Goal: Task Accomplishment & Management: Manage account settings

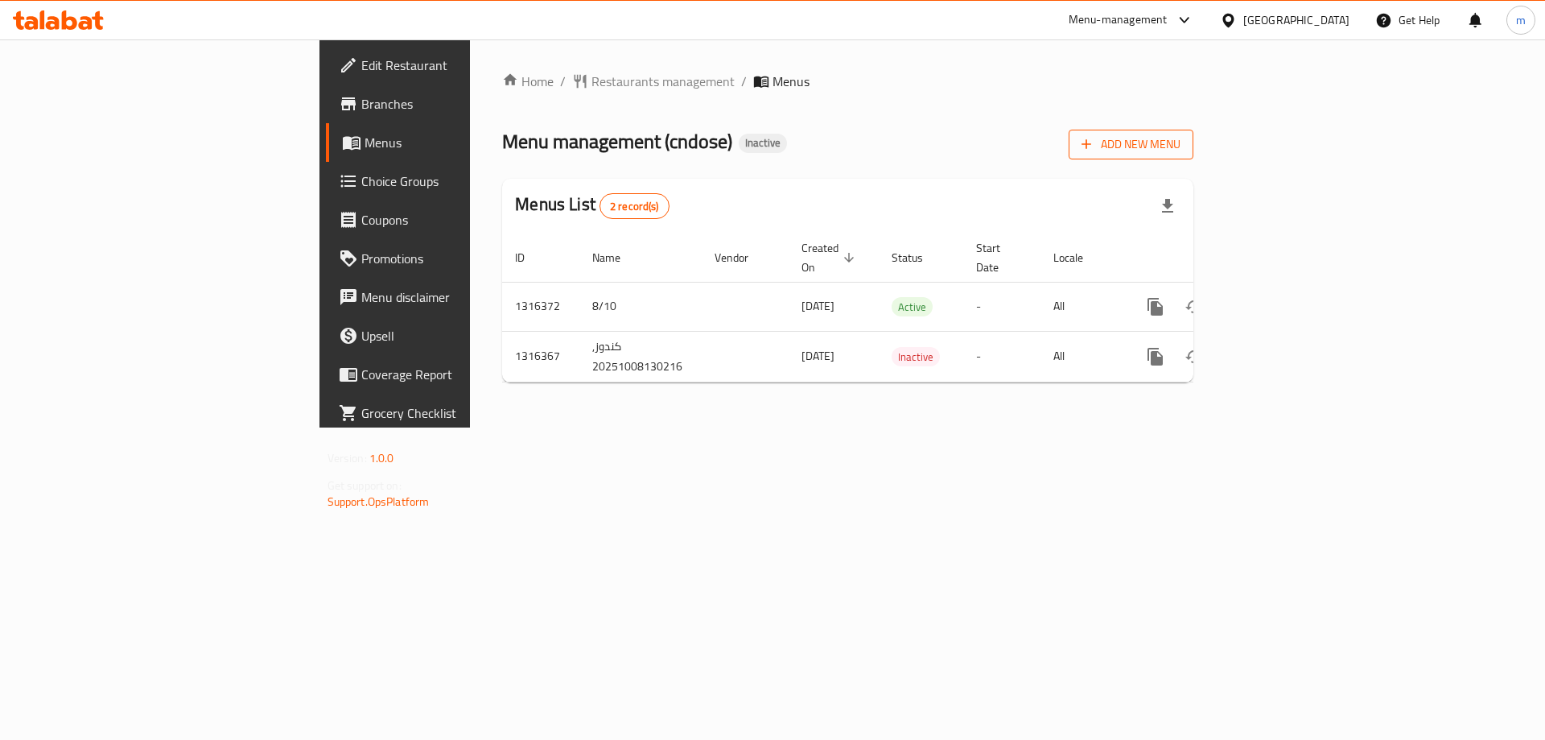
click at [1180, 144] on span "Add New Menu" at bounding box center [1131, 144] width 99 height 20
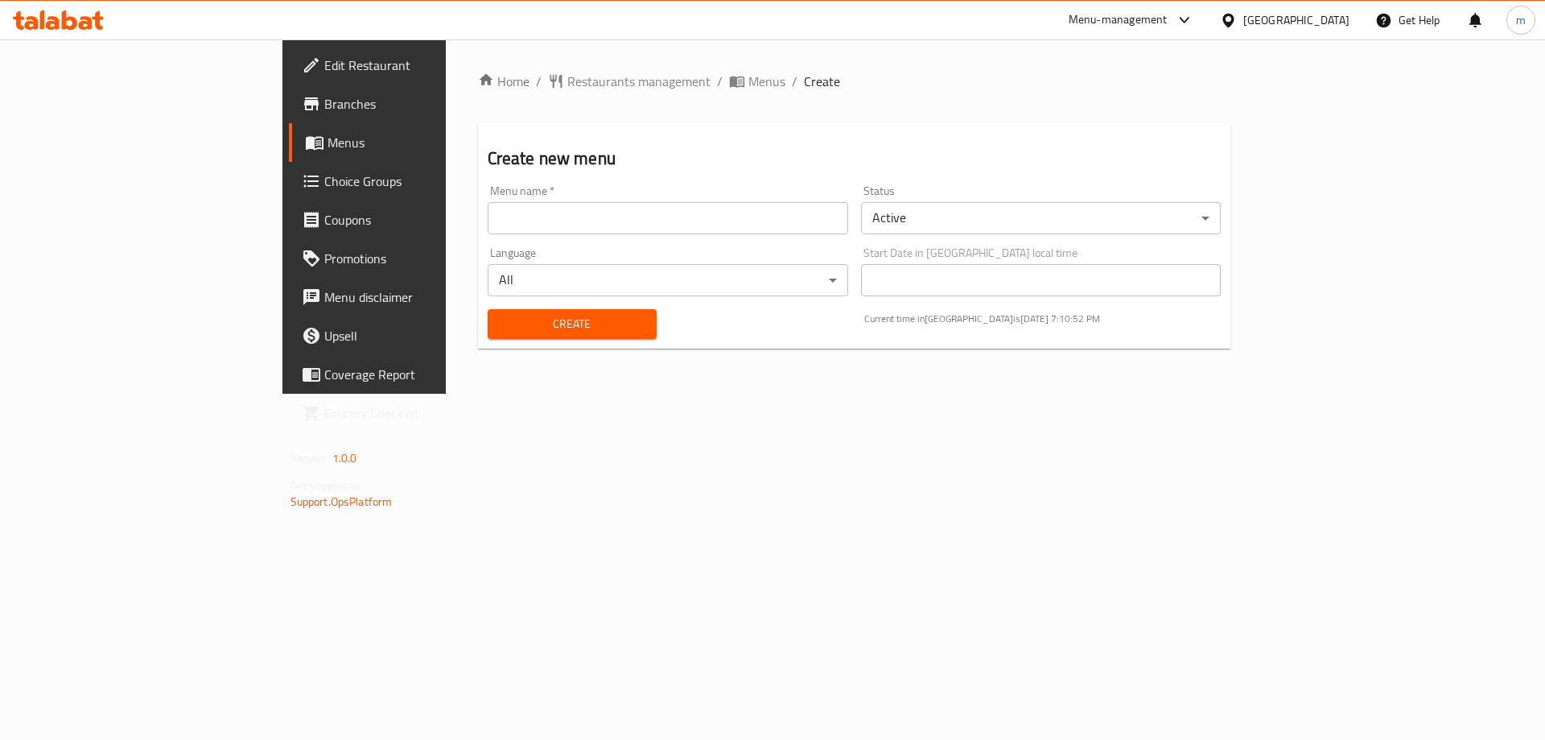
click at [328, 135] on span "Menus" at bounding box center [428, 142] width 200 height 19
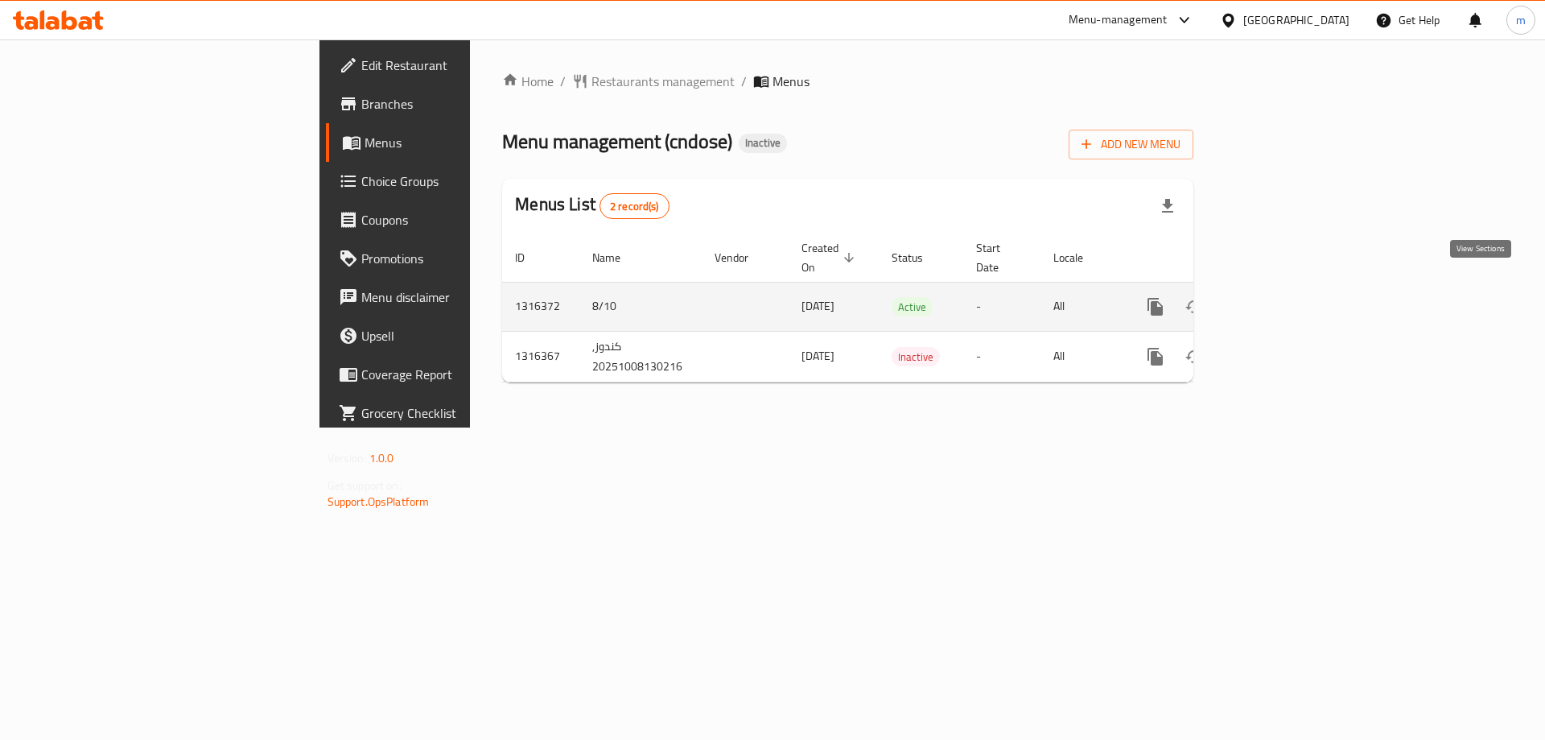
click at [1281, 297] on icon "enhanced table" at bounding box center [1271, 306] width 19 height 19
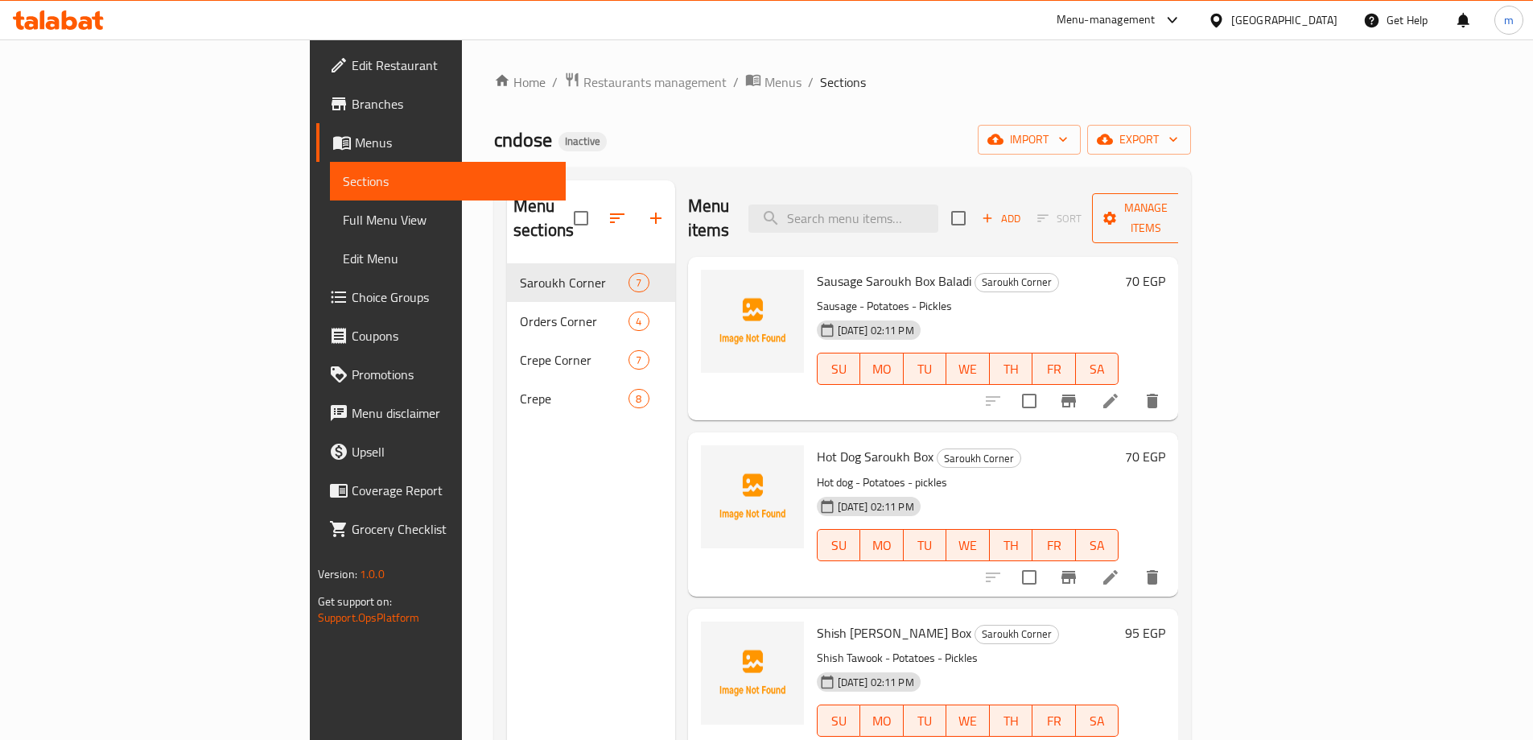
click at [1187, 201] on span "Manage items" at bounding box center [1146, 218] width 82 height 40
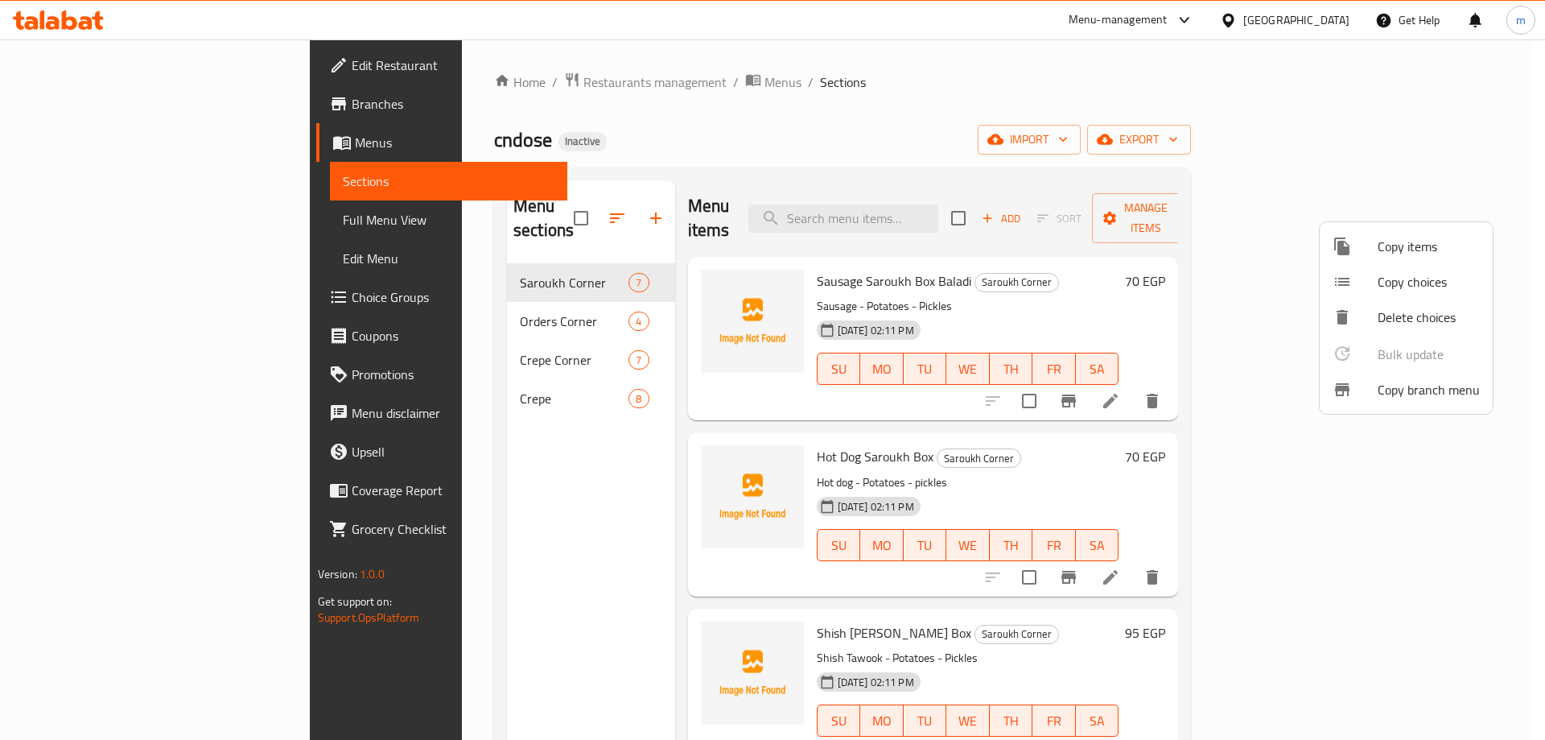
click at [1119, 115] on div at bounding box center [772, 370] width 1545 height 740
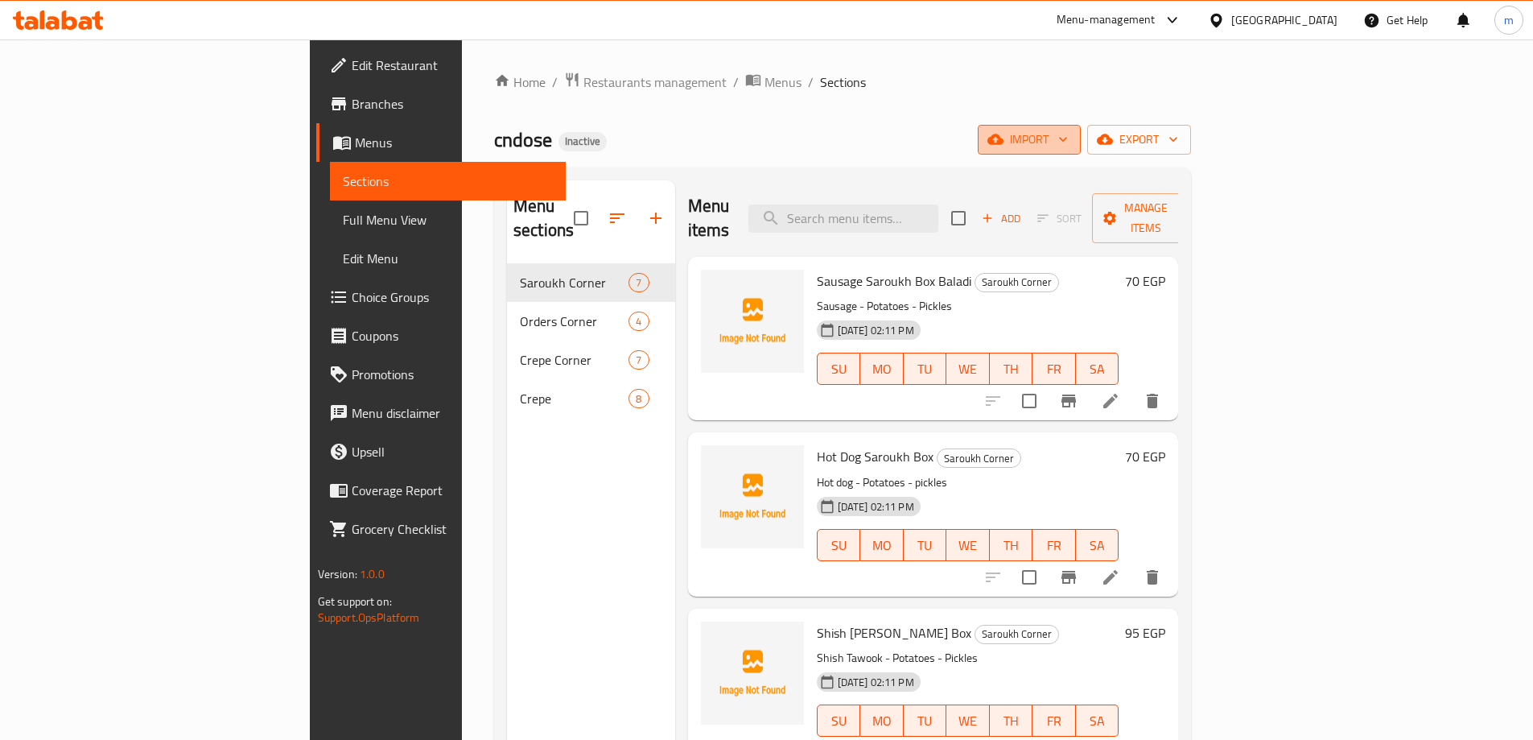
click at [1068, 142] on span "import" at bounding box center [1029, 140] width 77 height 20
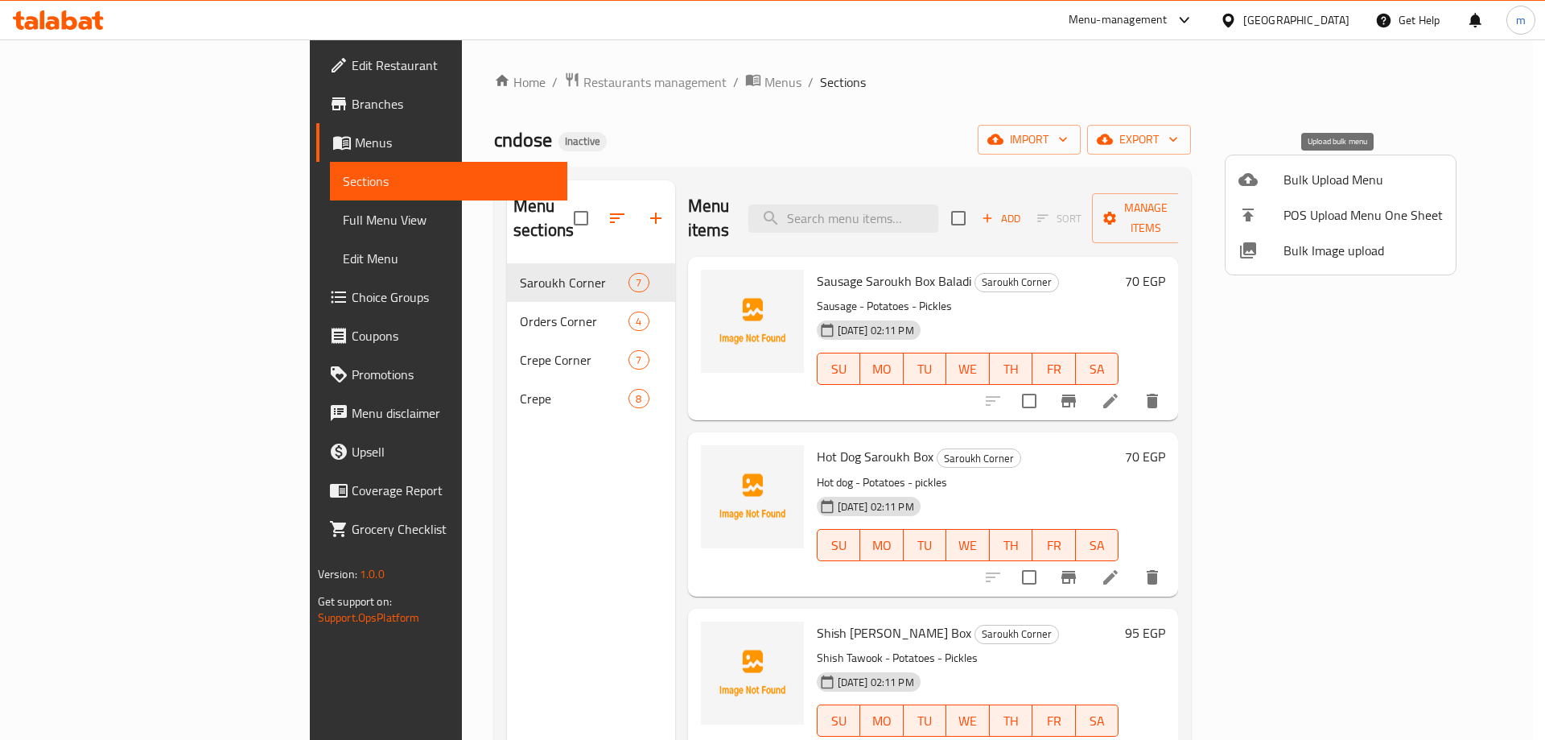
click at [1293, 186] on span "Bulk Upload Menu" at bounding box center [1362, 179] width 159 height 19
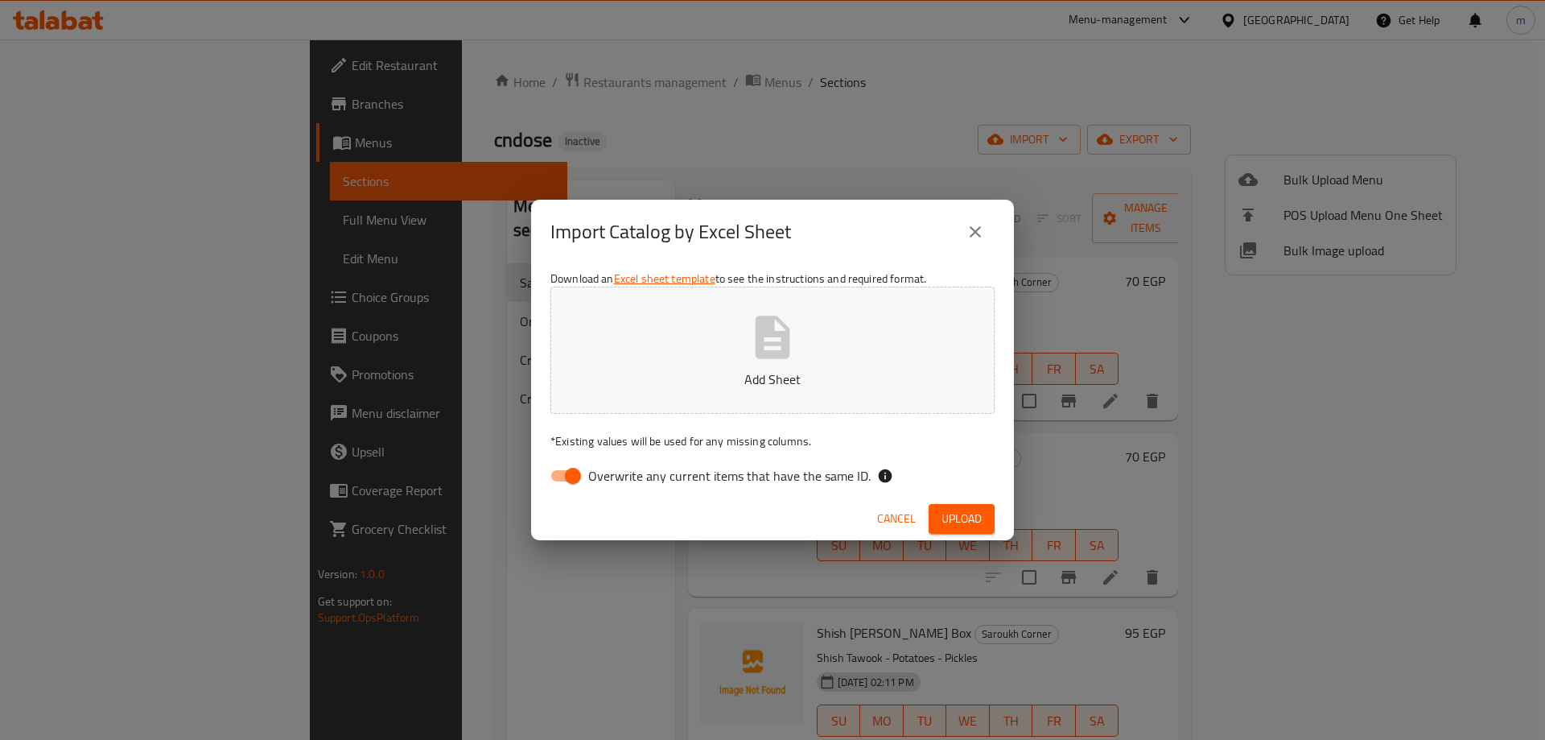
click at [567, 476] on input "Overwrite any current items that have the same ID." at bounding box center [573, 475] width 92 height 31
checkbox input "false"
click at [957, 513] on span "Upload" at bounding box center [961, 519] width 40 height 20
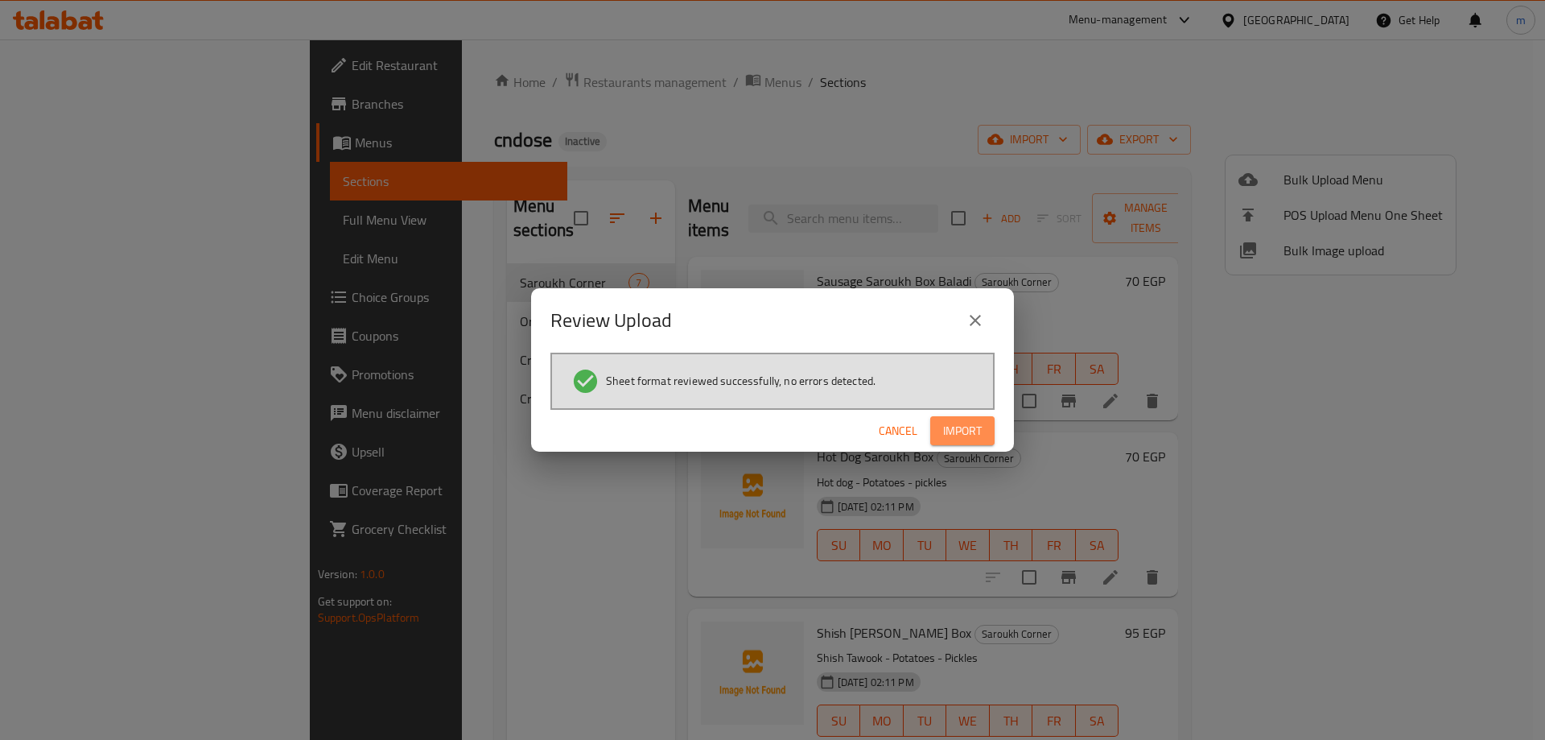
click at [991, 426] on button "Import" at bounding box center [962, 431] width 64 height 30
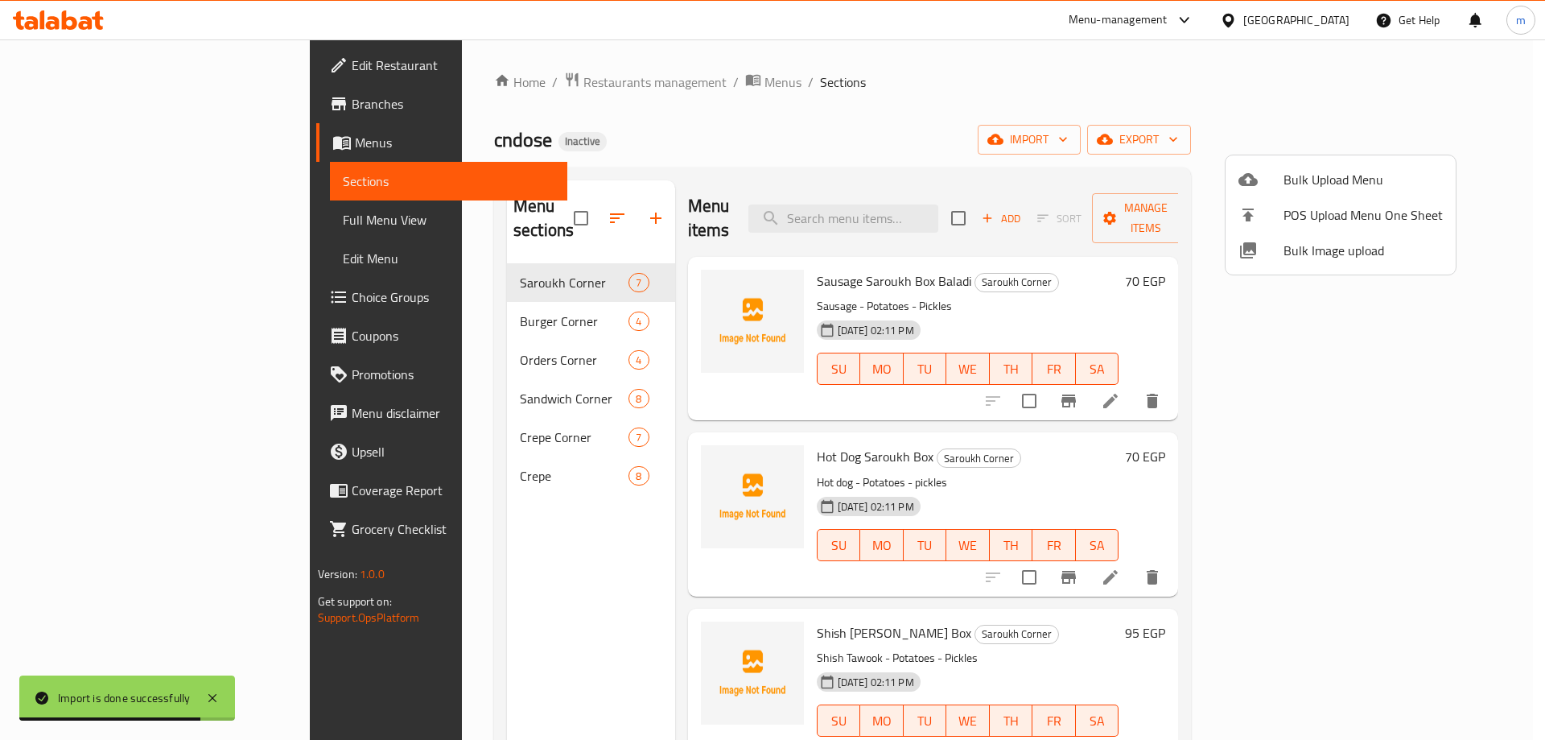
drag, startPoint x: 1213, startPoint y: 114, endPoint x: 1191, endPoint y: 130, distance: 26.6
click at [1213, 115] on div at bounding box center [772, 370] width 1545 height 740
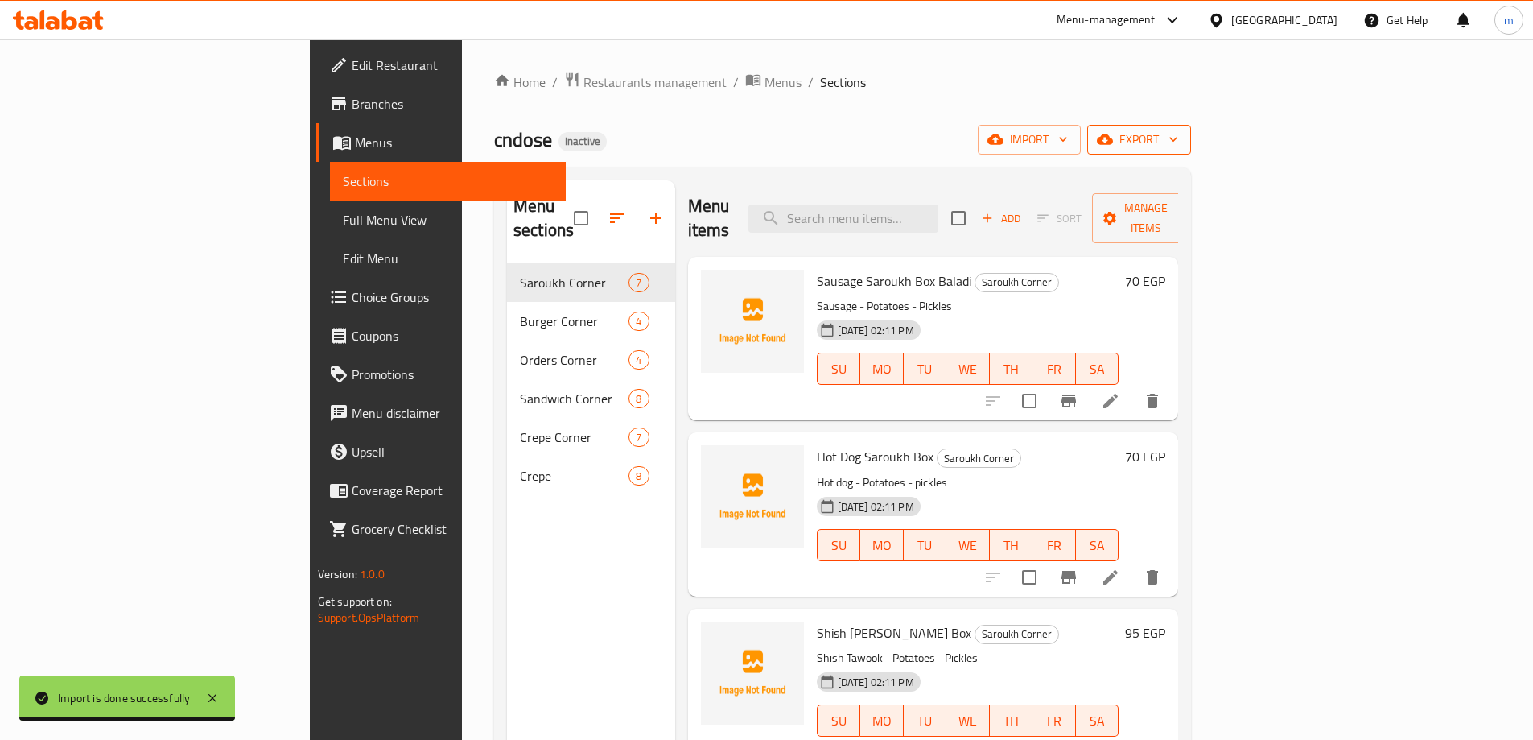
click at [1178, 130] on span "export" at bounding box center [1139, 140] width 78 height 20
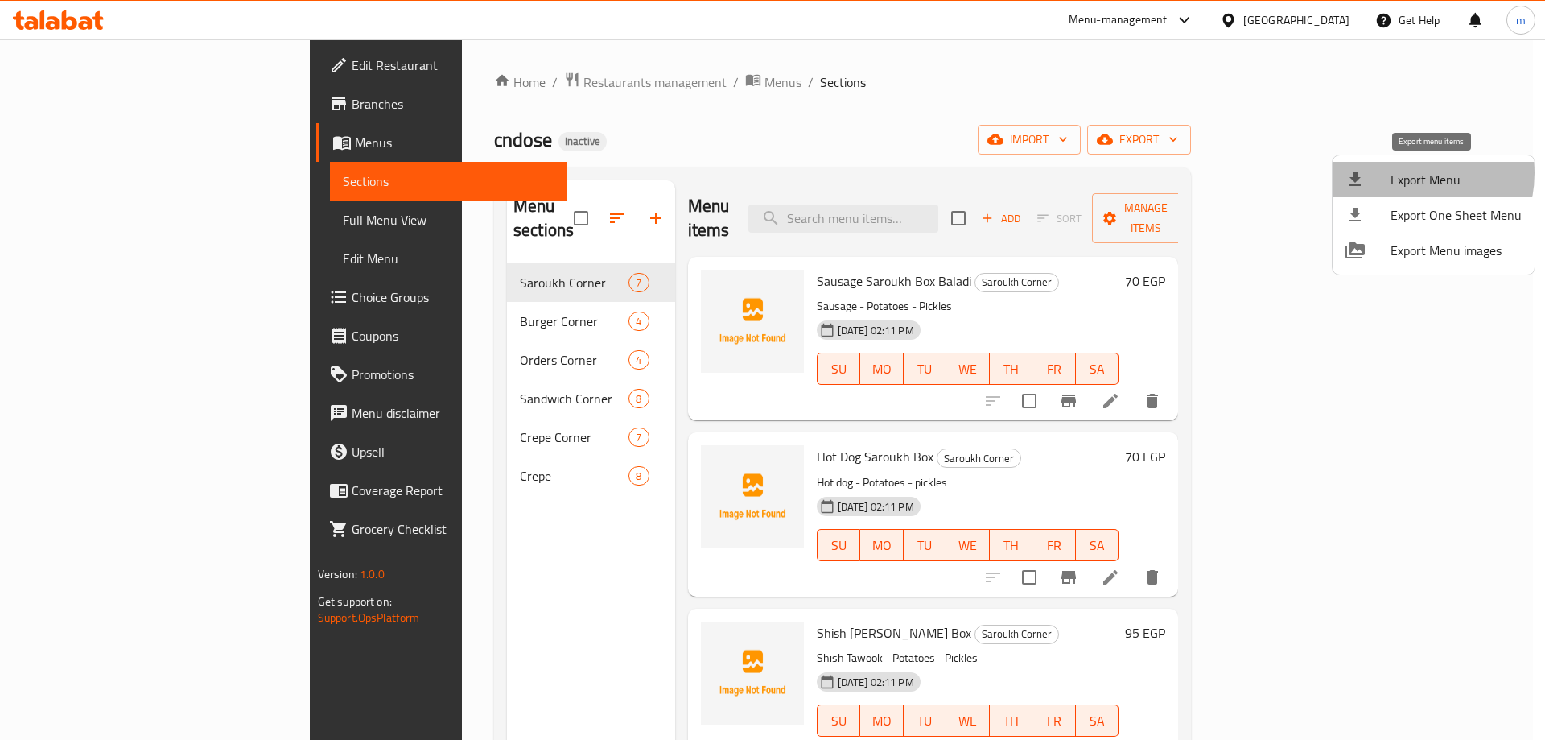
click at [1402, 173] on span "Export Menu" at bounding box center [1456, 179] width 131 height 19
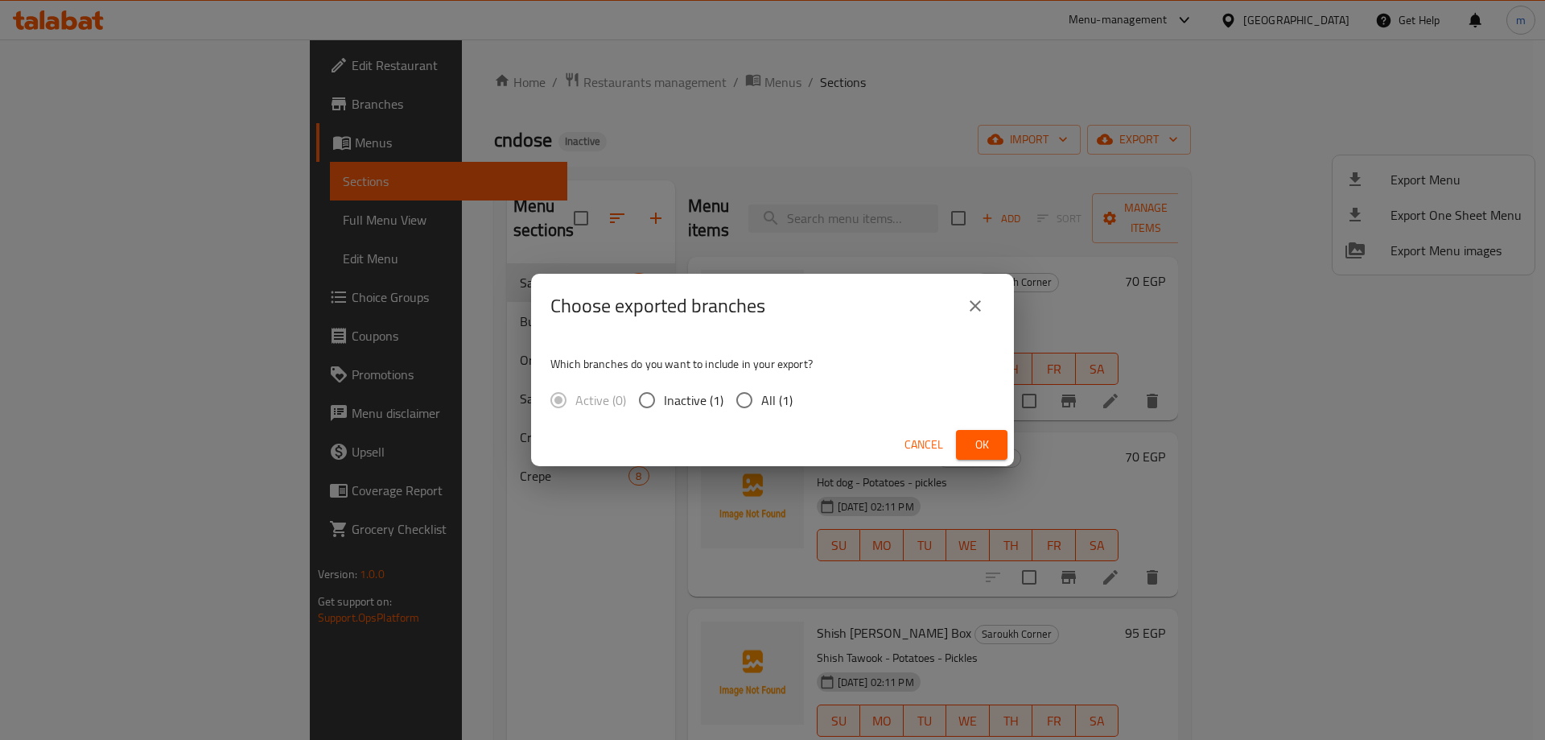
click at [748, 392] on input "All (1)" at bounding box center [744, 400] width 34 height 34
radio input "true"
click at [979, 433] on button "Ok" at bounding box center [982, 445] width 52 height 30
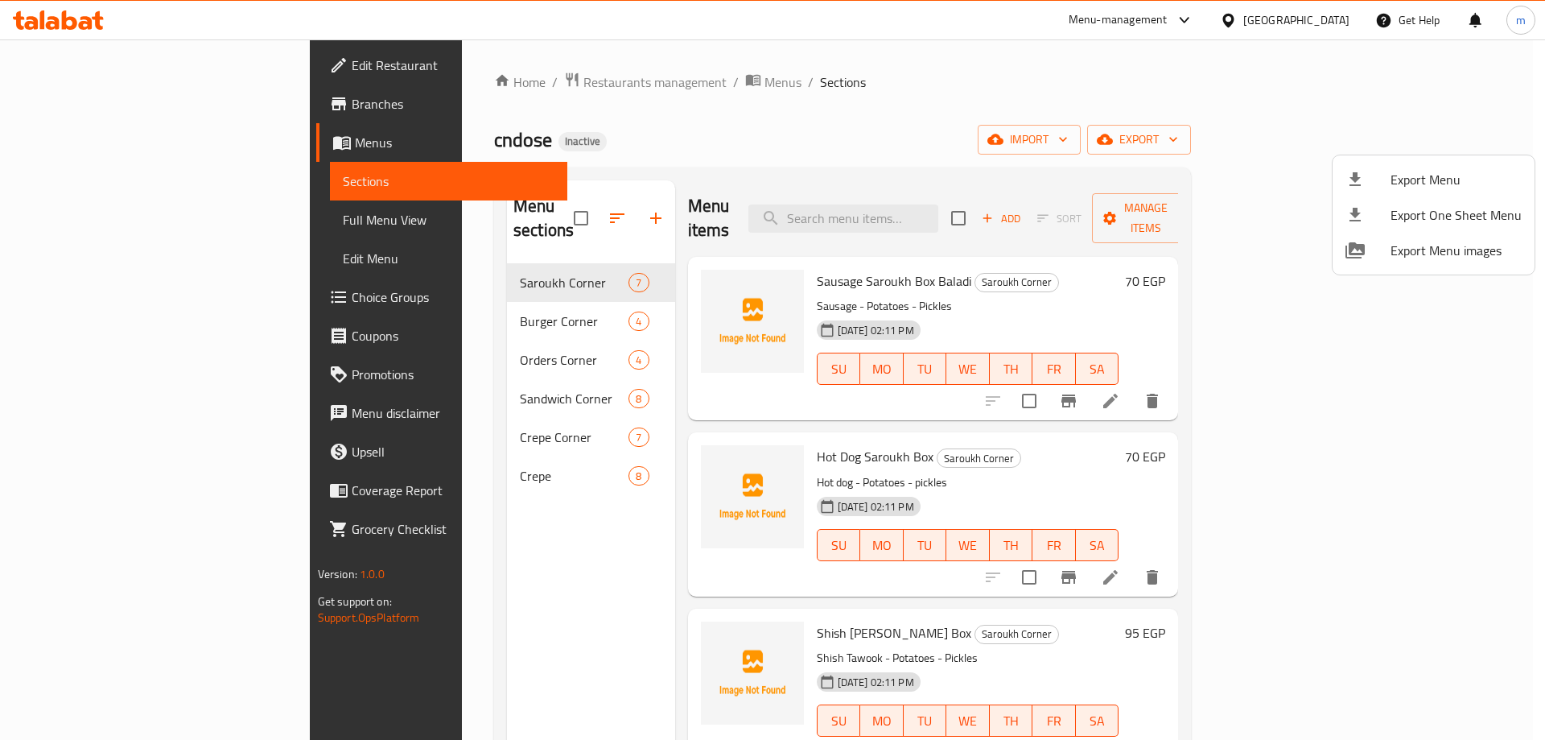
click at [55, 225] on div at bounding box center [772, 370] width 1545 height 740
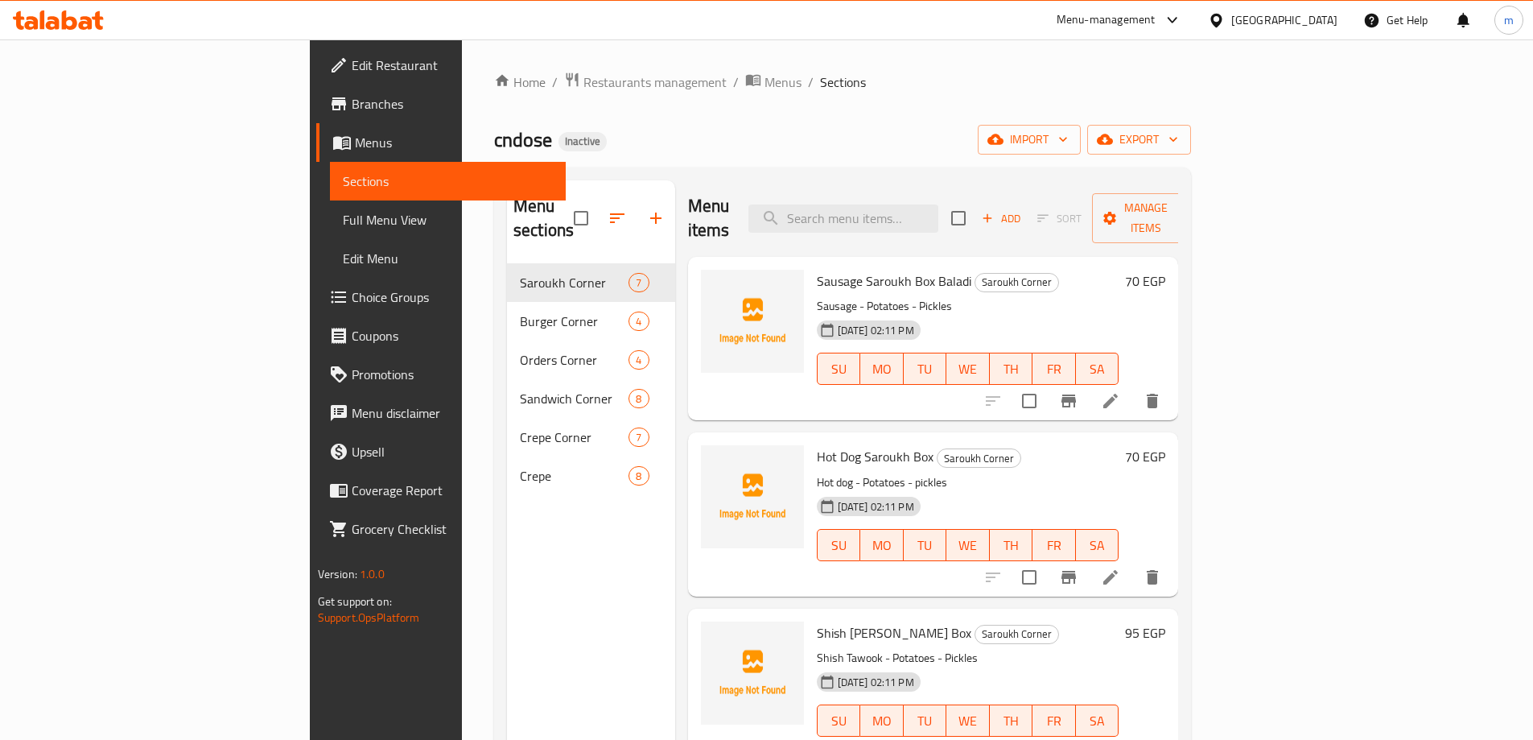
click at [343, 225] on span "Full Menu View" at bounding box center [448, 219] width 210 height 19
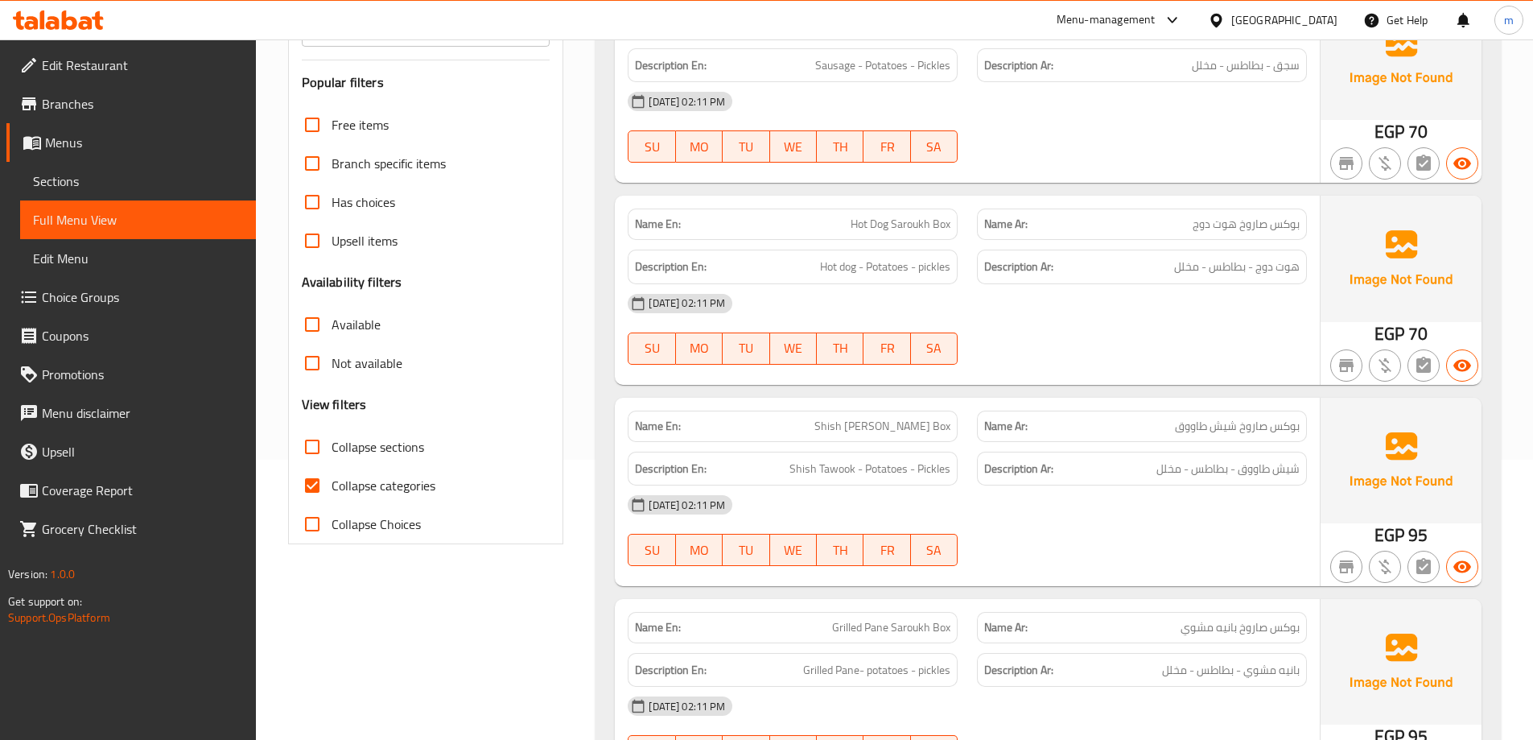
scroll to position [322, 0]
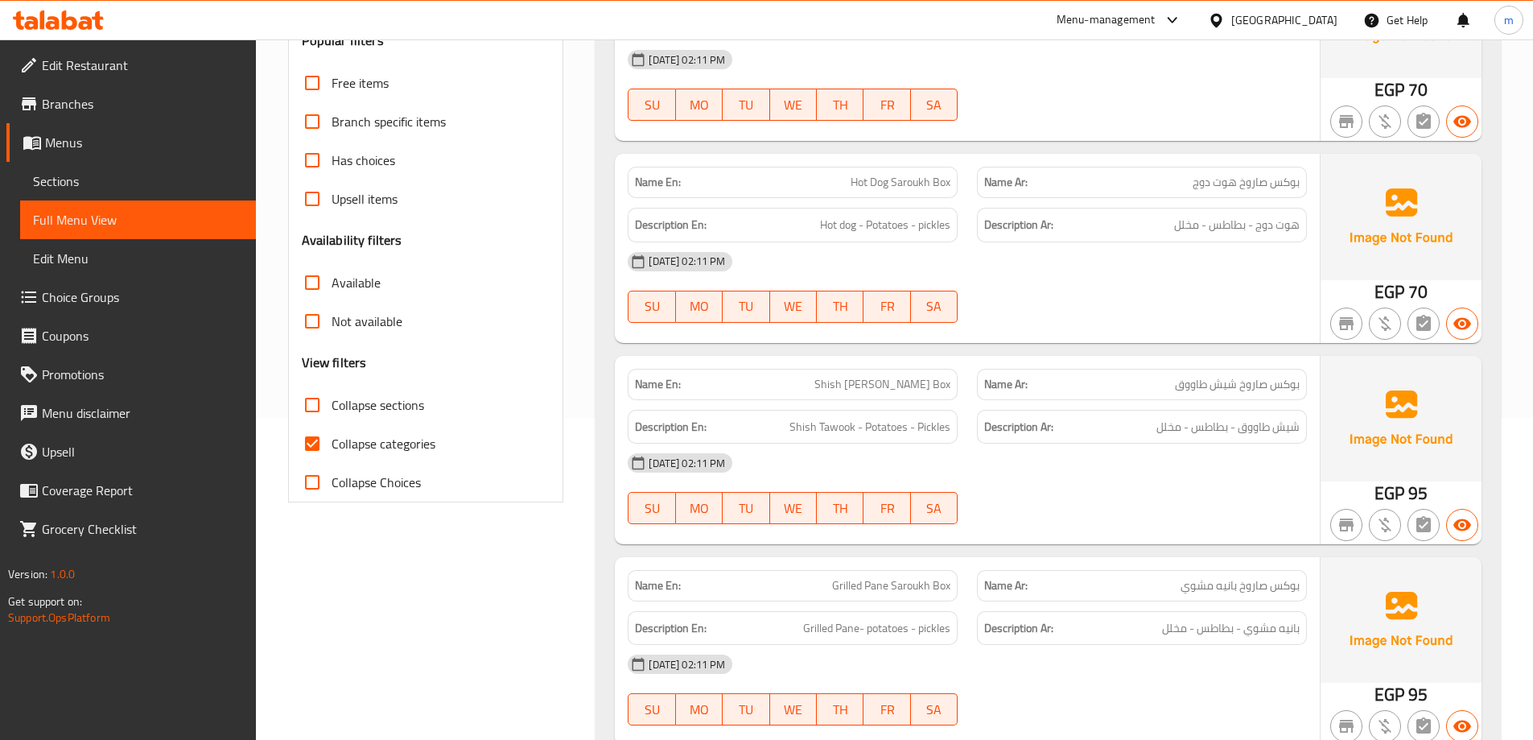
click at [348, 431] on label "Collapse categories" at bounding box center [364, 443] width 142 height 39
click at [332, 431] on input "Collapse categories" at bounding box center [312, 443] width 39 height 39
checkbox input "false"
click at [343, 403] on span "Collapse sections" at bounding box center [378, 404] width 93 height 19
click at [332, 403] on input "Collapse sections" at bounding box center [312, 404] width 39 height 39
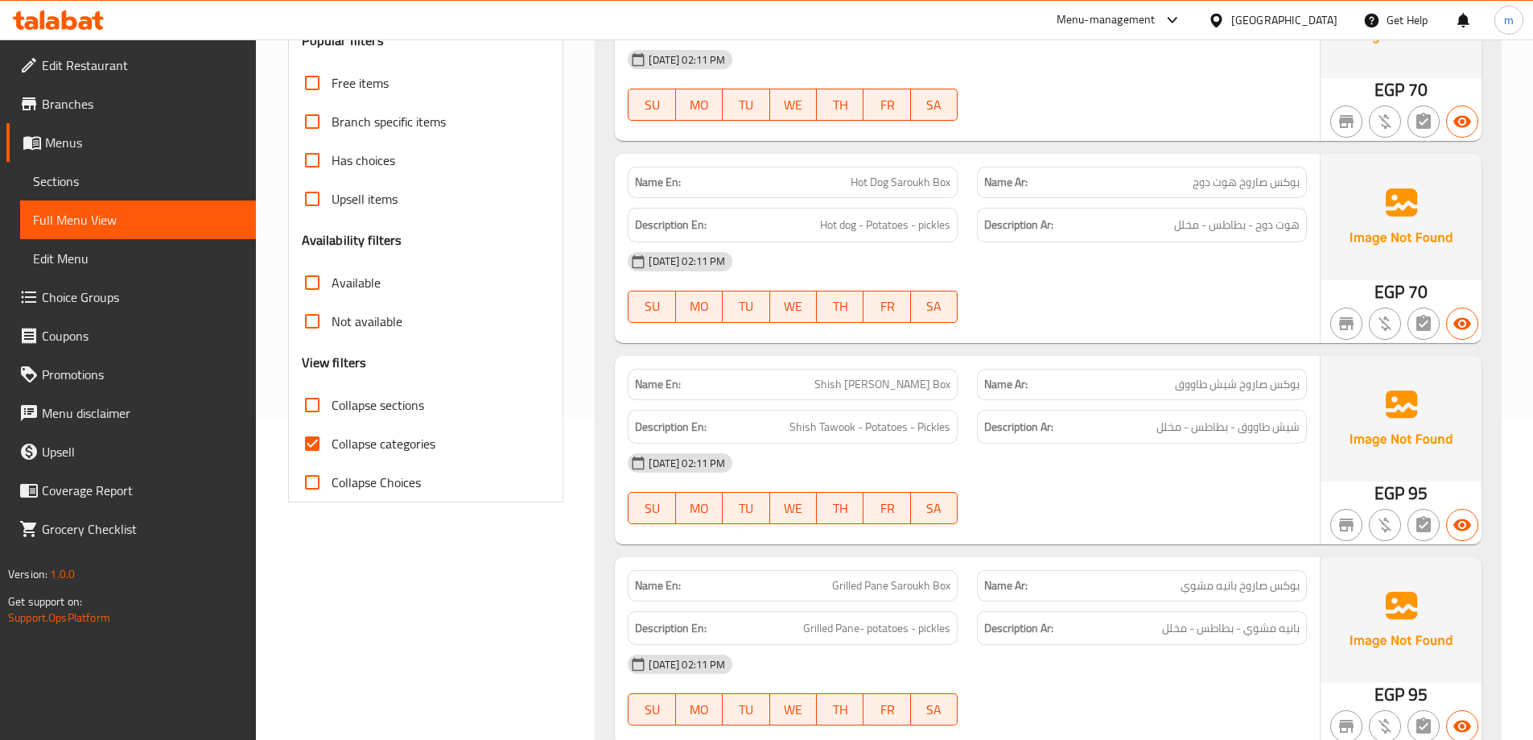
checkbox input "true"
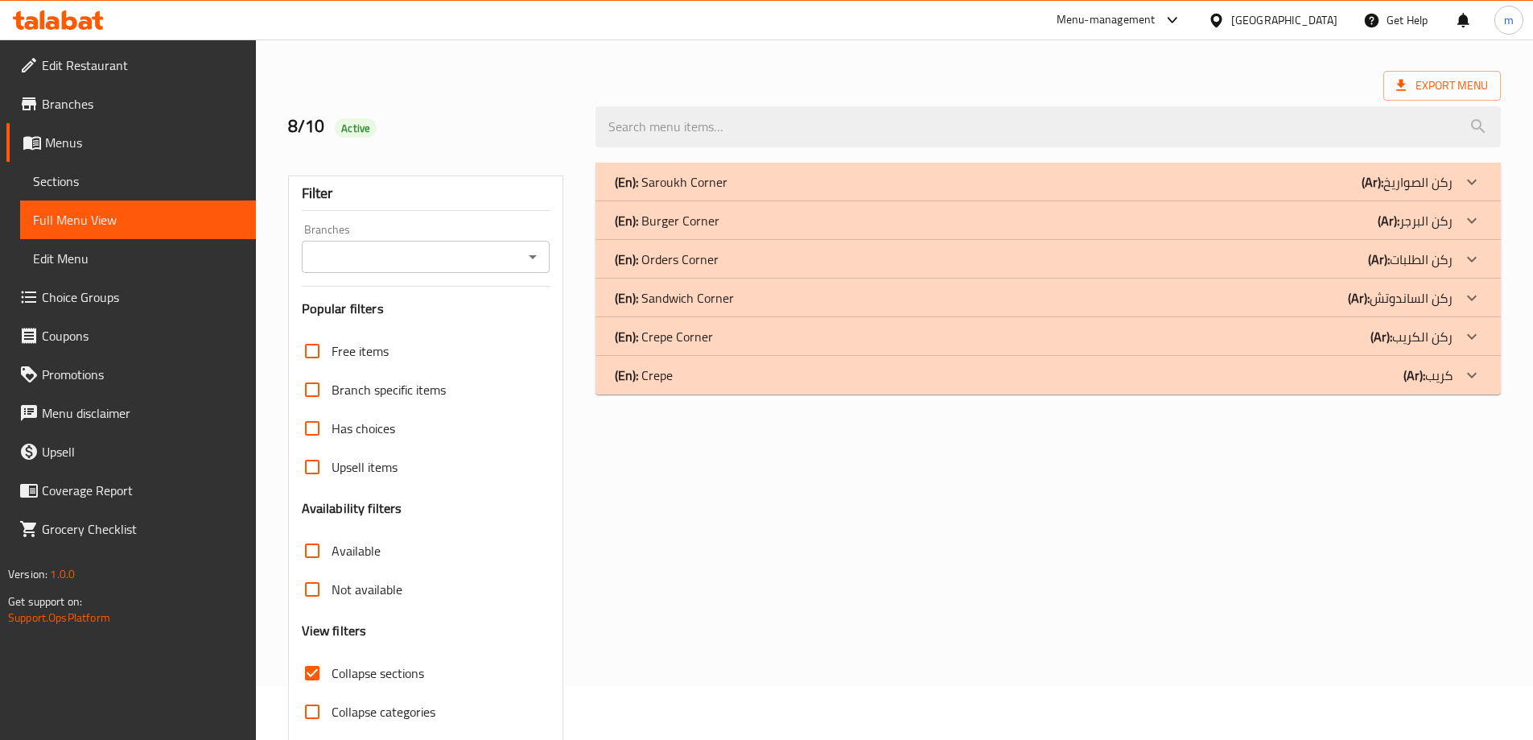
scroll to position [0, 0]
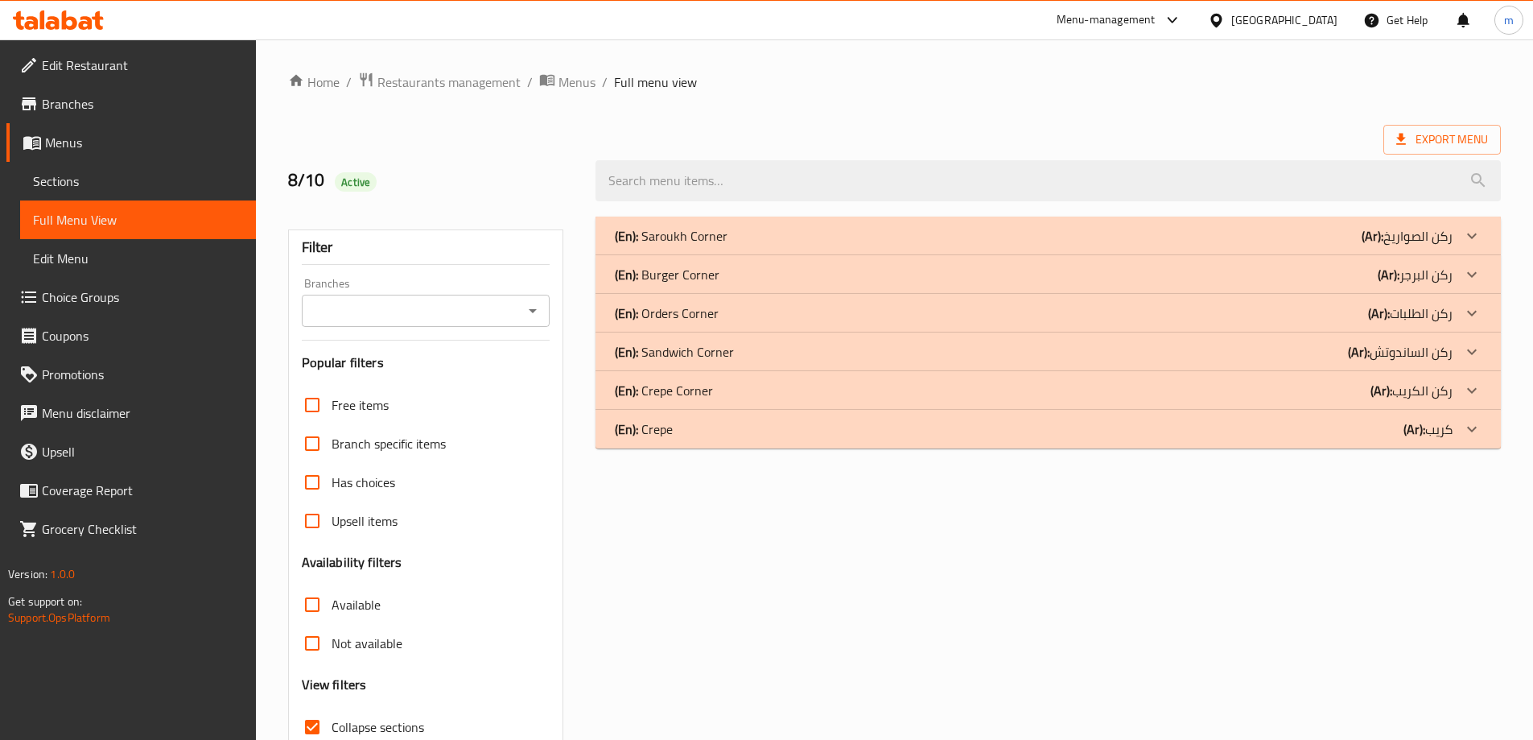
click at [1382, 270] on b "(Ar):" at bounding box center [1389, 274] width 22 height 24
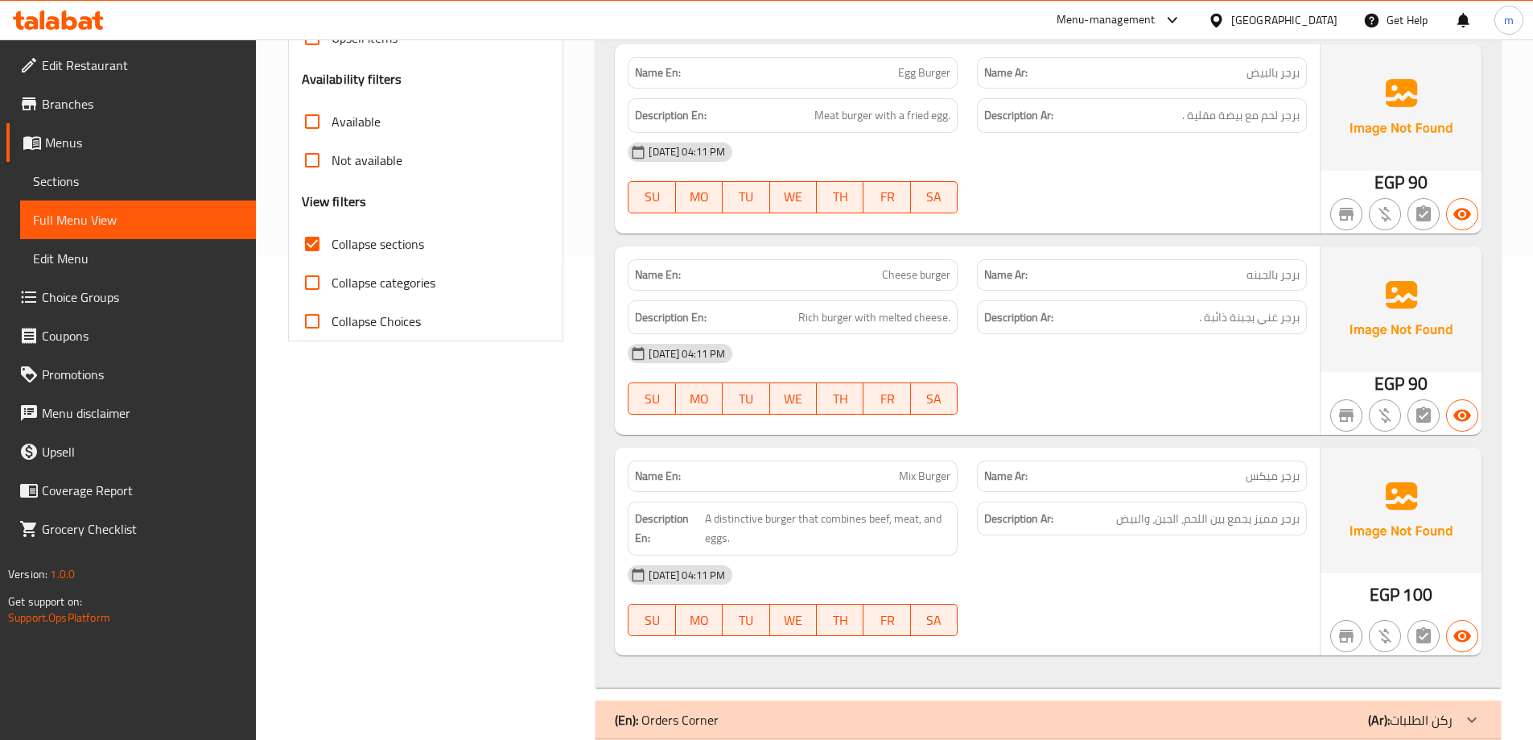
scroll to position [630, 0]
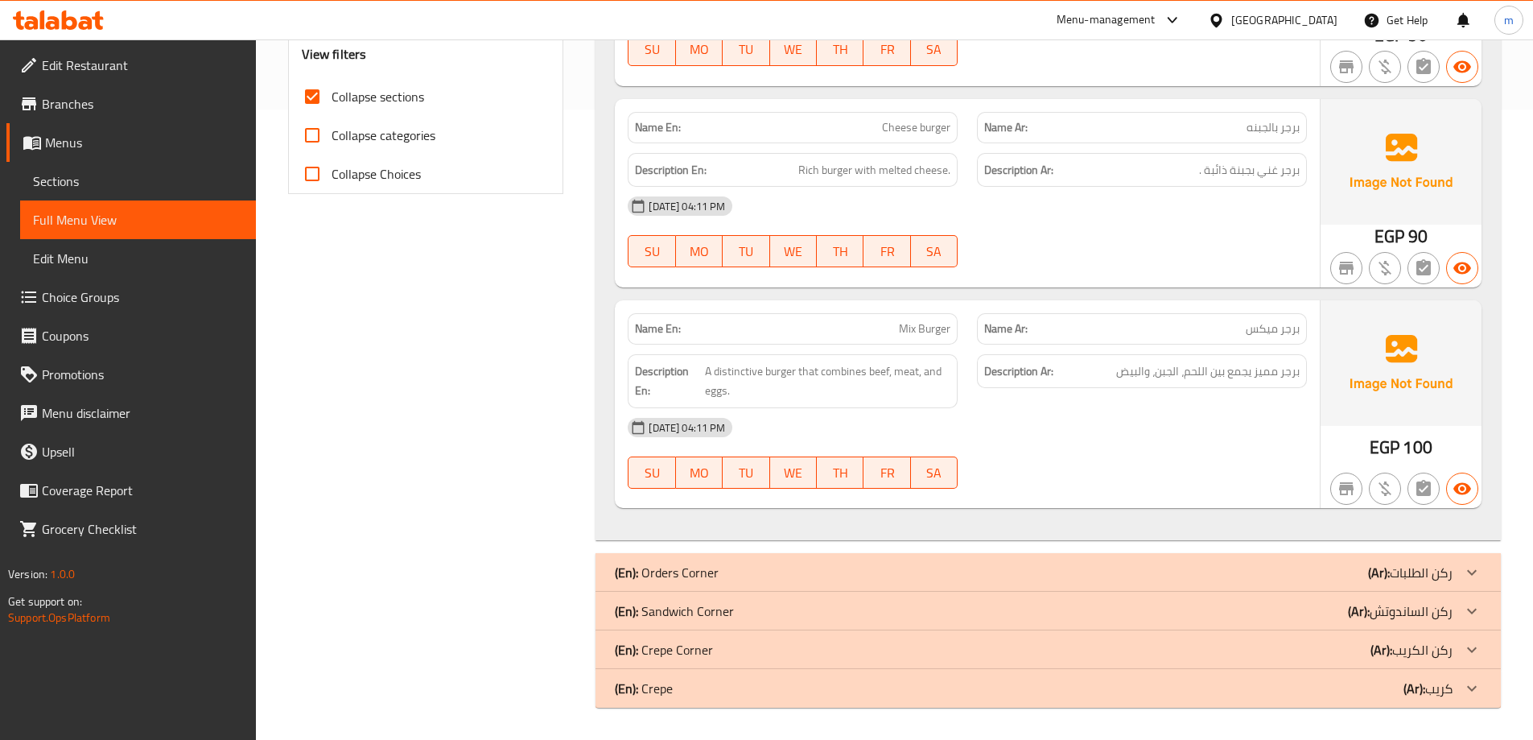
click at [1358, 613] on b "(Ar):" at bounding box center [1359, 611] width 22 height 24
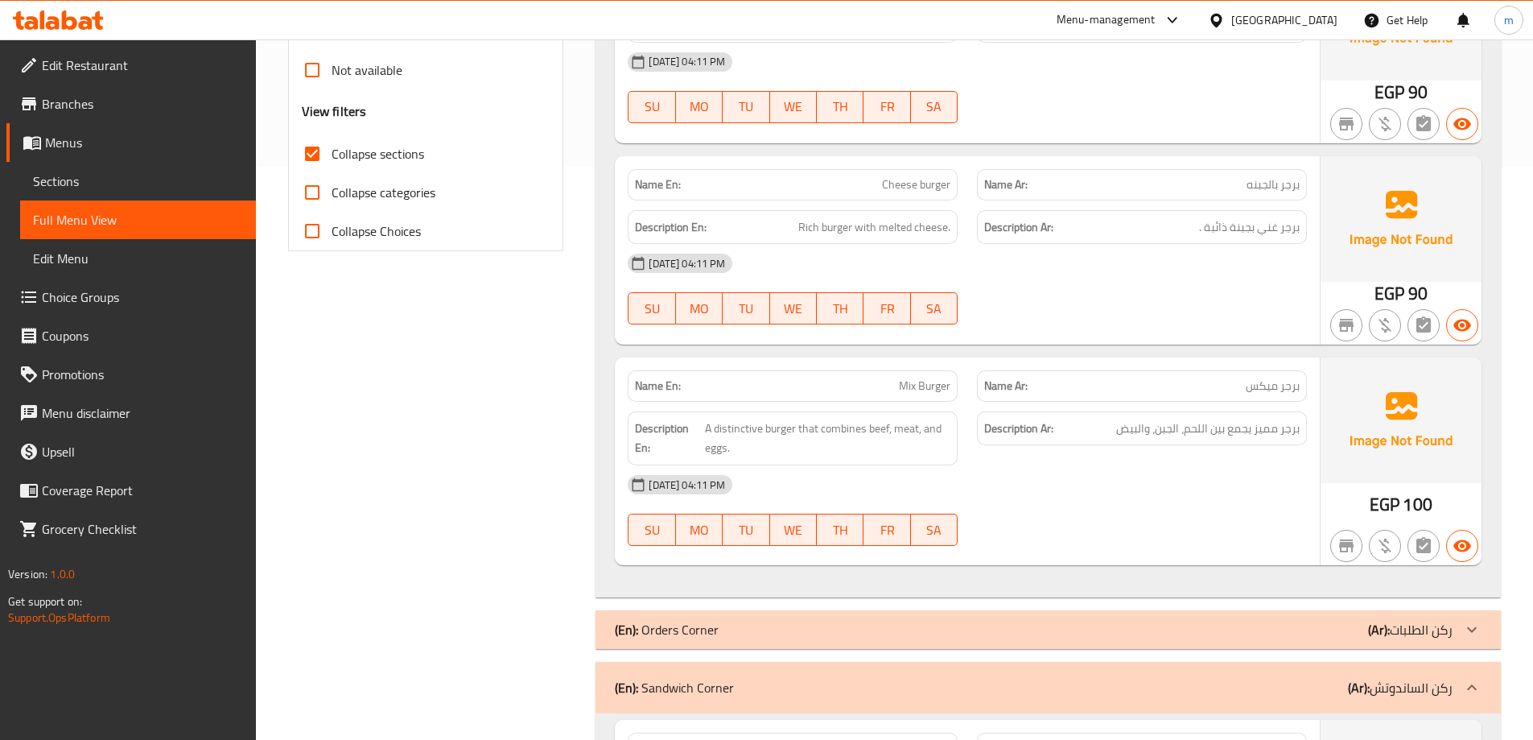
scroll to position [574, 0]
drag, startPoint x: 896, startPoint y: 380, endPoint x: 962, endPoint y: 391, distance: 66.9
click at [962, 391] on div "Name En: Mix Burger" at bounding box center [792, 385] width 349 height 51
copy span "Mix Burger"
click at [1055, 493] on div "[DATE] 04:11 PM" at bounding box center [967, 483] width 698 height 39
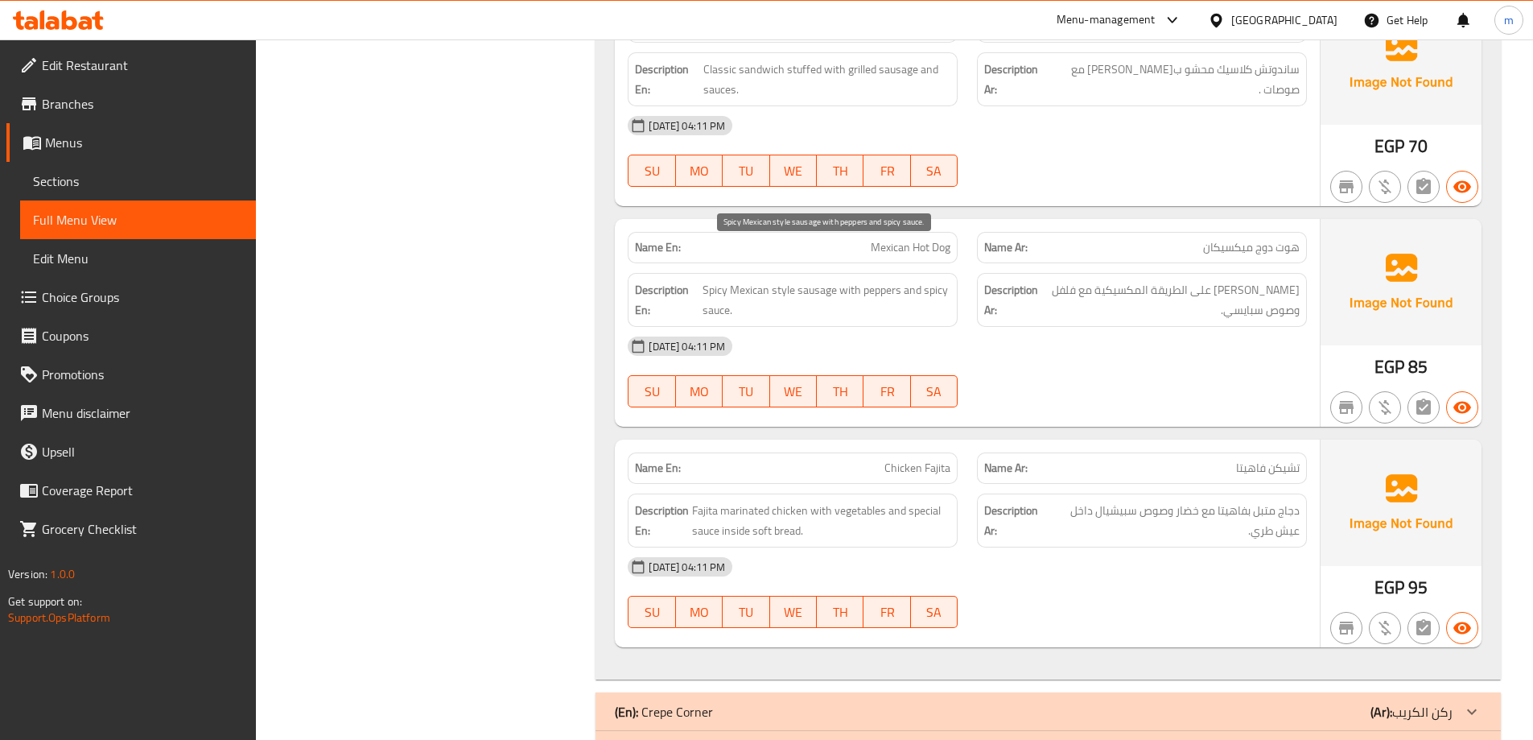
scroll to position [2666, 0]
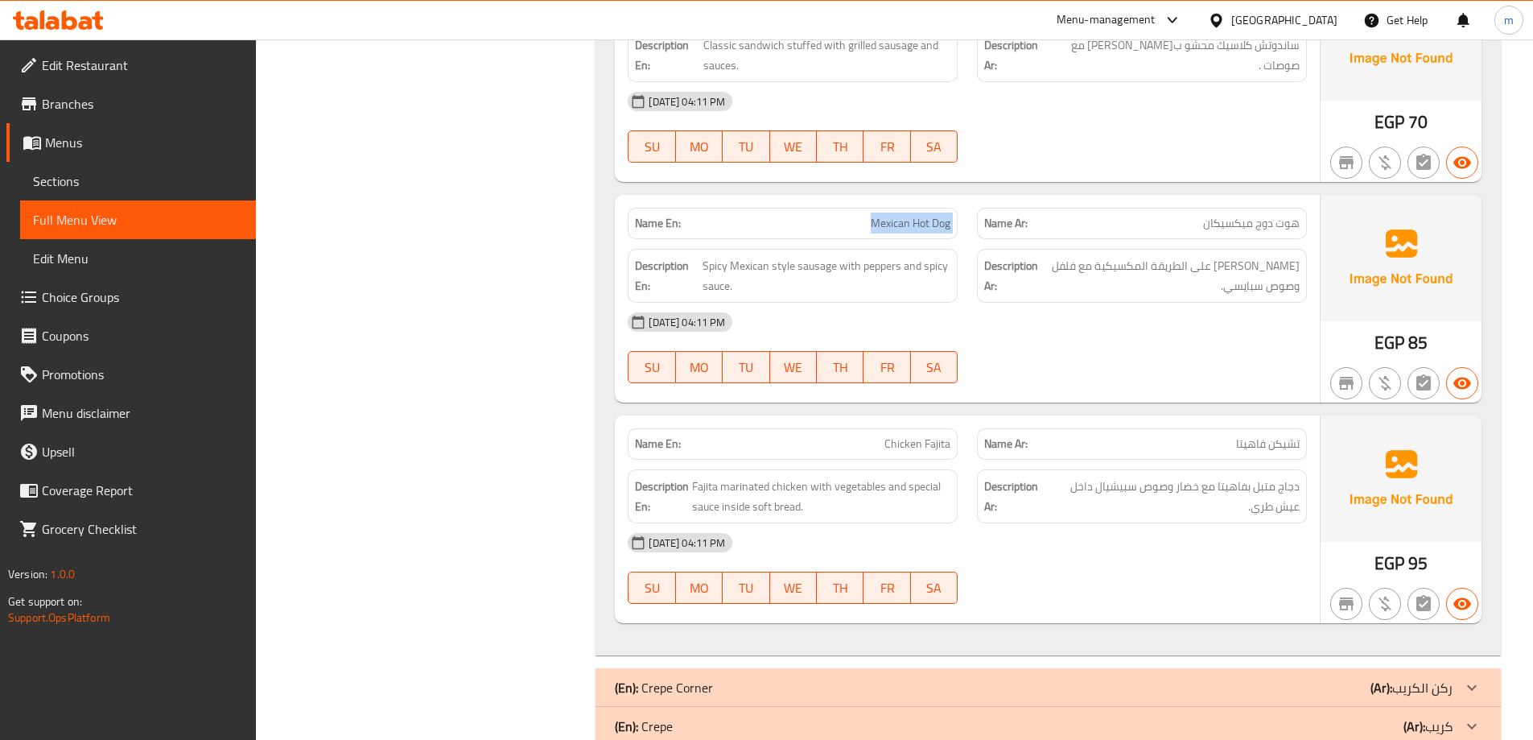
drag, startPoint x: 867, startPoint y: 188, endPoint x: 967, endPoint y: 187, distance: 100.6
click at [967, 198] on div "Name En: Mexican Hot Dog Name Ar: هوت دوج ميكسيكان" at bounding box center [967, 223] width 698 height 51
copy span "Mexican Hot Dog"
drag, startPoint x: 864, startPoint y: 407, endPoint x: 956, endPoint y: 394, distance: 92.6
click at [956, 428] on div "Name En: Chicken Fajita" at bounding box center [793, 443] width 330 height 31
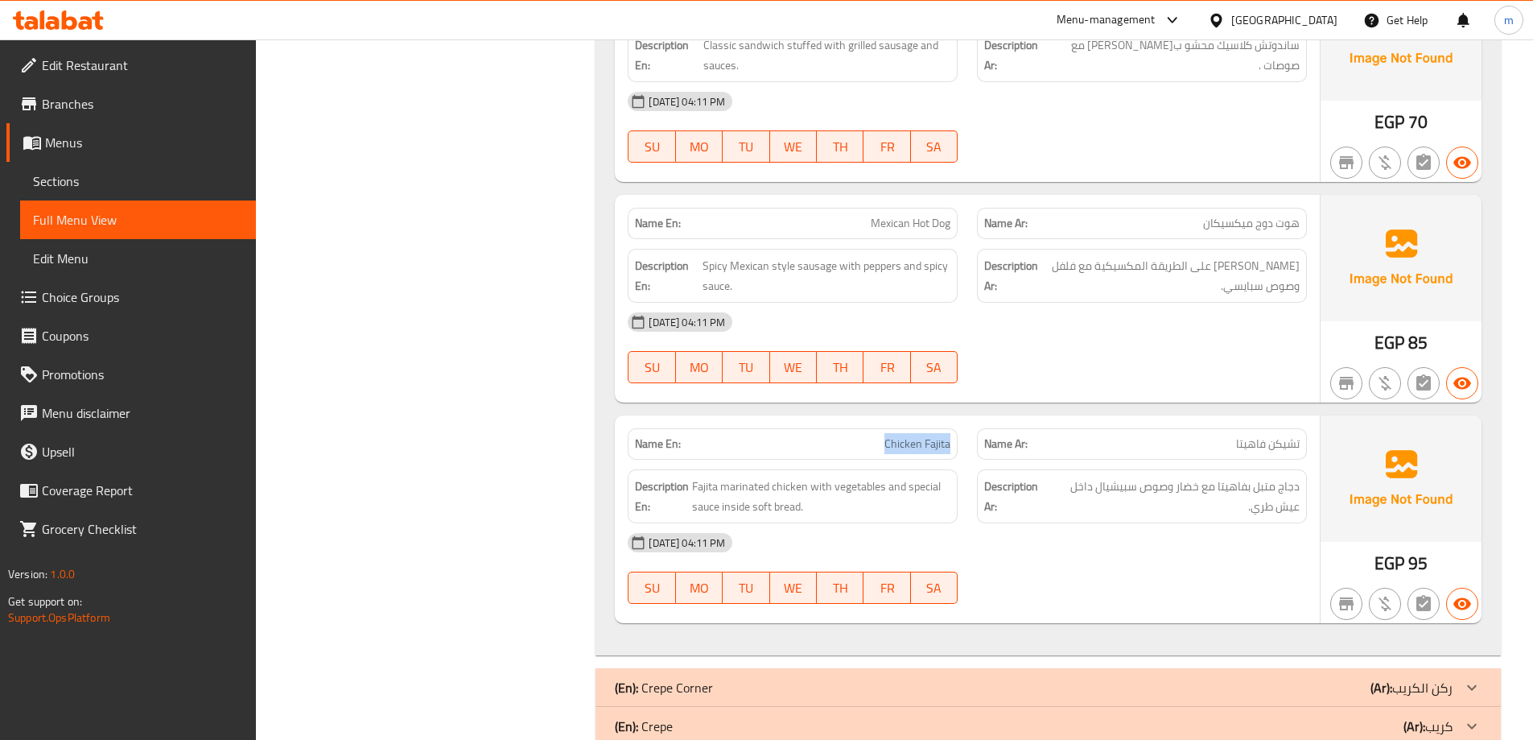
copy span "Chicken Fajita"
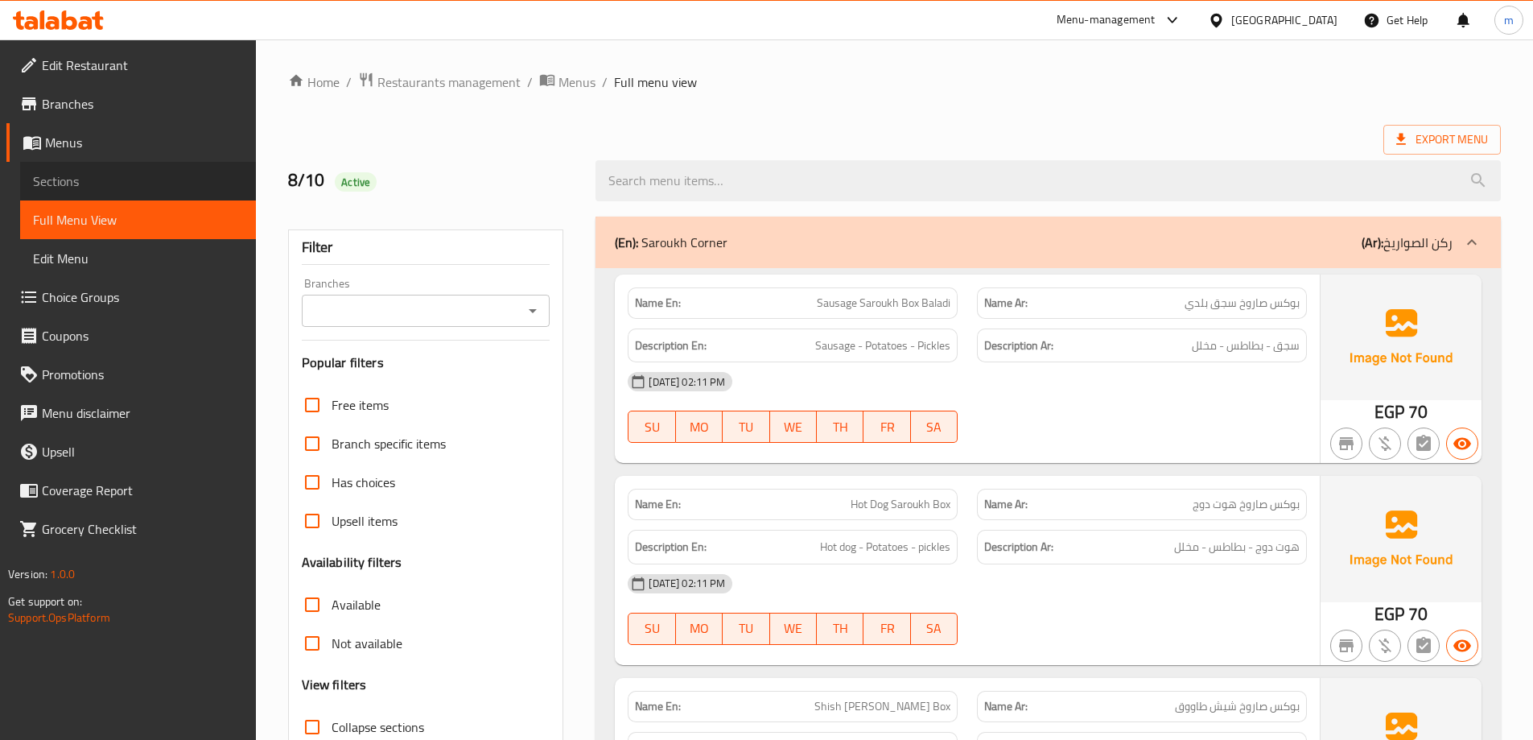
click at [63, 177] on span "Sections" at bounding box center [138, 180] width 210 height 19
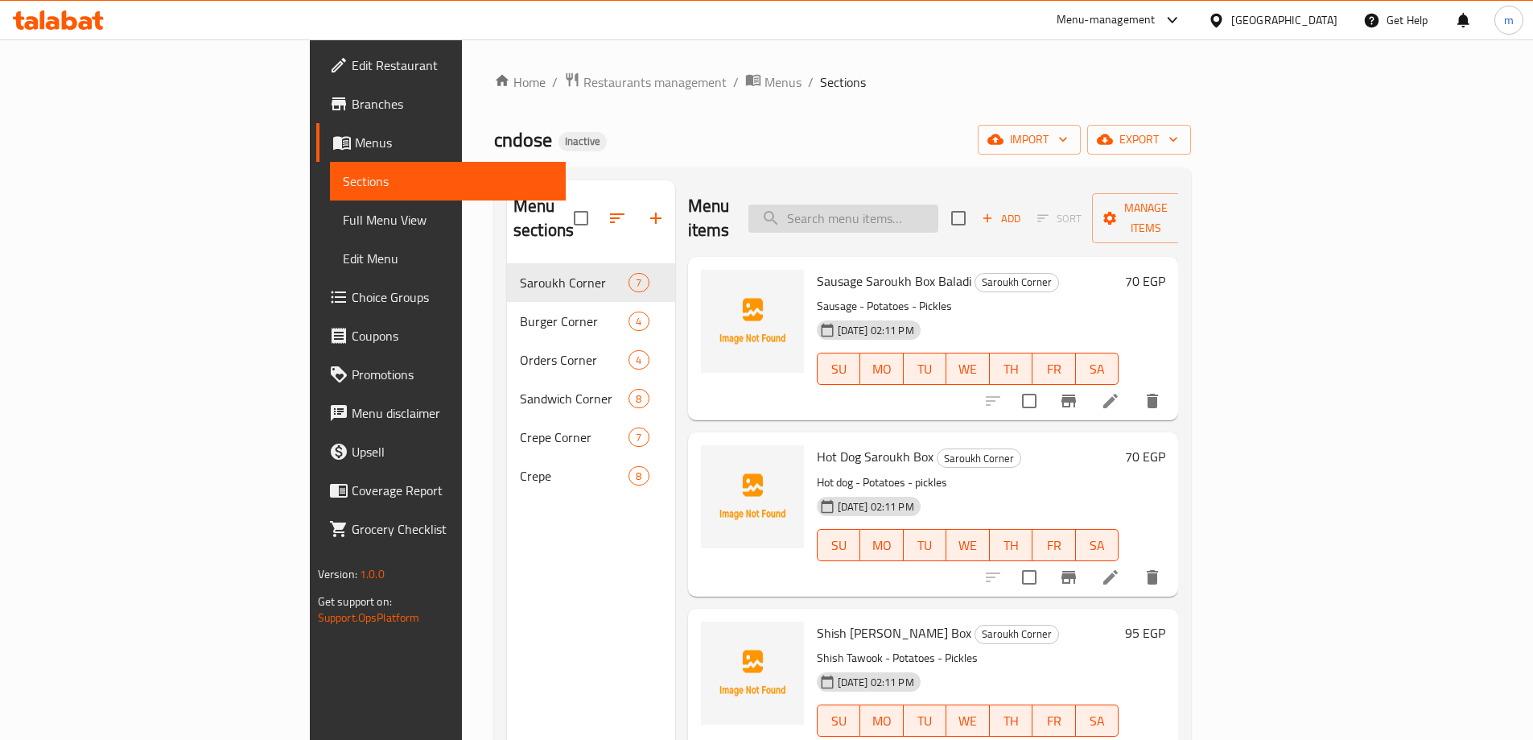
click at [895, 204] on input "search" at bounding box center [843, 218] width 190 height 28
paste input "Mix Burger"
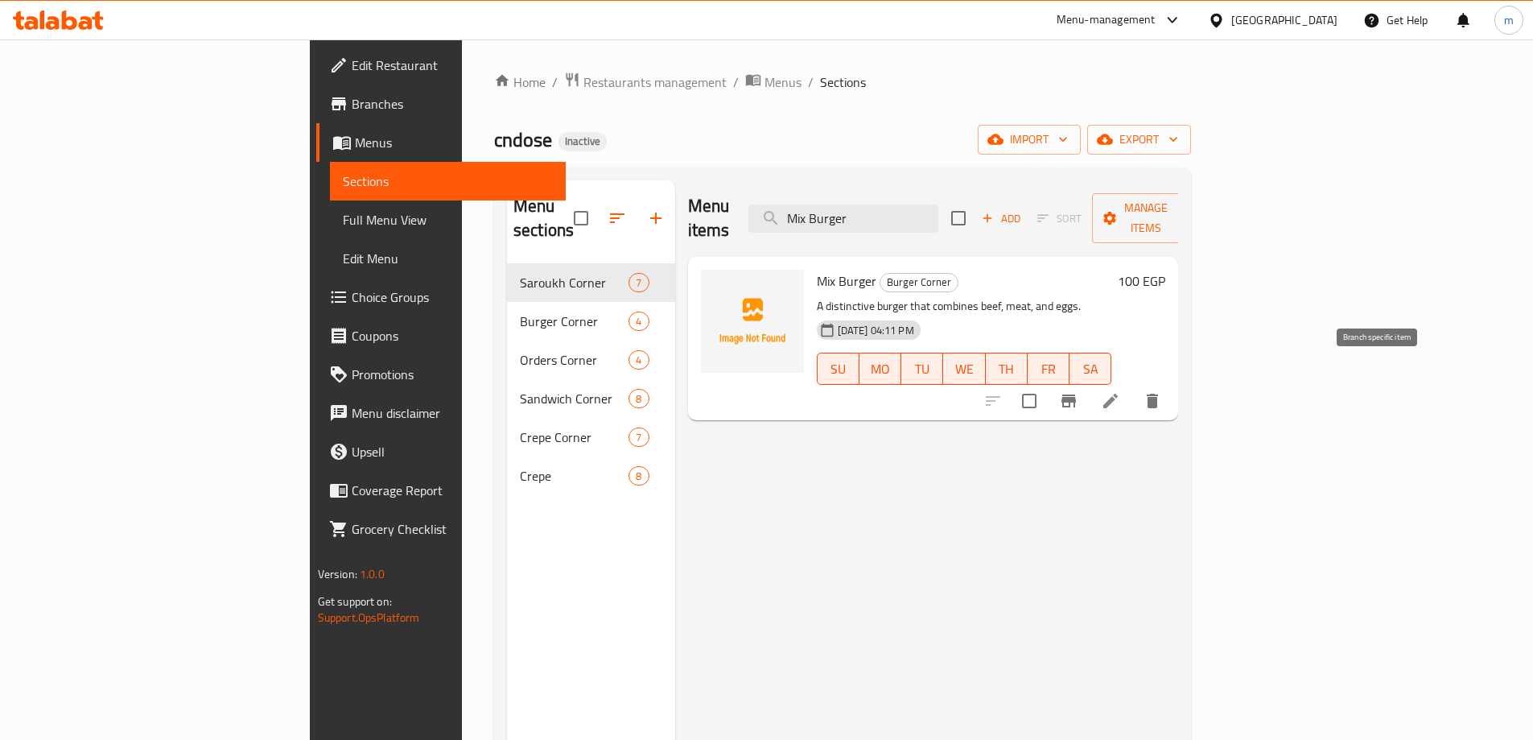
type input "Mix Burger"
click at [1088, 381] on button "Branch-specific-item" at bounding box center [1068, 400] width 39 height 39
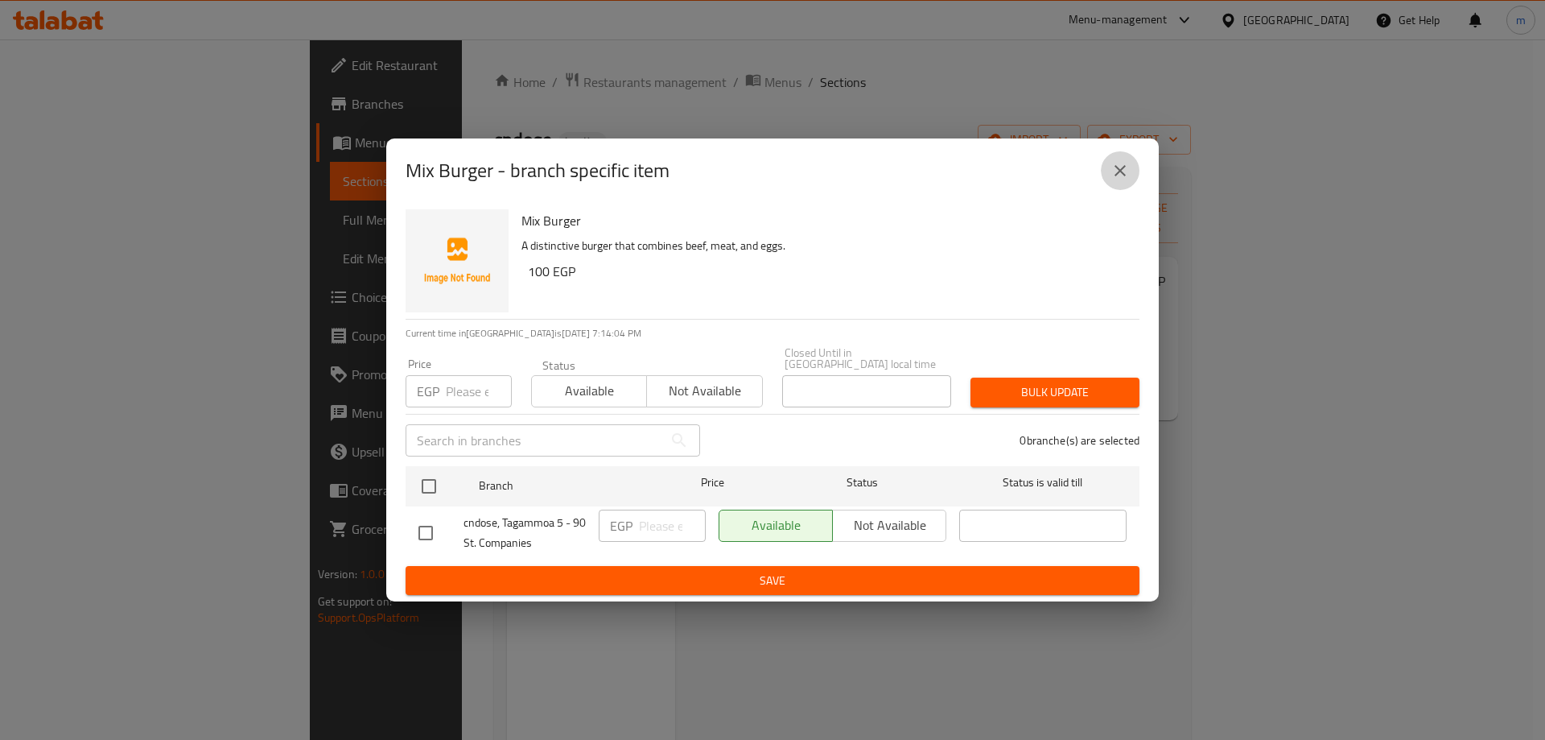
click at [1115, 173] on icon "close" at bounding box center [1119, 170] width 19 height 19
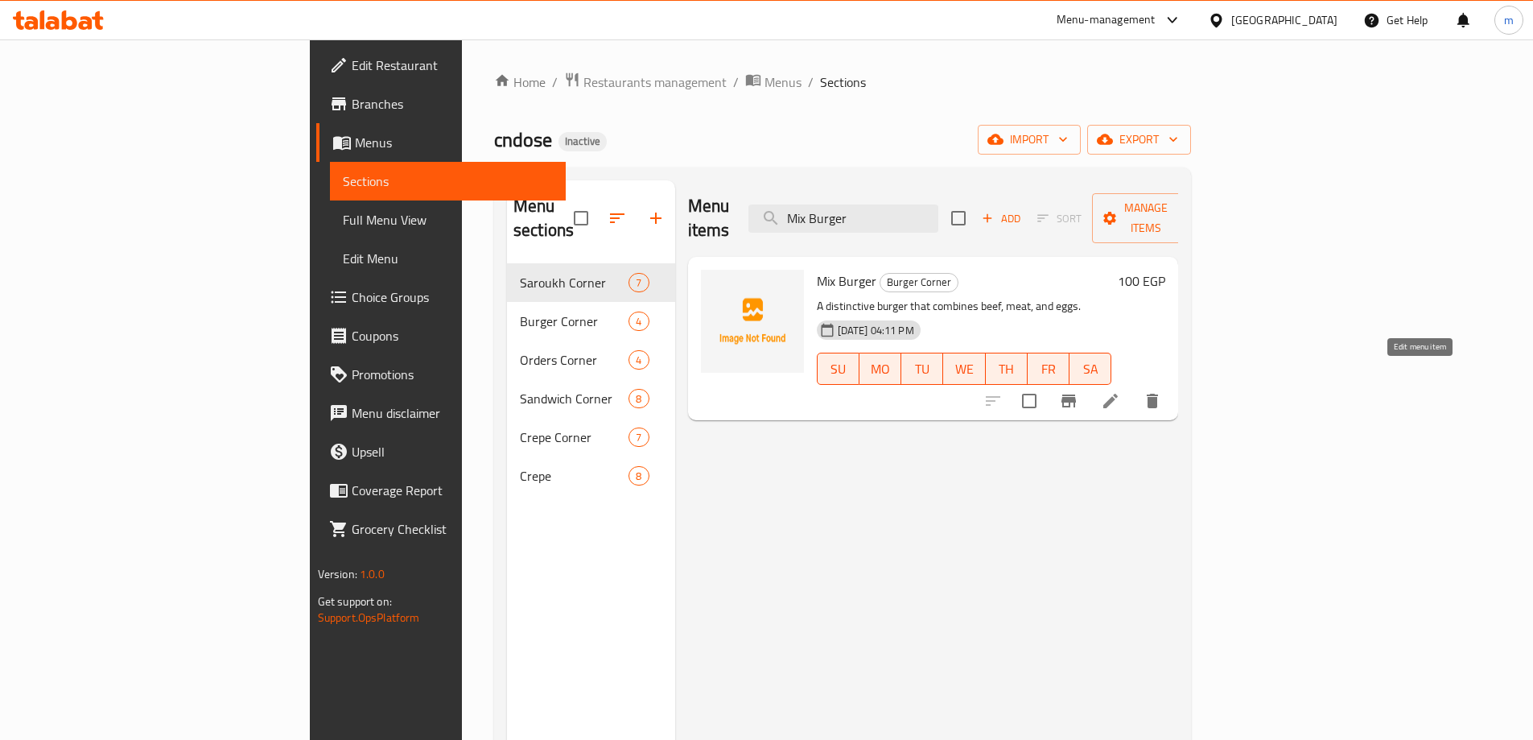
click at [1120, 391] on icon at bounding box center [1110, 400] width 19 height 19
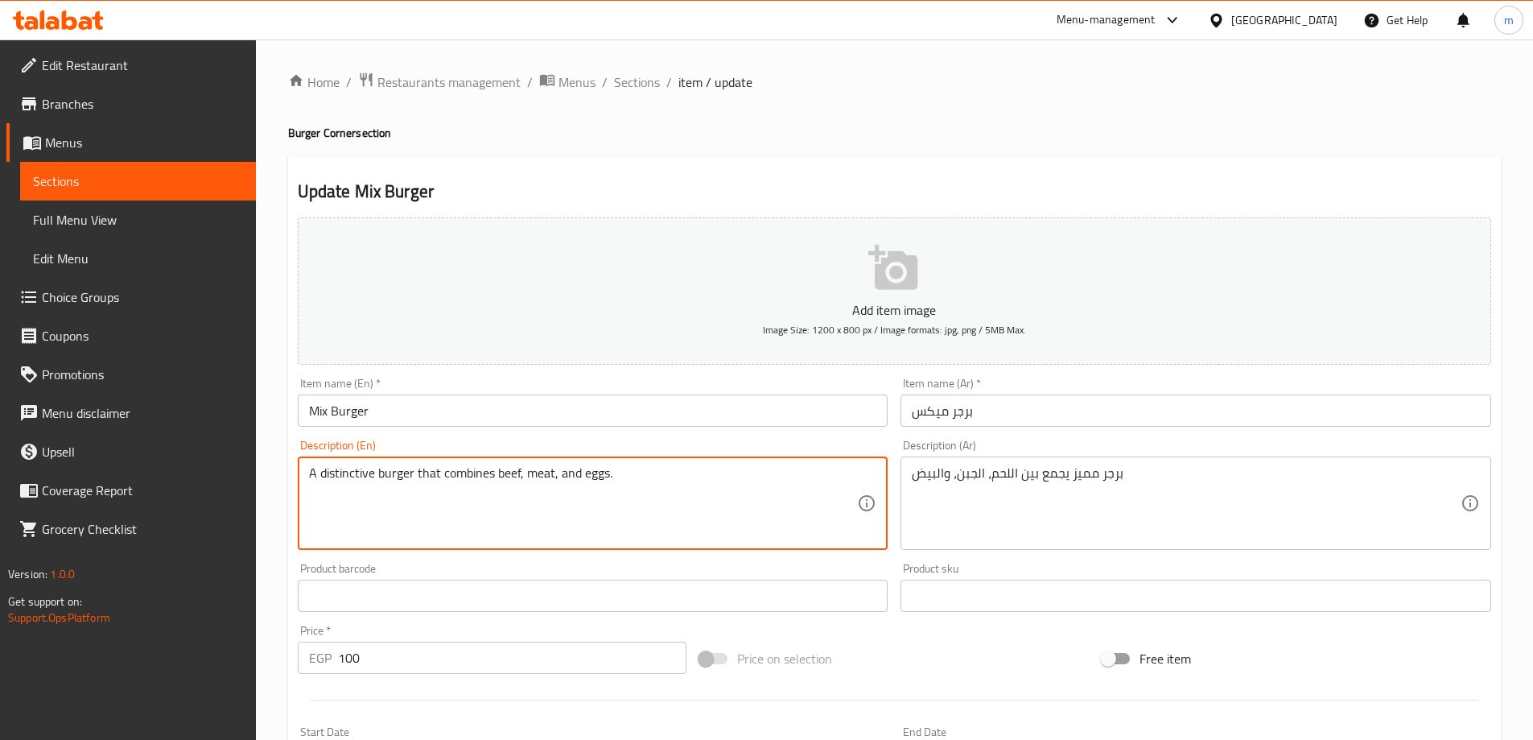
click at [513, 475] on textarea "A distinctive burger that combines beef, meat, and eggs." at bounding box center [583, 503] width 549 height 76
click at [500, 476] on textarea "A distinctive burger that combines , meat, and eggs." at bounding box center [583, 503] width 549 height 76
click at [526, 474] on textarea "A distinctive burger that combines meat, and eggs." at bounding box center [583, 503] width 549 height 76
click at [536, 474] on textarea "A distinctive burger that combines meat, and eggs." at bounding box center [583, 503] width 549 height 76
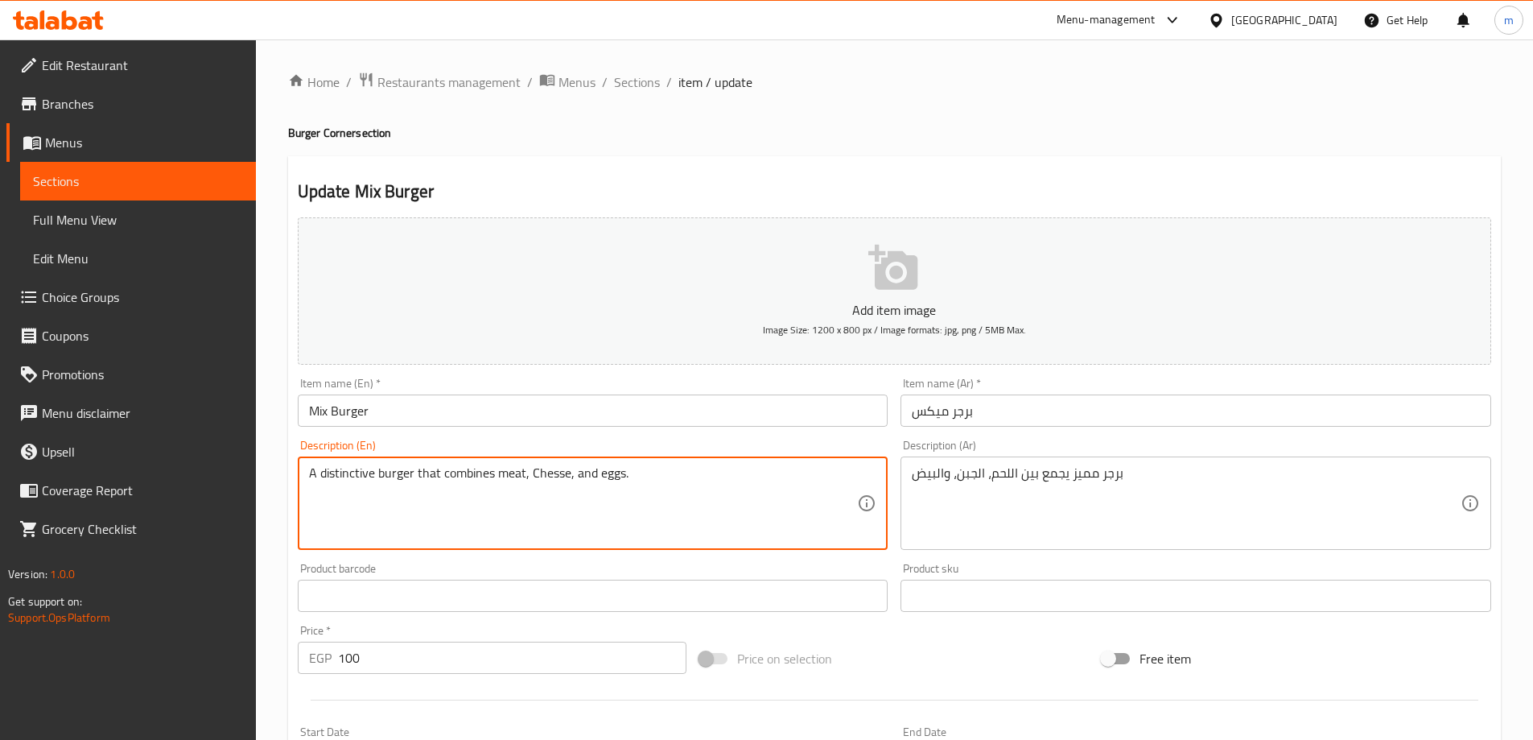
drag, startPoint x: 555, startPoint y: 469, endPoint x: 541, endPoint y: 501, distance: 35.3
click at [541, 501] on textarea "A distinctive burger that combines meat, Chesse, and eggs." at bounding box center [583, 503] width 549 height 76
click at [554, 476] on textarea "A distinctive burger that combines meat, Chesse, and eggs." at bounding box center [583, 503] width 549 height 76
click at [548, 476] on textarea "A distinctive burger that combines meat, Chesse, and eggs." at bounding box center [583, 503] width 549 height 76
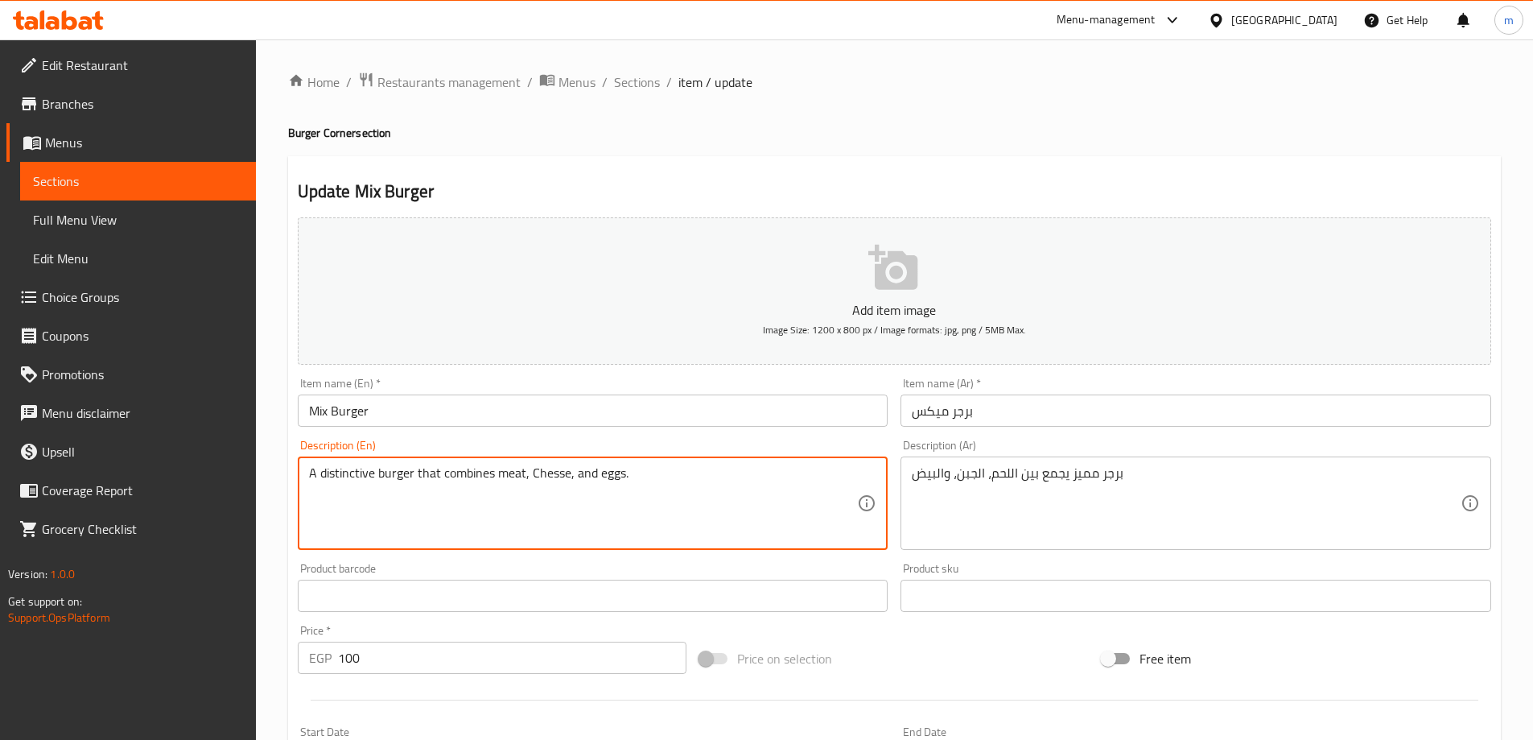
drag, startPoint x: 548, startPoint y: 476, endPoint x: 759, endPoint y: 515, distance: 214.3
click at [759, 515] on textarea "A distinctive burger that combines meat, Chesse, and eggs." at bounding box center [583, 503] width 549 height 76
click at [549, 465] on textarea "A distinctive burger that combines meat, Chesse, and eggs." at bounding box center [583, 503] width 549 height 76
click at [563, 472] on textarea "A distinctive burger that combines meat, Cheesse, and eggs." at bounding box center [583, 503] width 549 height 76
click at [641, 477] on textarea "A distinctive burger that combines meat, Cheese, and eggs." at bounding box center [583, 503] width 549 height 76
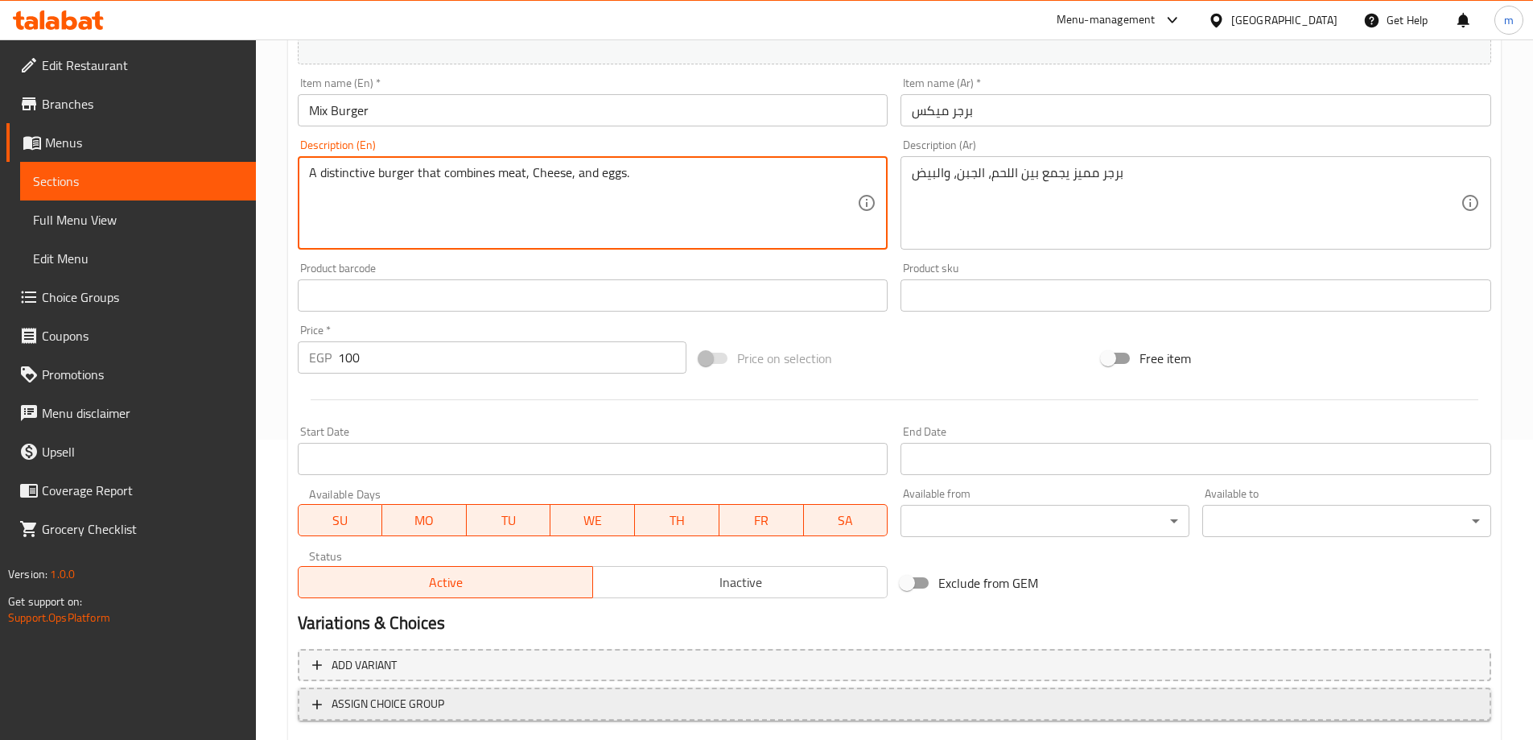
scroll to position [398, 0]
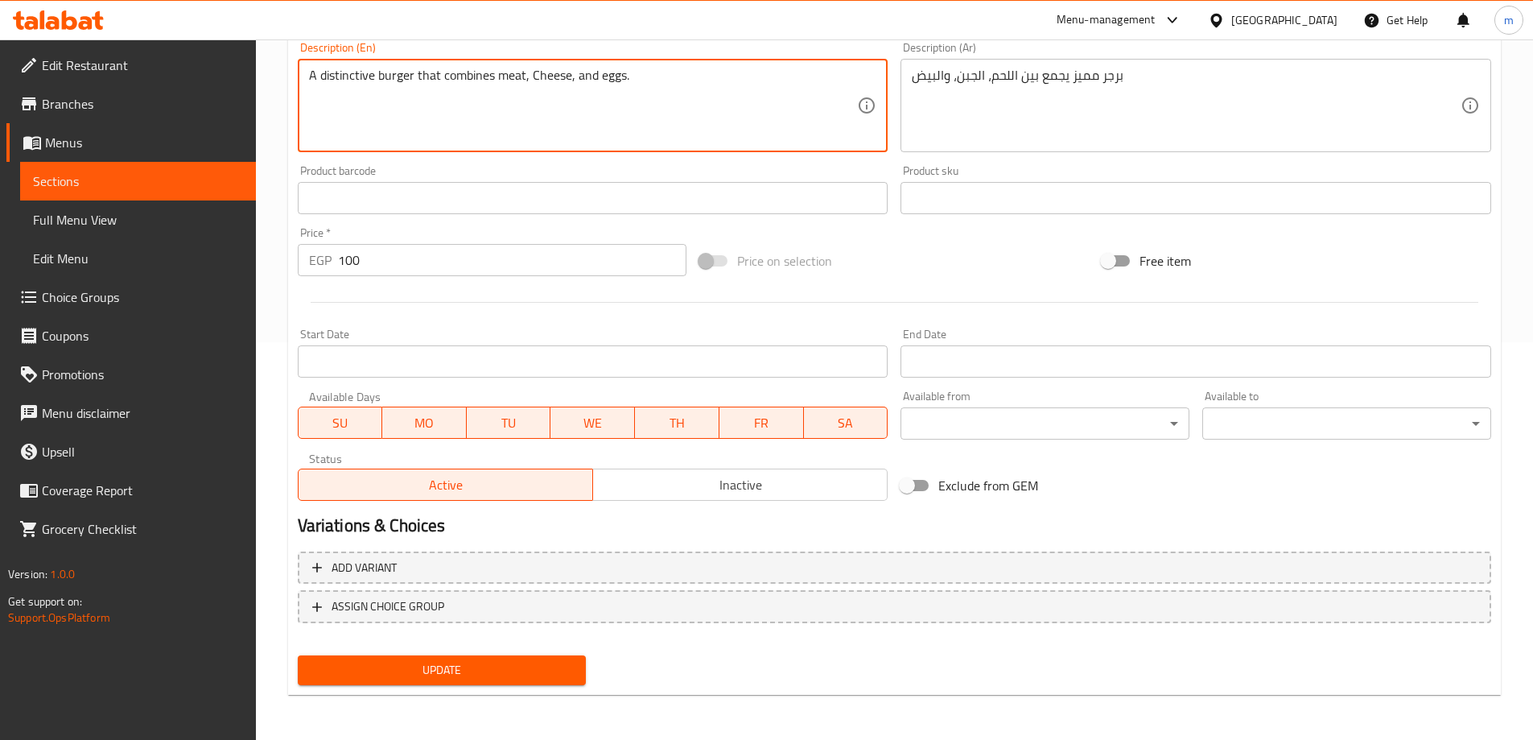
type textarea "A distinctive burger that combines meat, Cheese, and eggs."
click at [414, 671] on span "Update" at bounding box center [442, 670] width 263 height 20
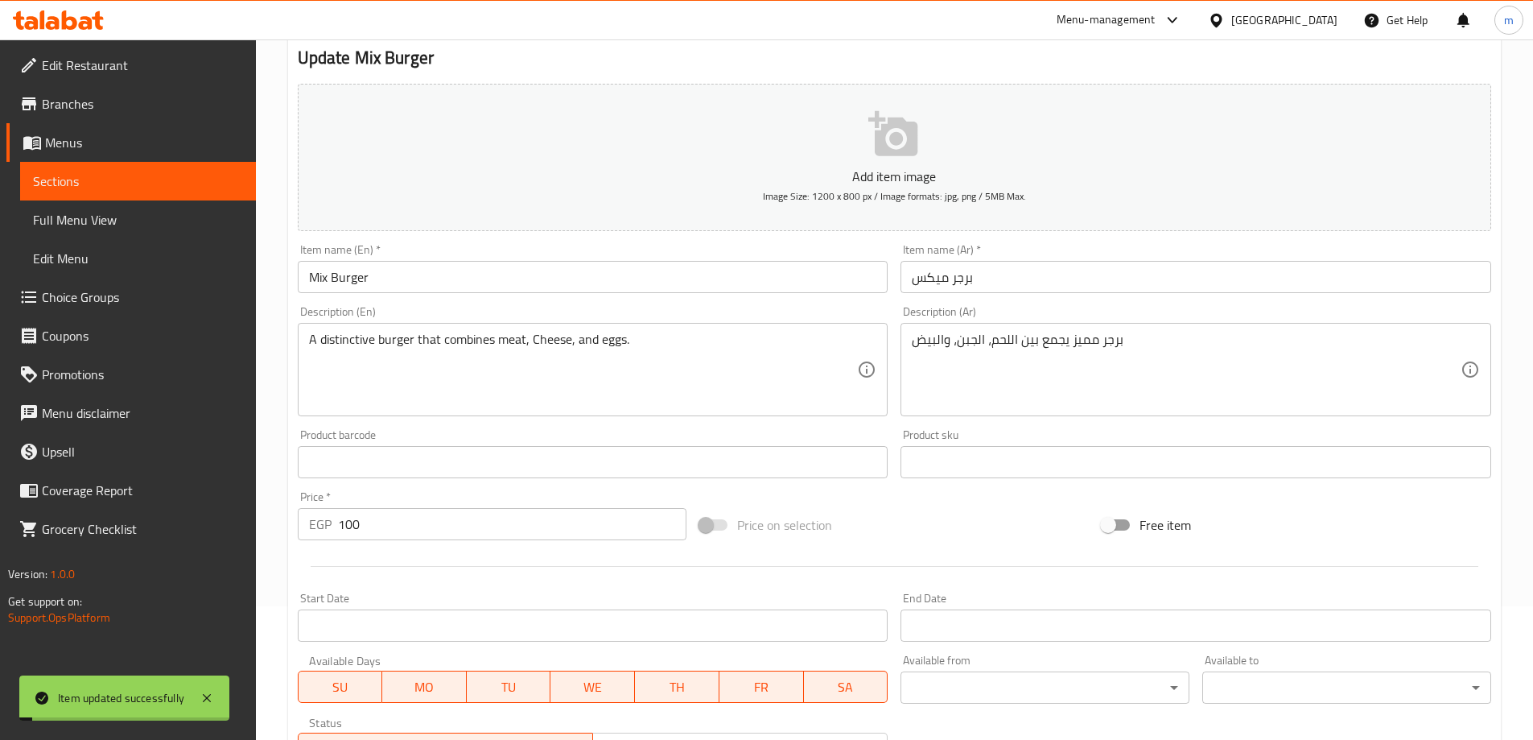
scroll to position [0, 0]
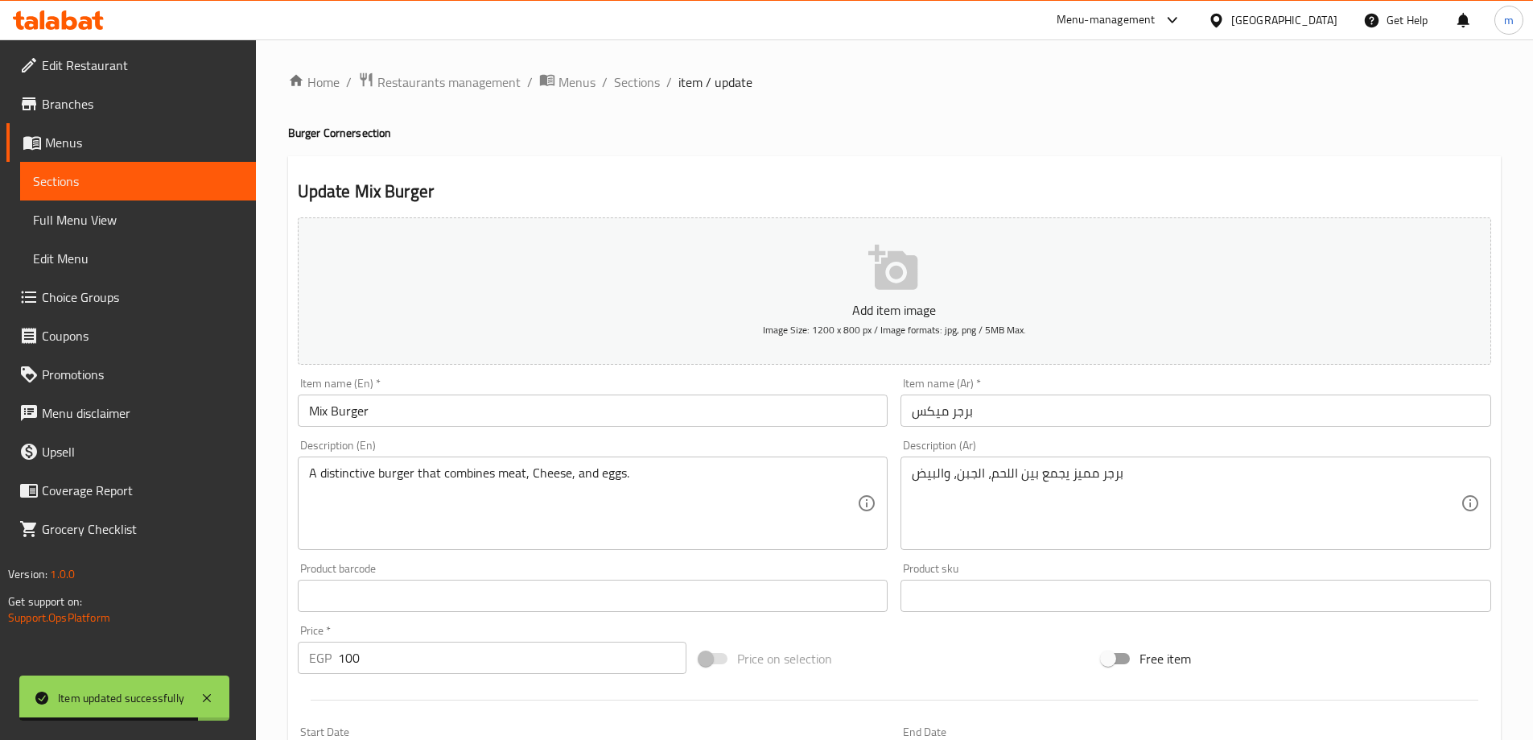
click at [135, 172] on span "Sections" at bounding box center [138, 180] width 210 height 19
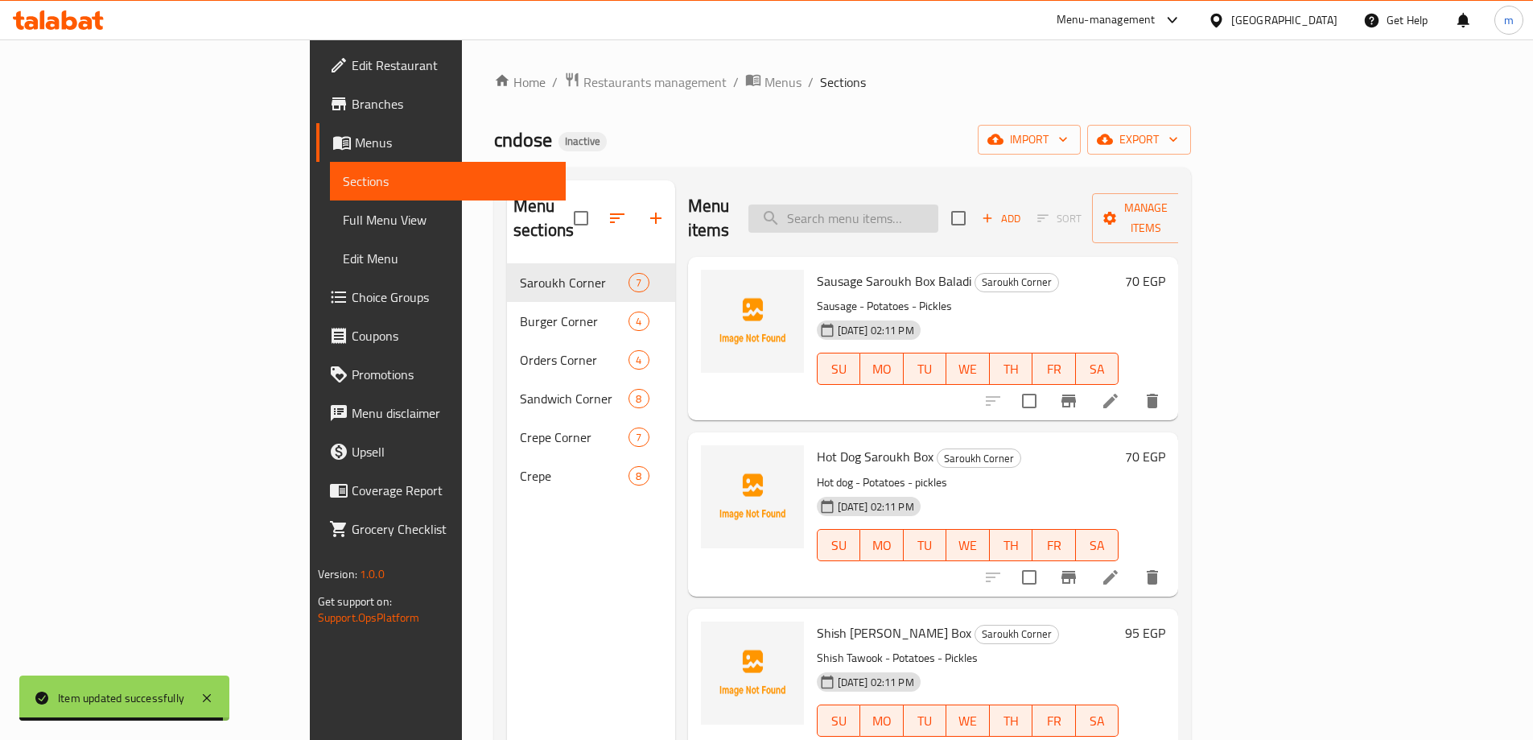
click at [912, 204] on input "search" at bounding box center [843, 218] width 190 height 28
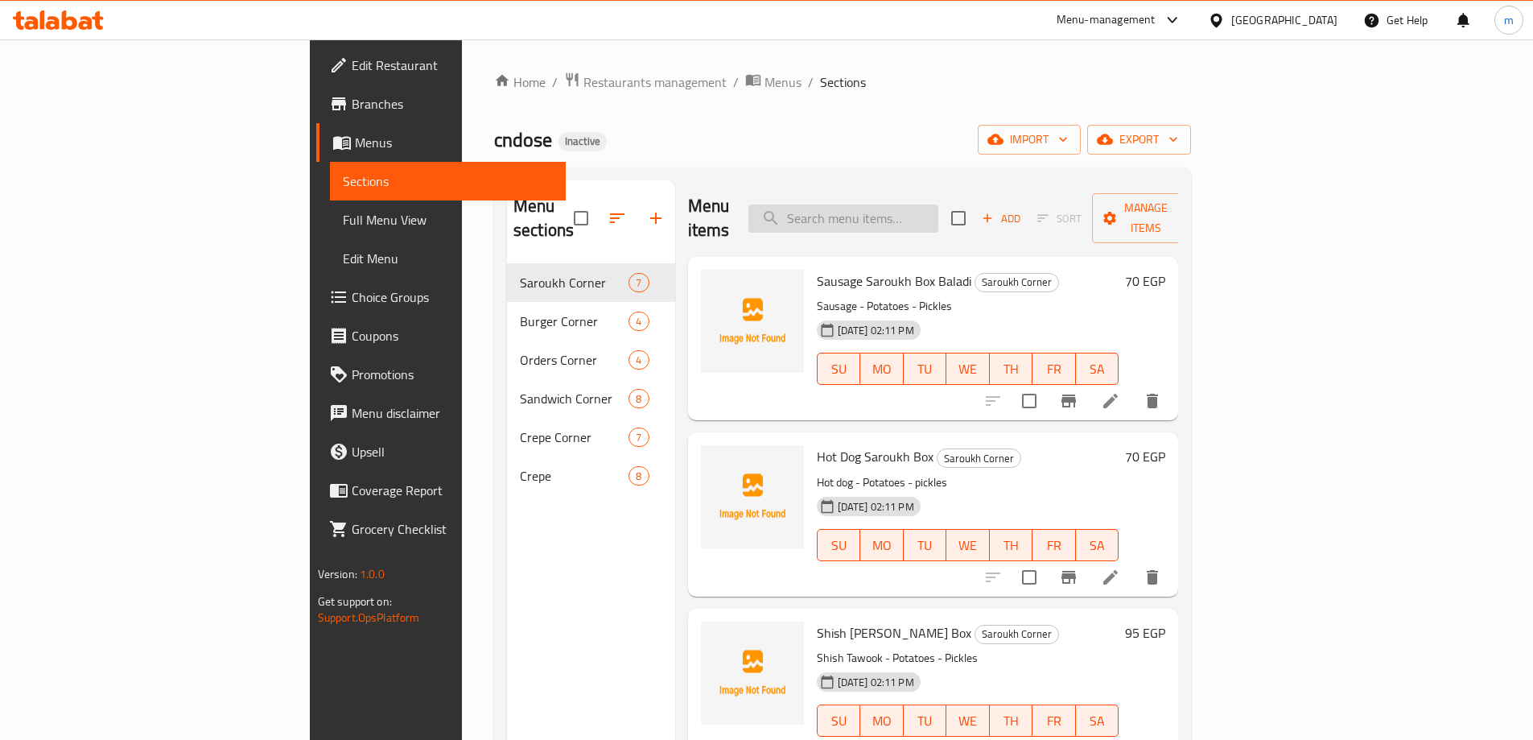
paste input "Mexican Hot Dog"
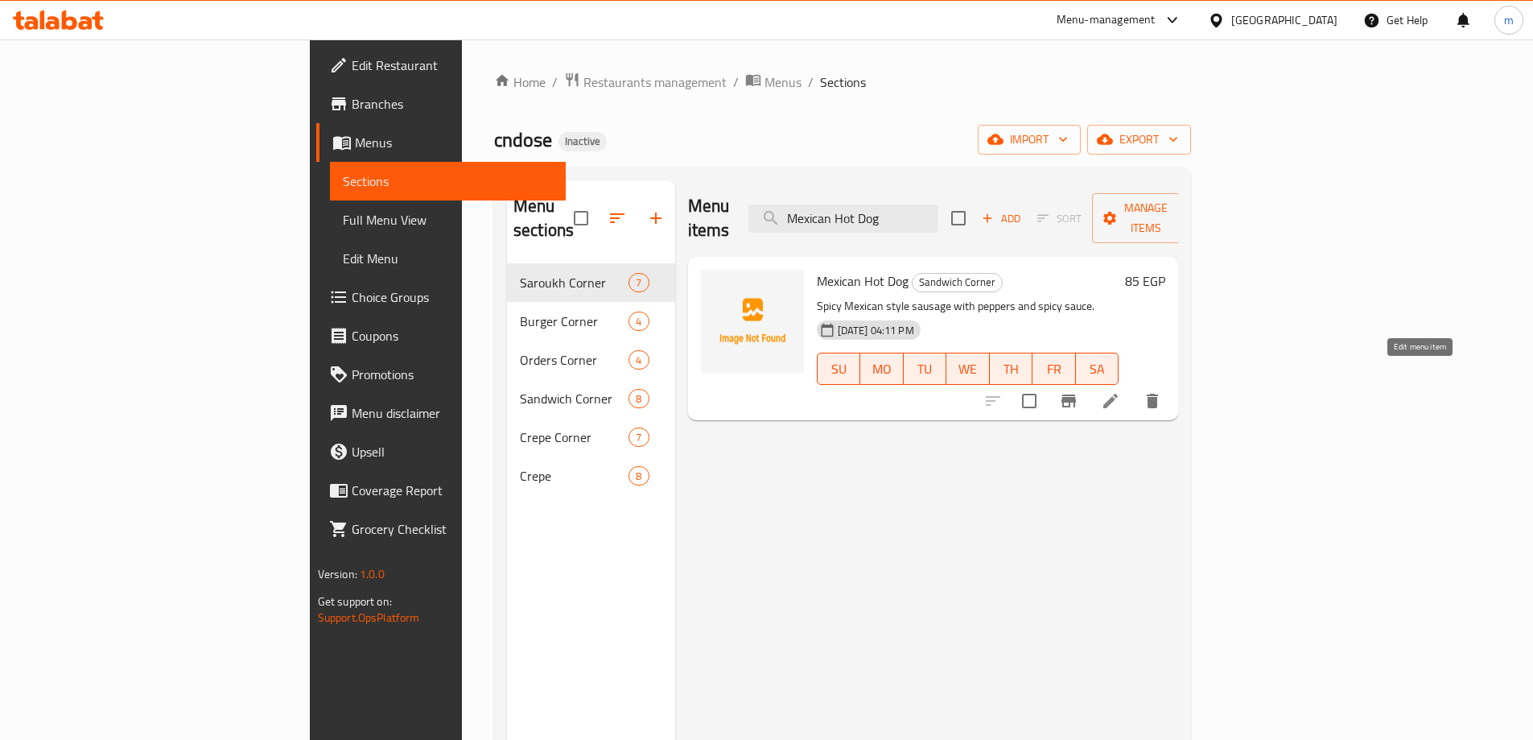
type input "Mexican Hot Dog"
click at [1118, 393] on icon at bounding box center [1110, 400] width 14 height 14
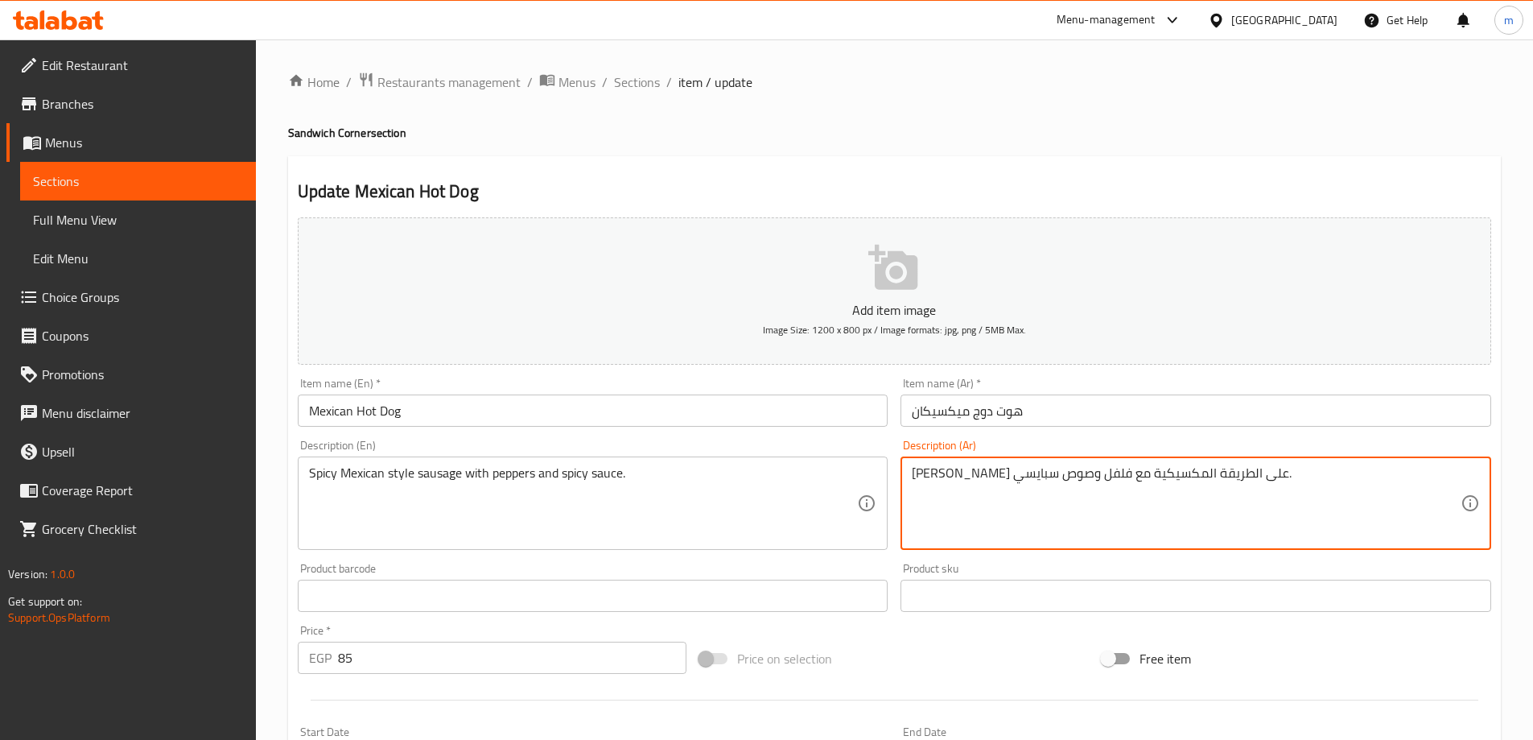
click at [935, 475] on textarea "سوسيس حار على الطريقة المكسيكية مع فلفل وصوص سبايسي." at bounding box center [1186, 503] width 549 height 76
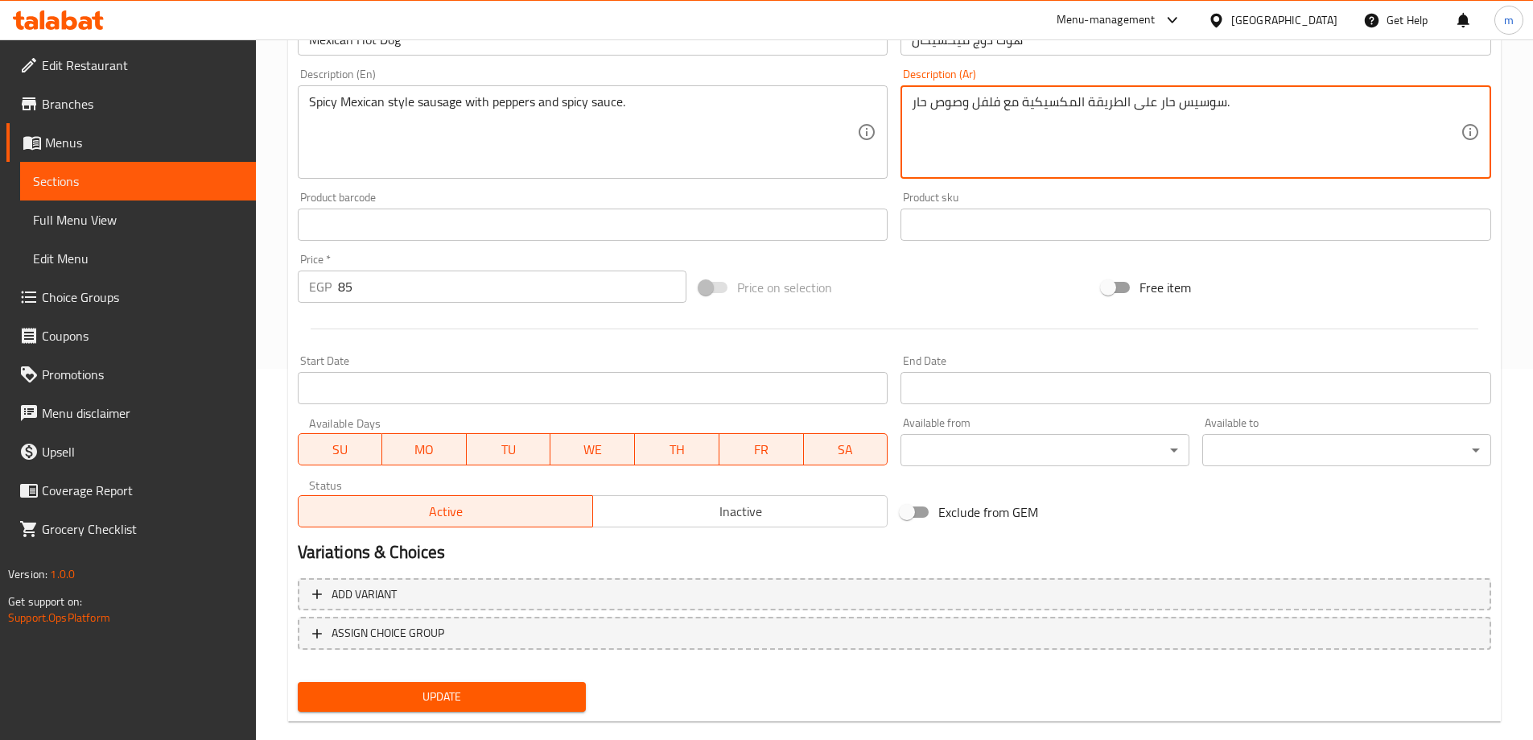
scroll to position [398, 0]
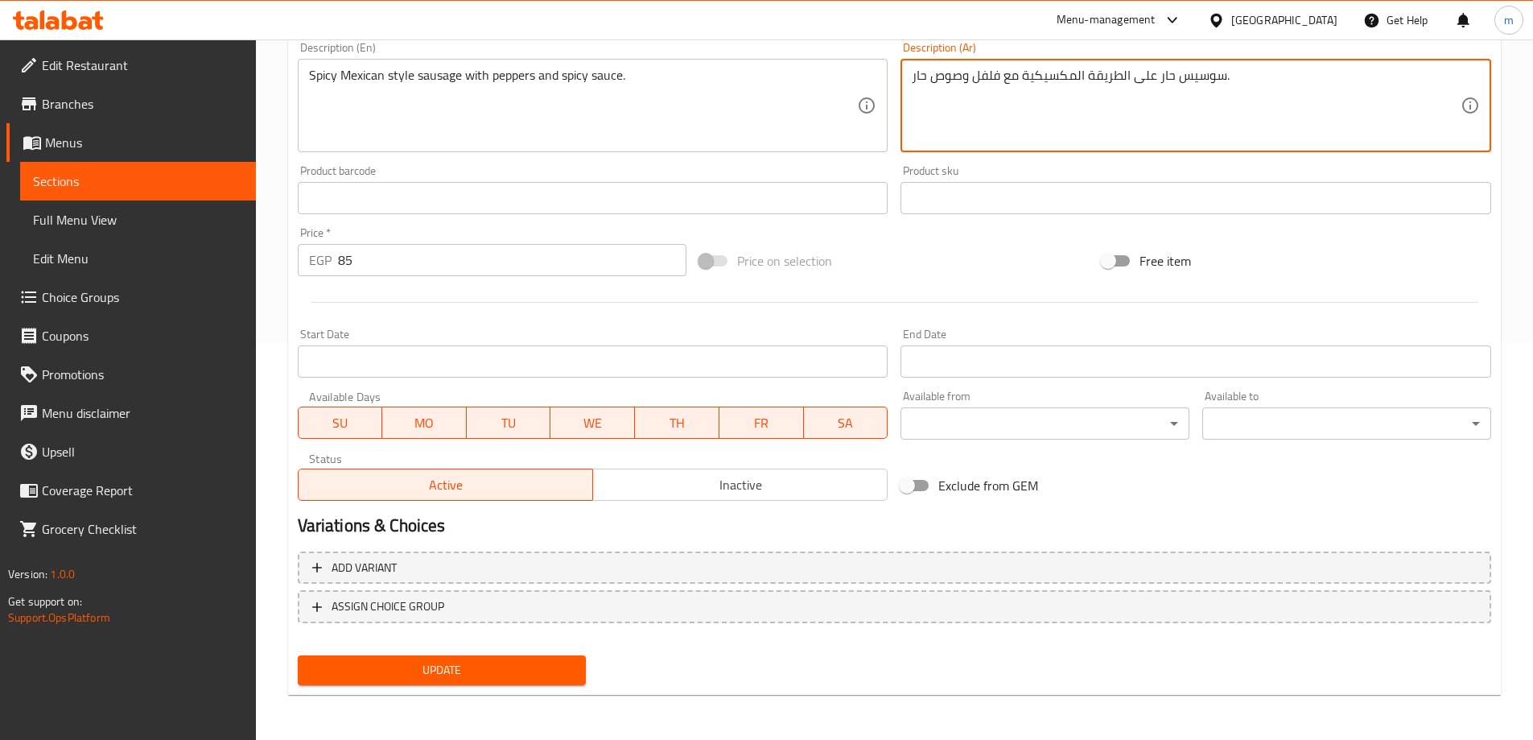
type textarea "سوسيس حار على الطريقة المكسيكية مع فلفل وصوص حار."
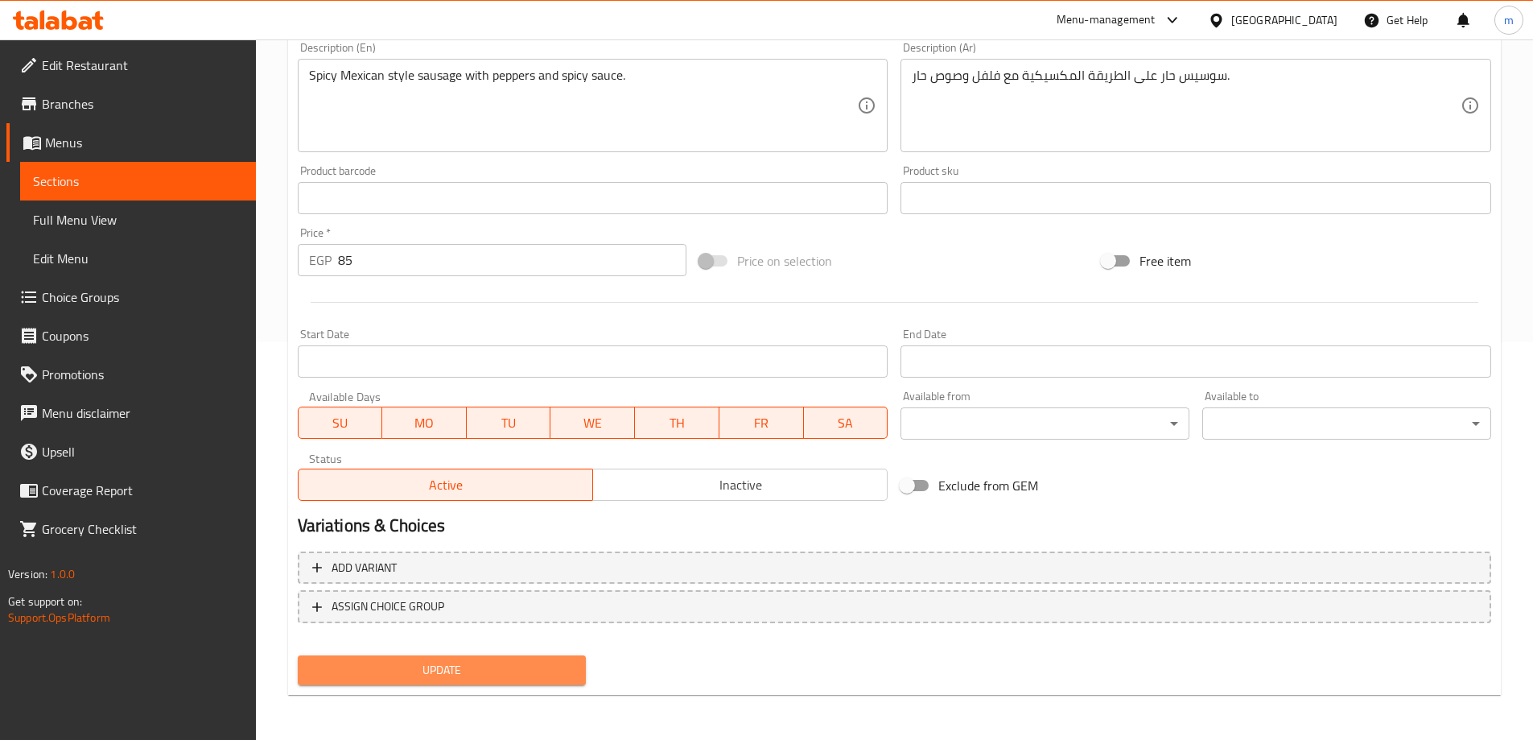
click at [521, 670] on span "Update" at bounding box center [442, 670] width 263 height 20
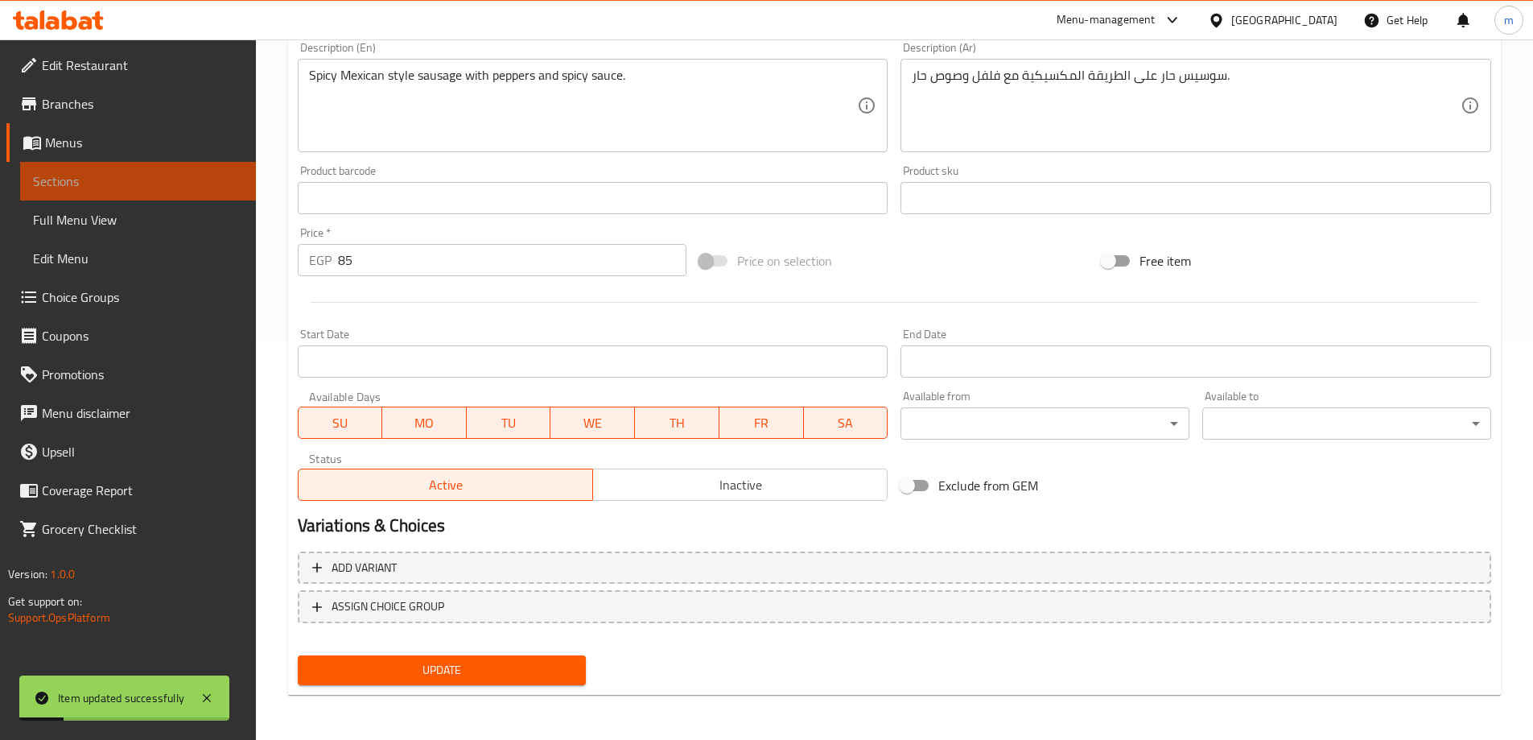
click at [162, 183] on span "Sections" at bounding box center [138, 180] width 210 height 19
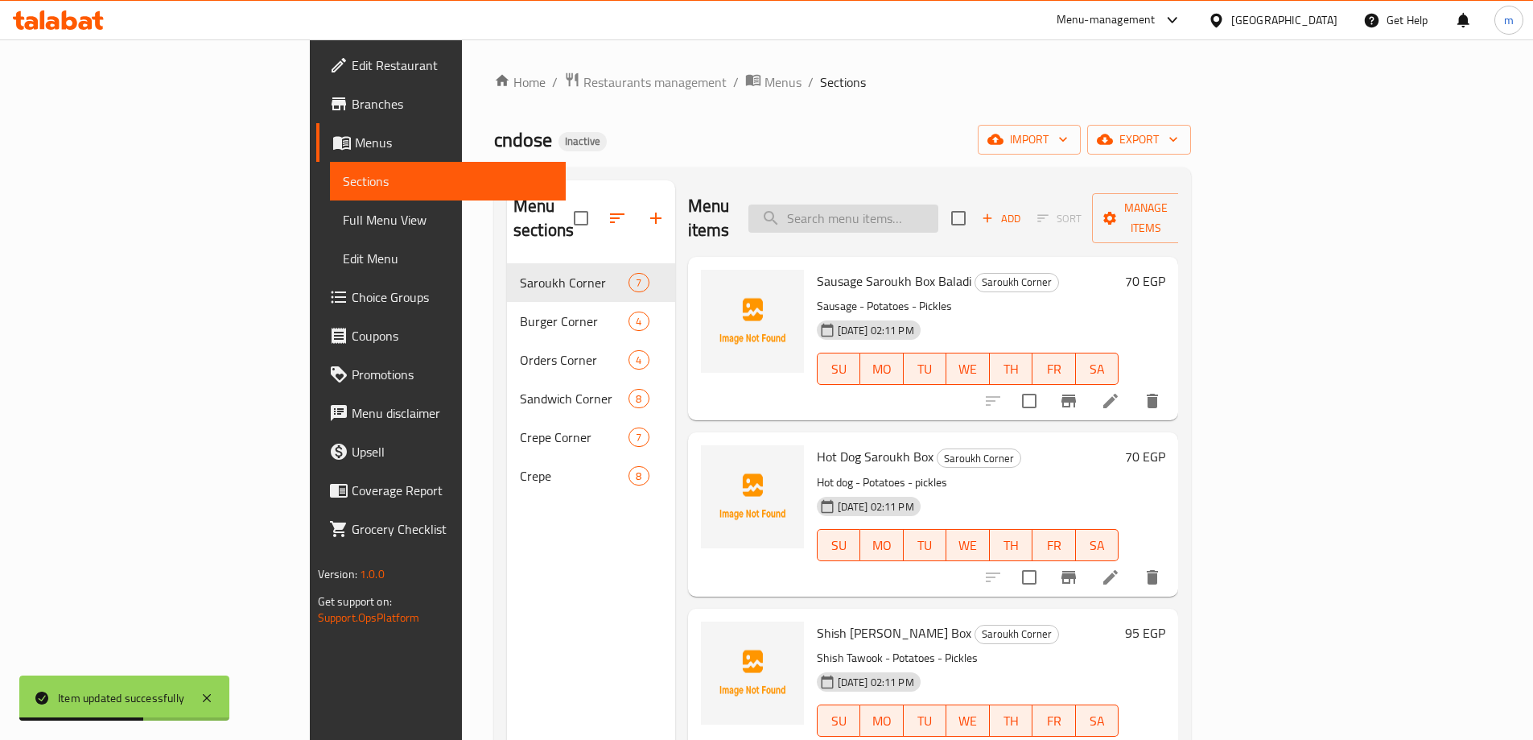
click at [924, 204] on input "search" at bounding box center [843, 218] width 190 height 28
paste input "Chicken Fajita"
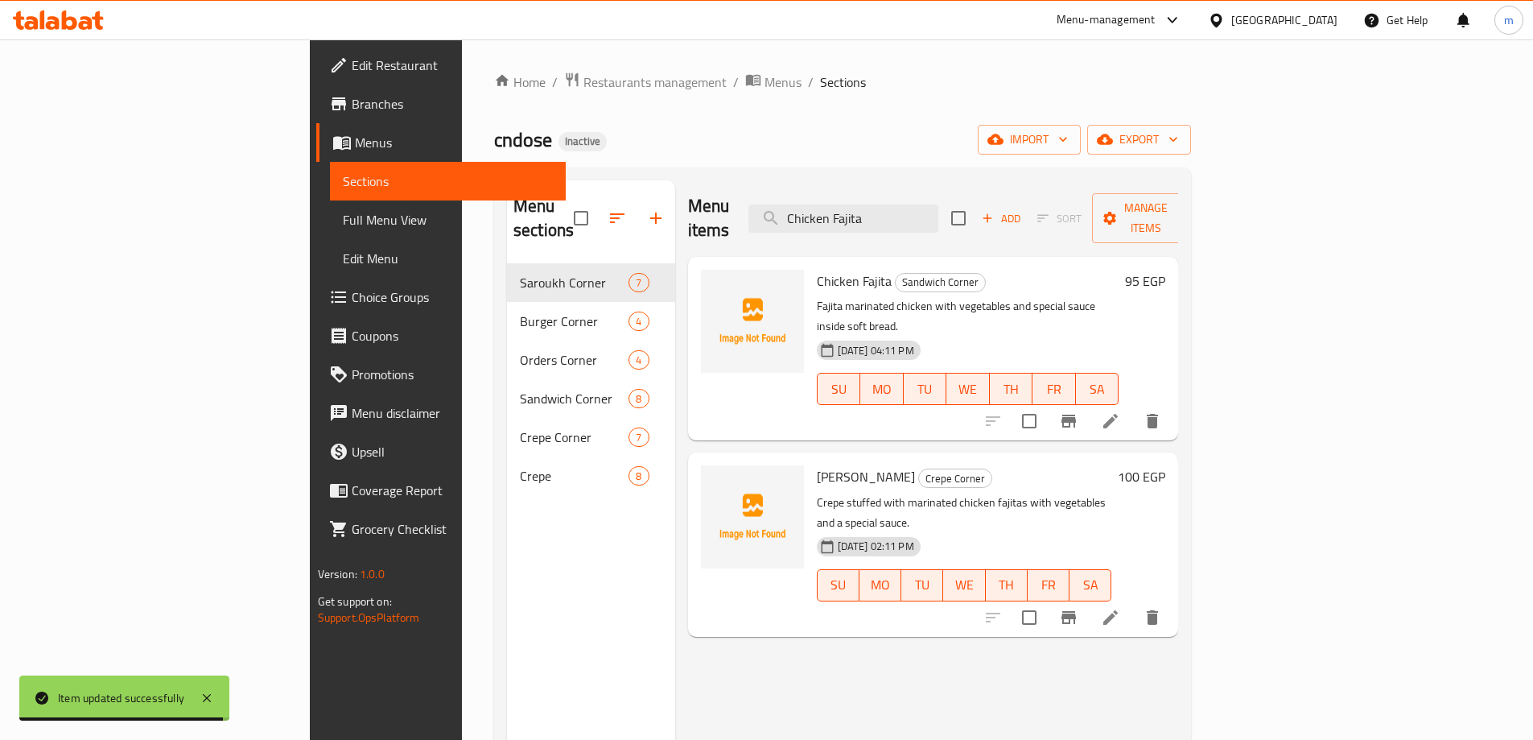
type input "Chicken Fajita"
click at [1133, 406] on li at bounding box center [1110, 420] width 45 height 29
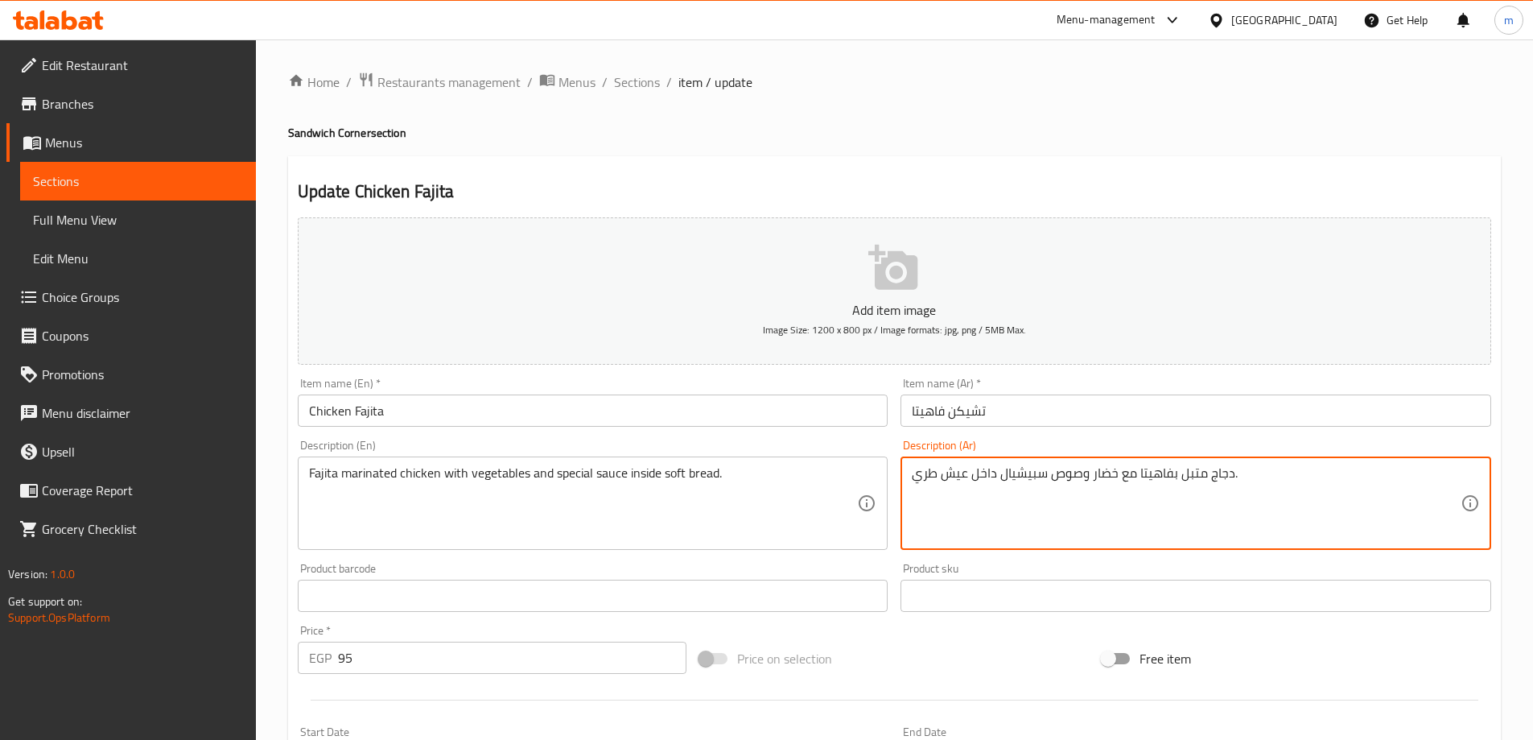
click at [1189, 472] on textarea "دجاج متبل بفاهيتا مع خضار وصوص سبيشيال داخل عيش طري." at bounding box center [1186, 503] width 549 height 76
click at [1172, 477] on textarea "دجاج متبل بفاهيتا مع خضار وصوص سبيشيال داخل عيش طري." at bounding box center [1186, 503] width 549 height 76
click at [1193, 470] on textarea "دجاج متبل فاهيتا مع خضار وصوص سبيشيال داخل عيش طري." at bounding box center [1186, 503] width 549 height 76
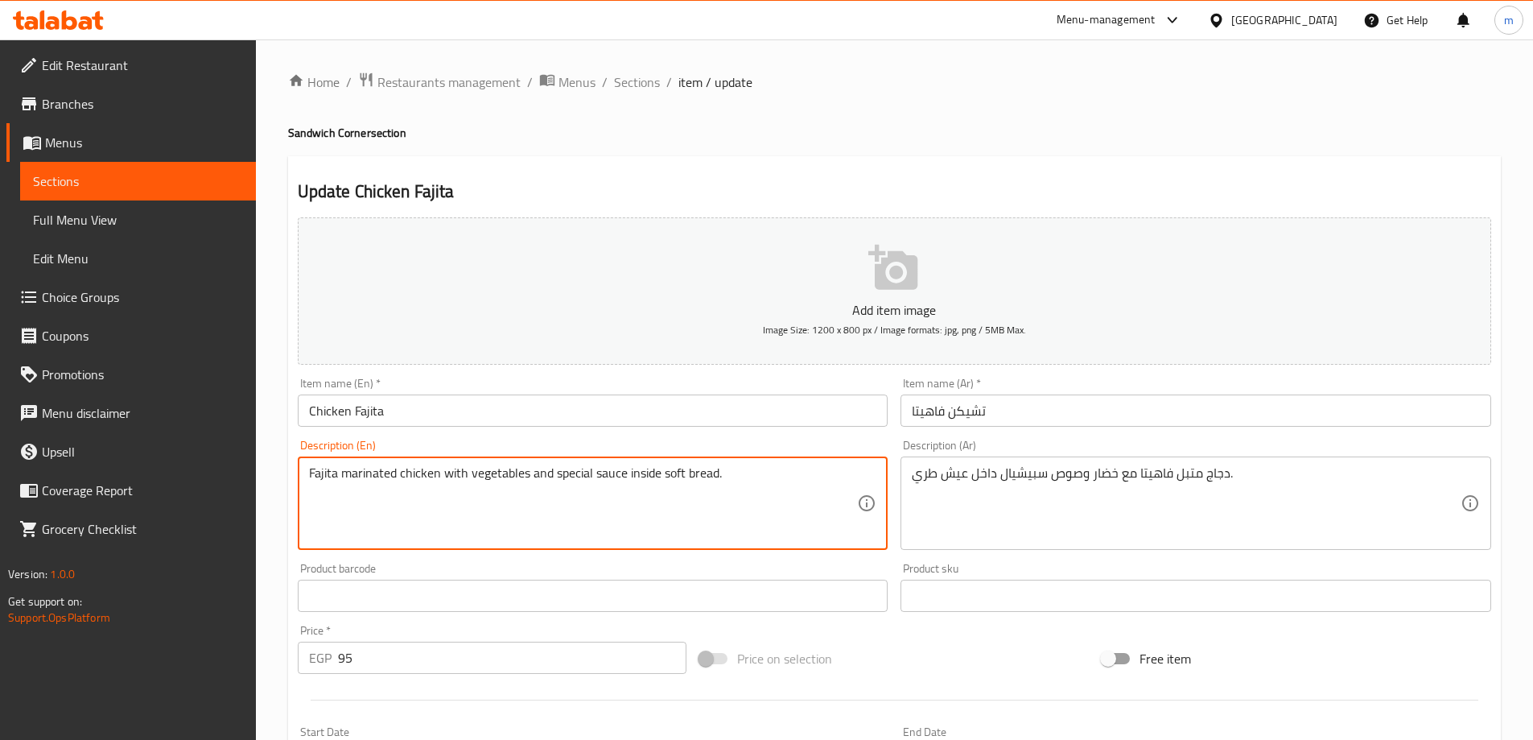
click at [796, 488] on textarea "Fajita marinated chicken with vegetables and special sauce inside soft bread." at bounding box center [583, 503] width 549 height 76
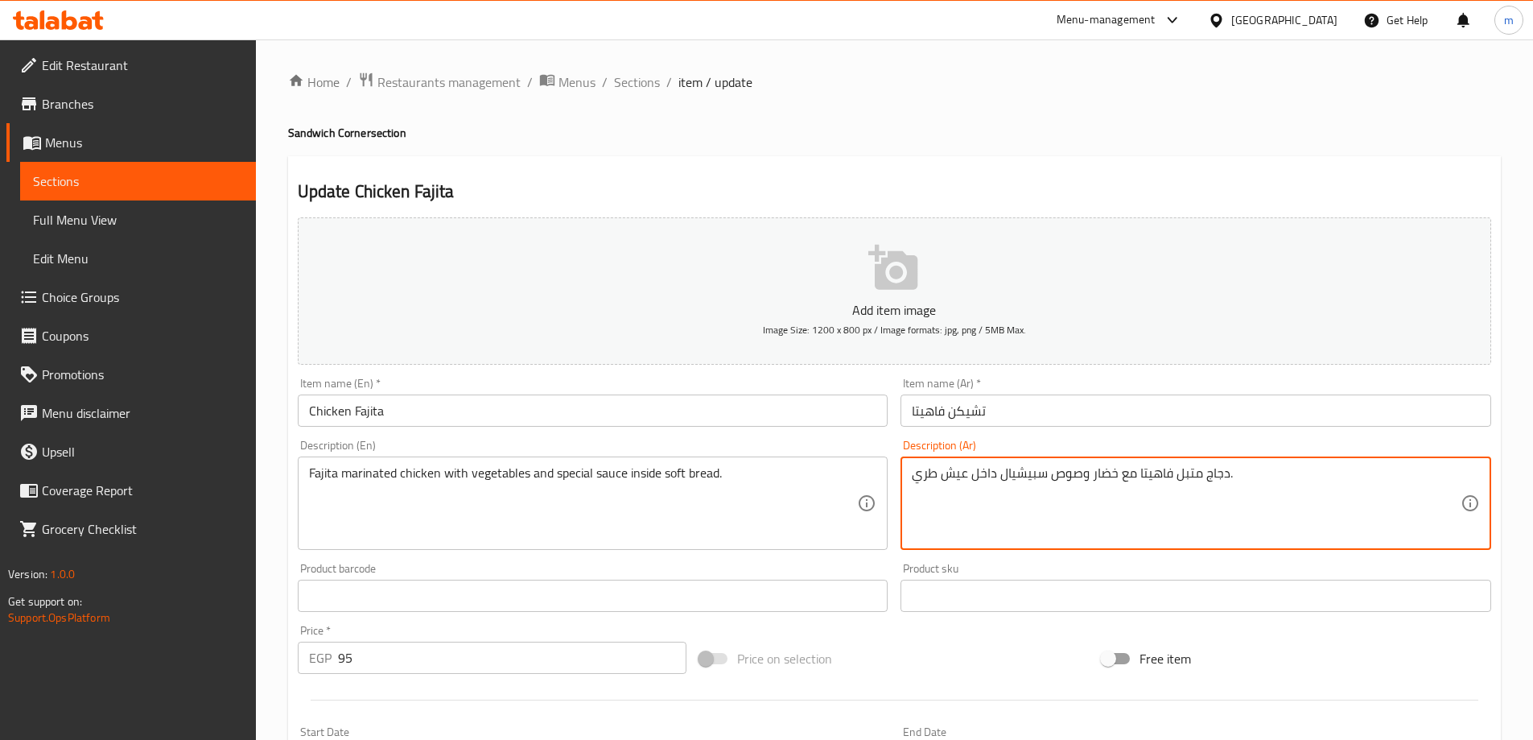
click at [1189, 474] on textarea "دجاج متبل فاهيتا مع خضار وصوص سبيشيال داخل عيش طري." at bounding box center [1186, 503] width 549 height 76
click at [1138, 473] on textarea "دجاج فاهيتا مع خضار وصوص سبيشيال داخل عيش طري." at bounding box center [1186, 503] width 549 height 76
paste textarea "متبل"
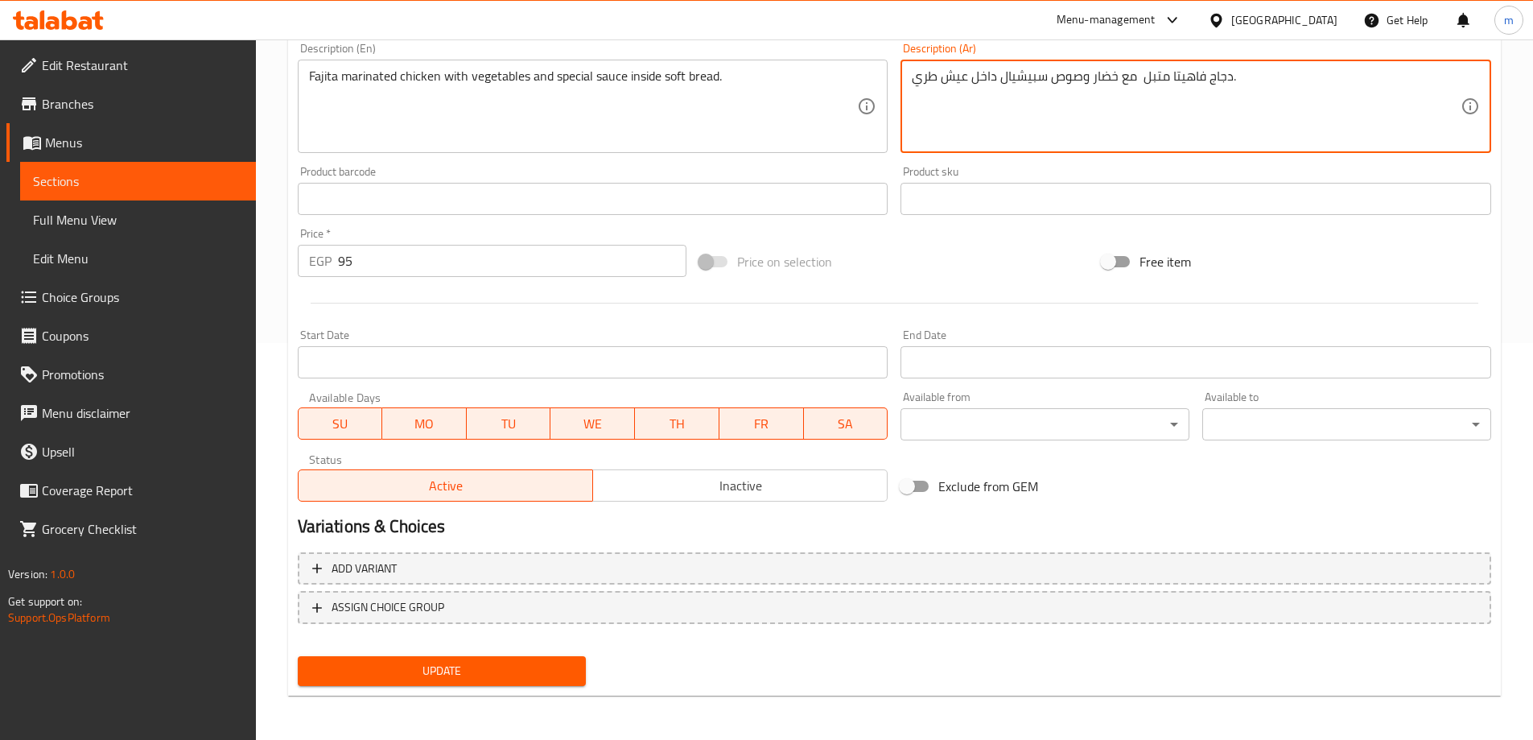
scroll to position [398, 0]
type textarea "دجاج فاهيتا متبل مع خضار وصوص سبيشيال داخل عيش طري."
click at [455, 665] on span "Update" at bounding box center [442, 670] width 263 height 20
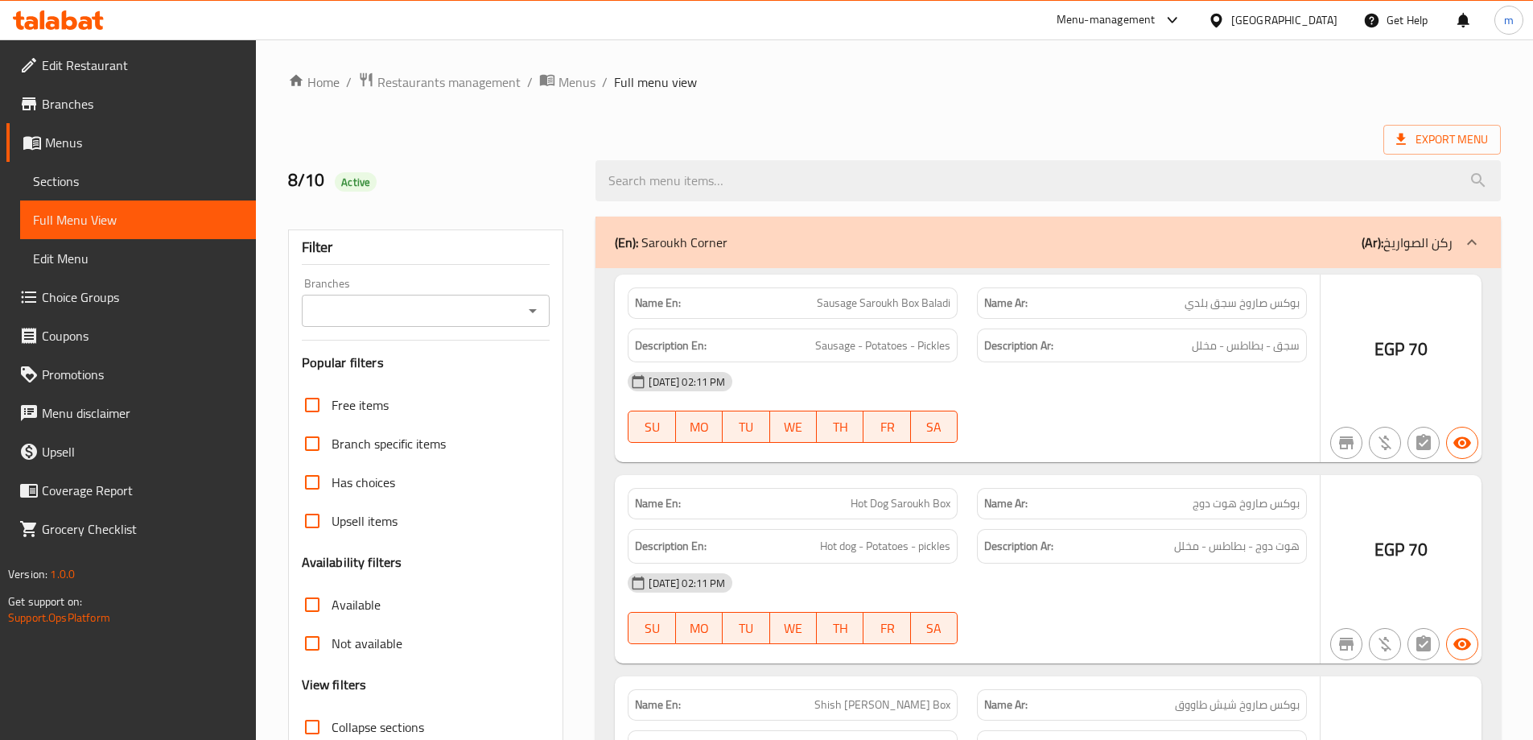
scroll to position [519, 0]
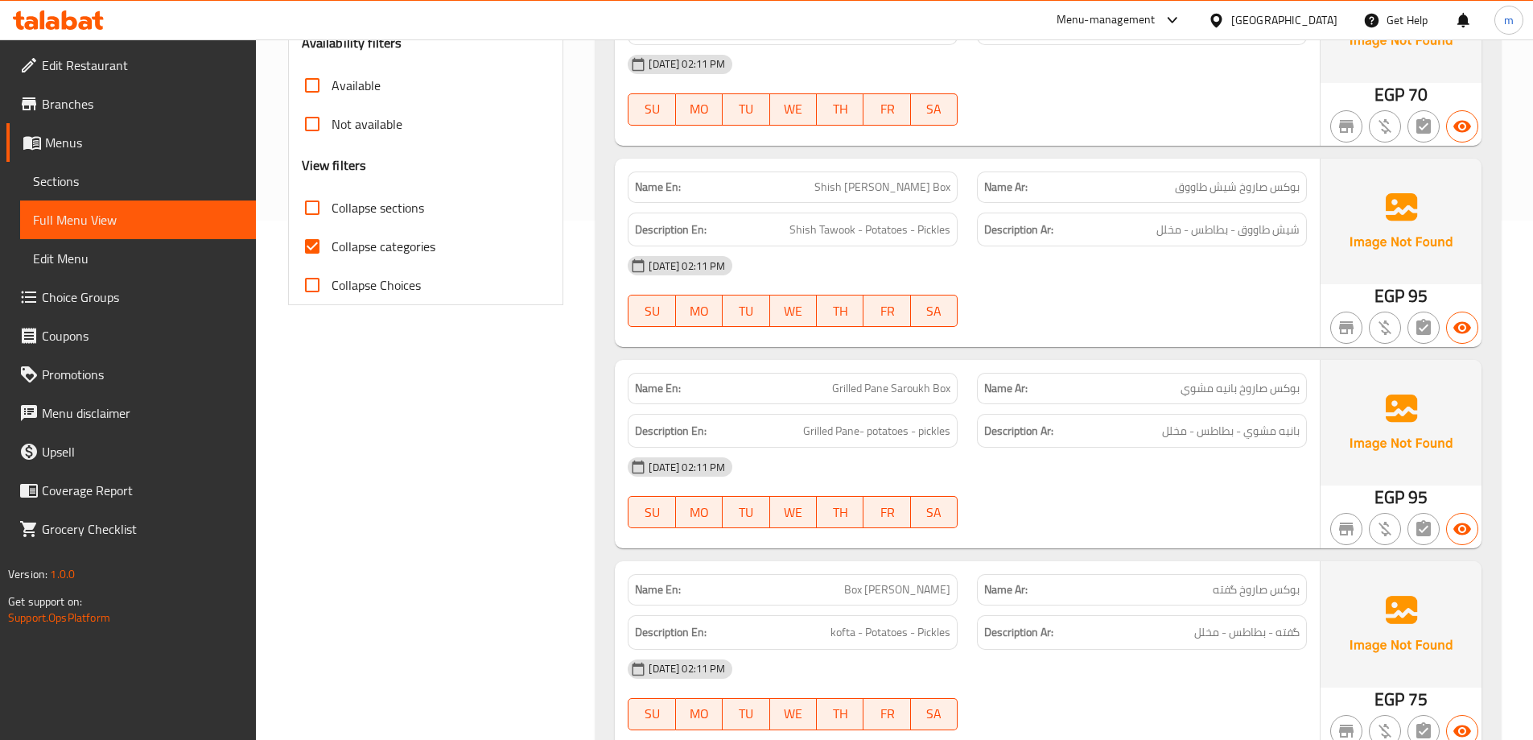
click at [338, 243] on span "Collapse categories" at bounding box center [384, 246] width 104 height 19
click at [332, 243] on input "Collapse categories" at bounding box center [312, 246] width 39 height 39
checkbox input "false"
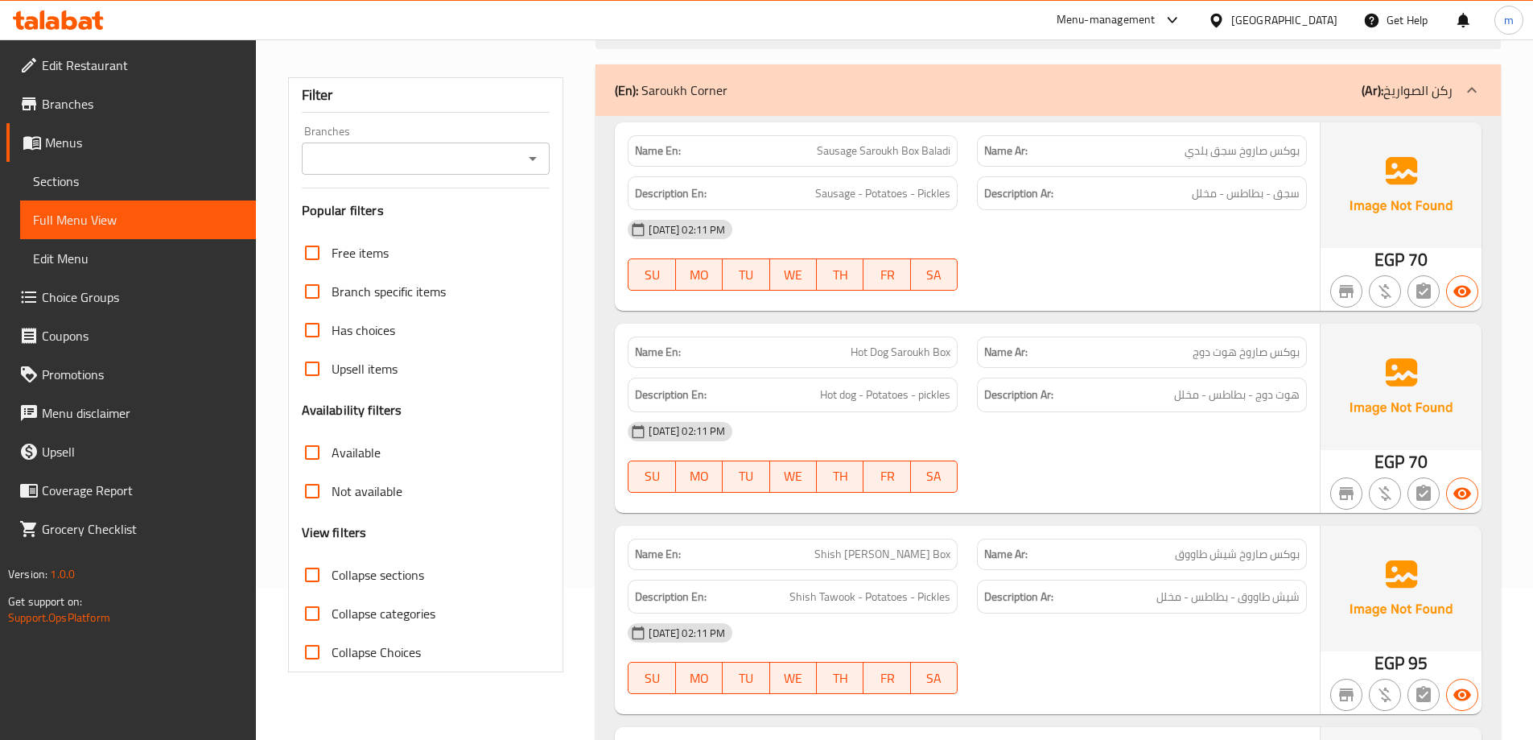
scroll to position [0, 0]
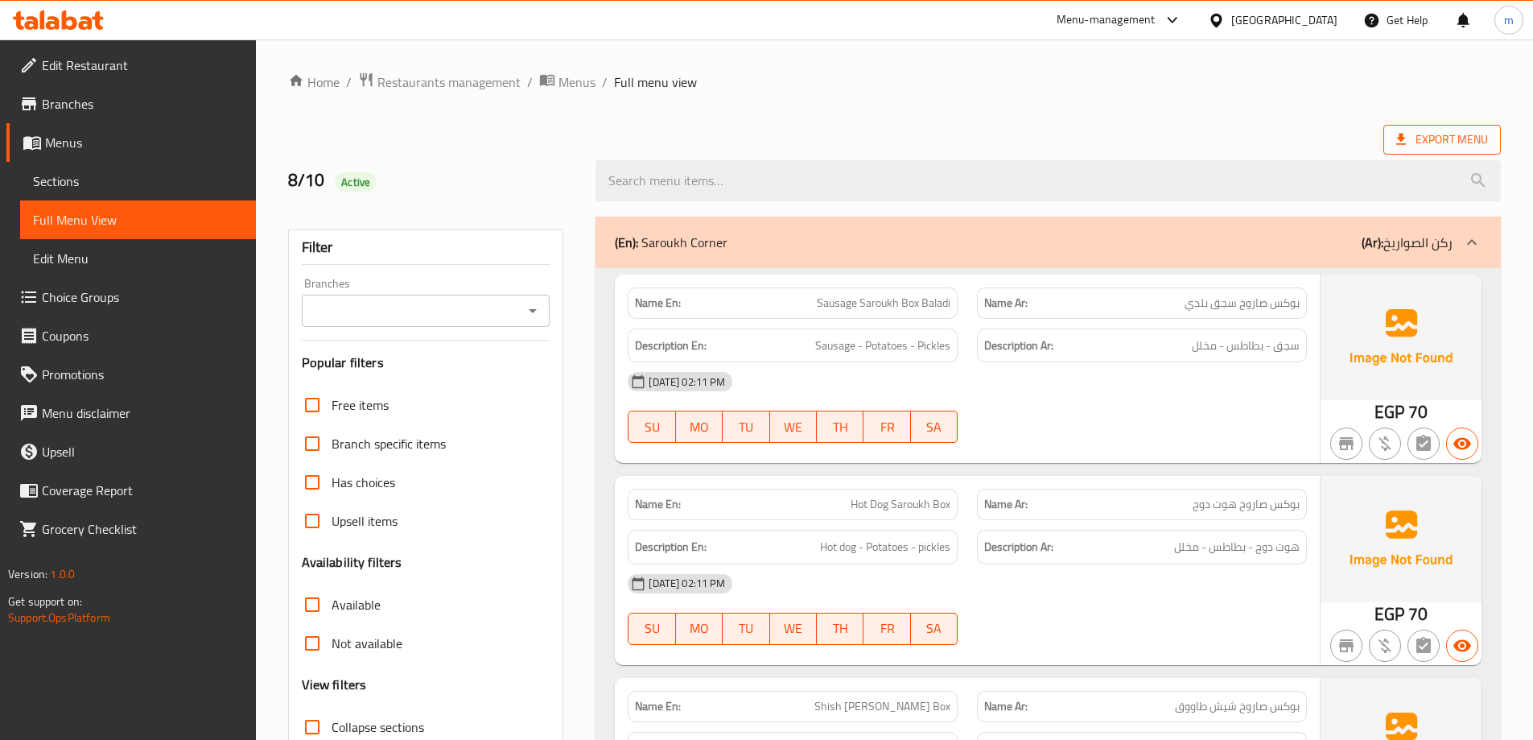
click at [1418, 142] on span "Export Menu" at bounding box center [1442, 140] width 92 height 20
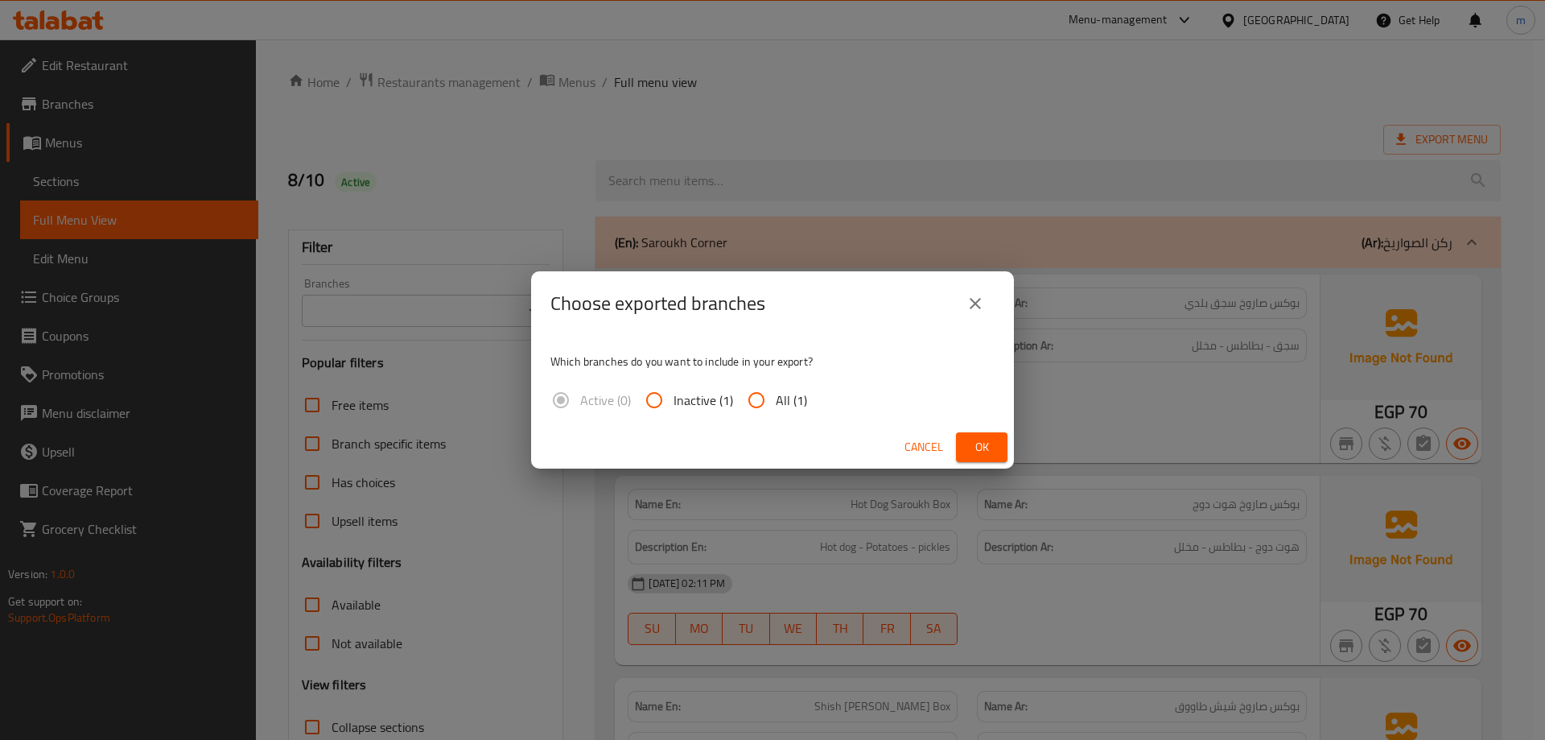
click at [777, 409] on span "All (1)" at bounding box center [791, 399] width 31 height 19
click at [776, 409] on input "All (1)" at bounding box center [756, 400] width 39 height 39
radio input "true"
click at [991, 442] on span "Ok" at bounding box center [982, 447] width 26 height 20
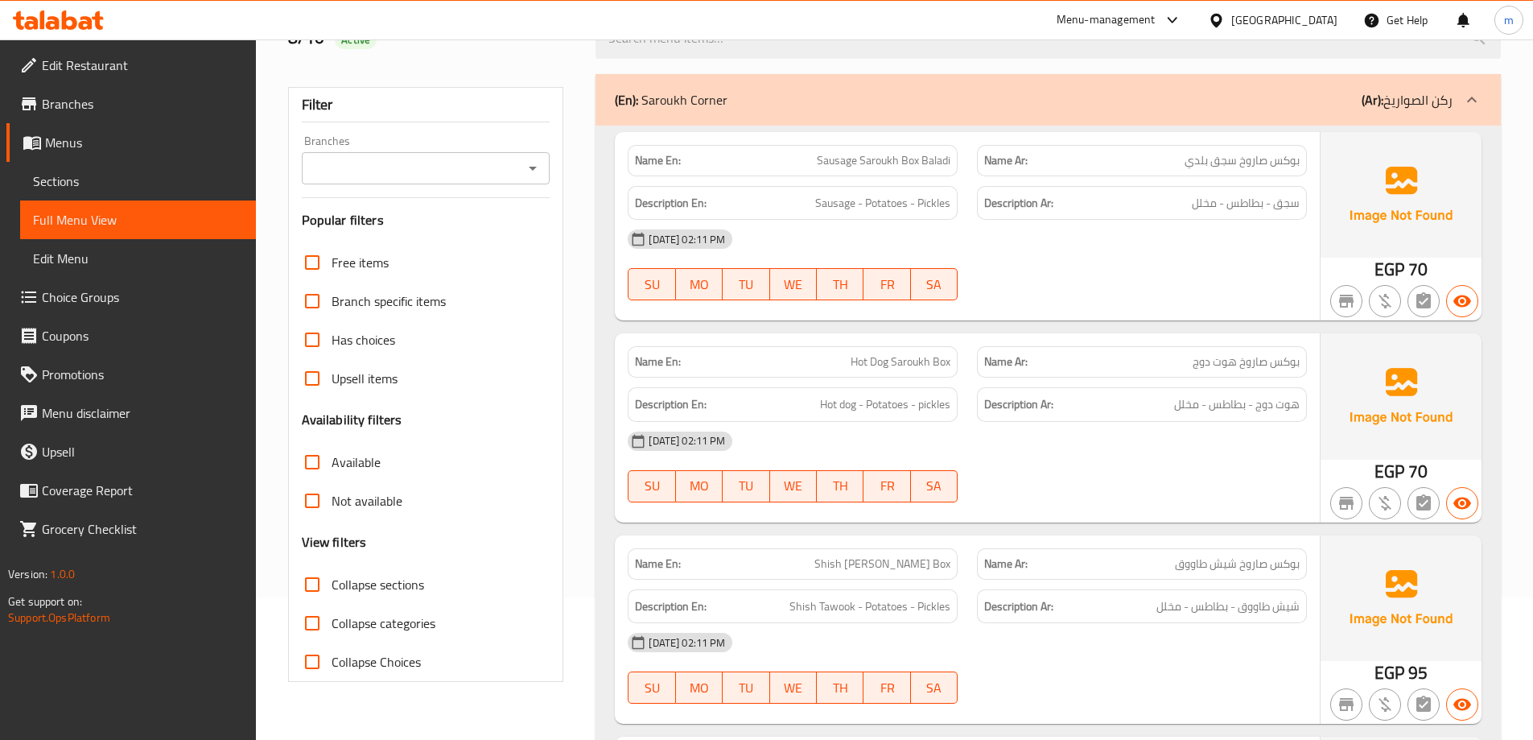
scroll to position [322, 0]
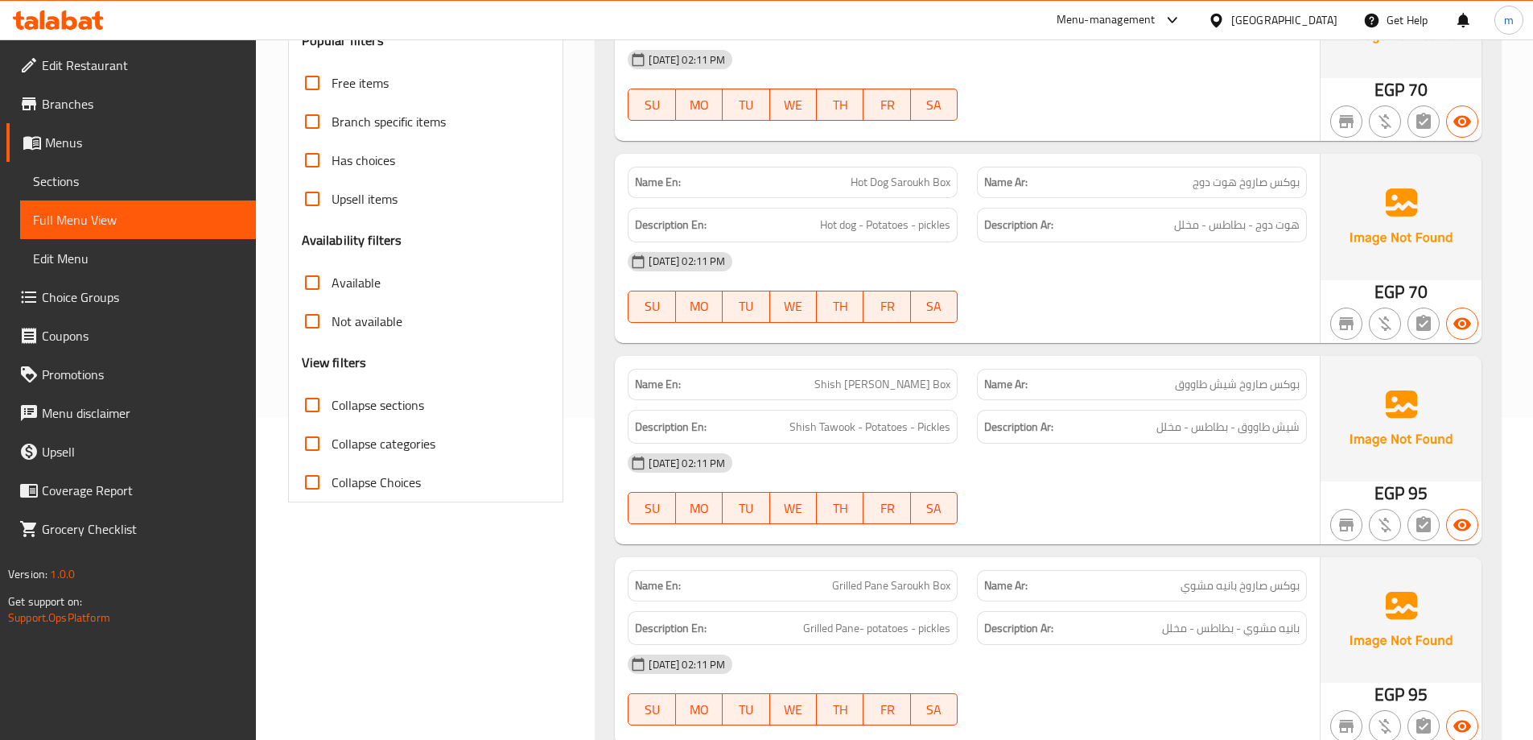
click at [365, 443] on span "Collapse categories" at bounding box center [384, 443] width 104 height 19
click at [332, 443] on input "Collapse categories" at bounding box center [312, 443] width 39 height 39
checkbox input "true"
click at [321, 405] on input "Collapse sections" at bounding box center [312, 404] width 39 height 39
checkbox input "true"
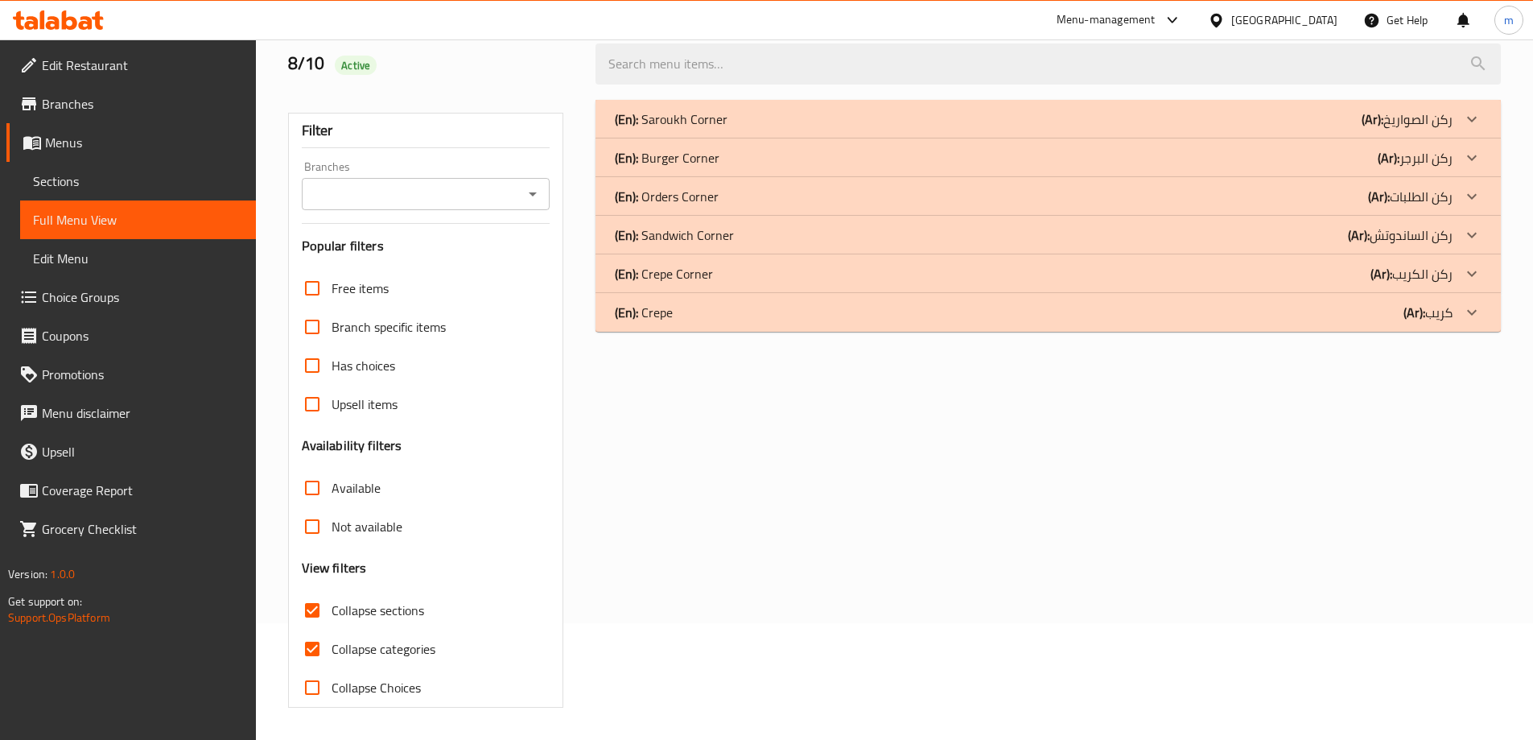
click at [321, 629] on input "Collapse categories" at bounding box center [312, 648] width 39 height 39
checkbox input "false"
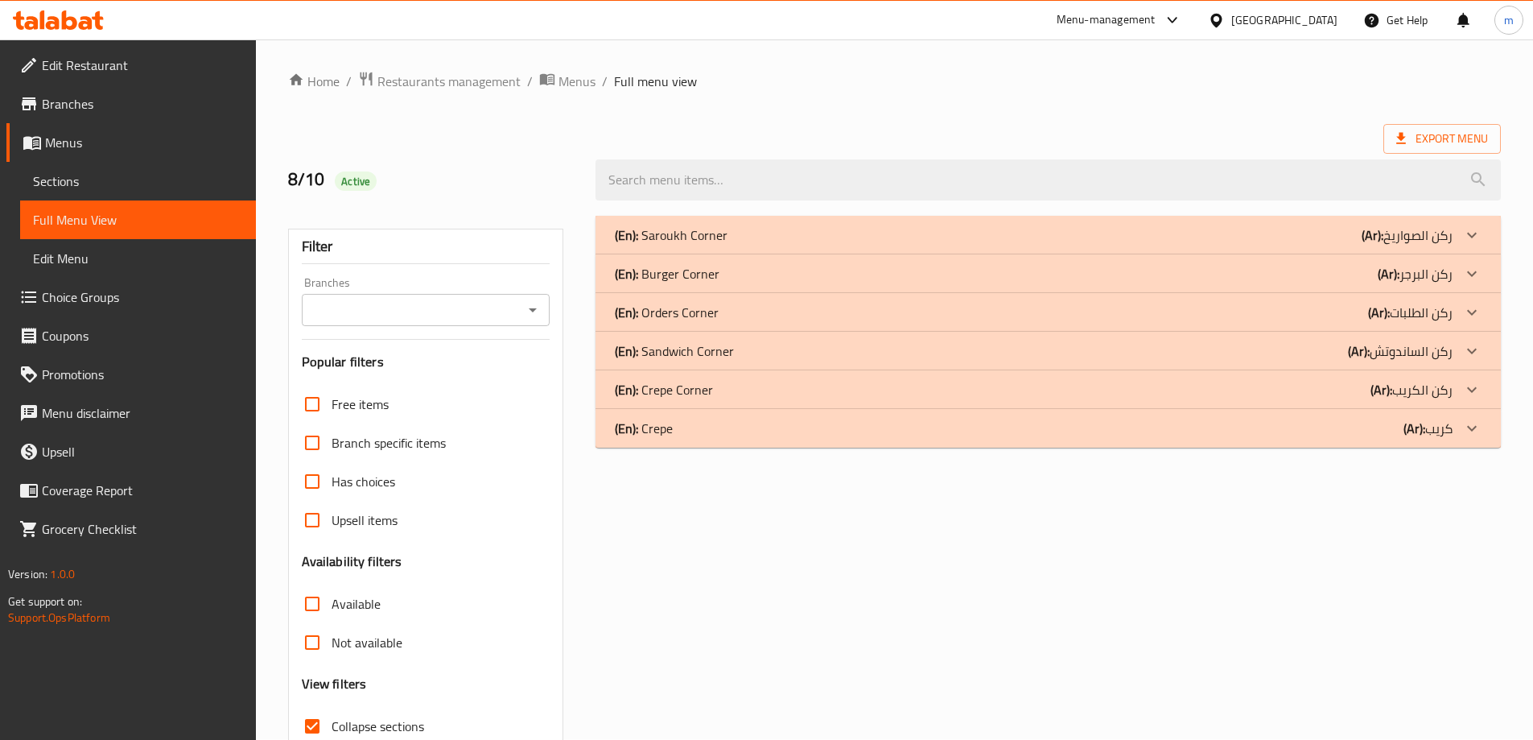
scroll to position [0, 0]
click at [1038, 270] on div "(En): Burger Corner (Ar): ركن البرجر" at bounding box center [1034, 274] width 838 height 19
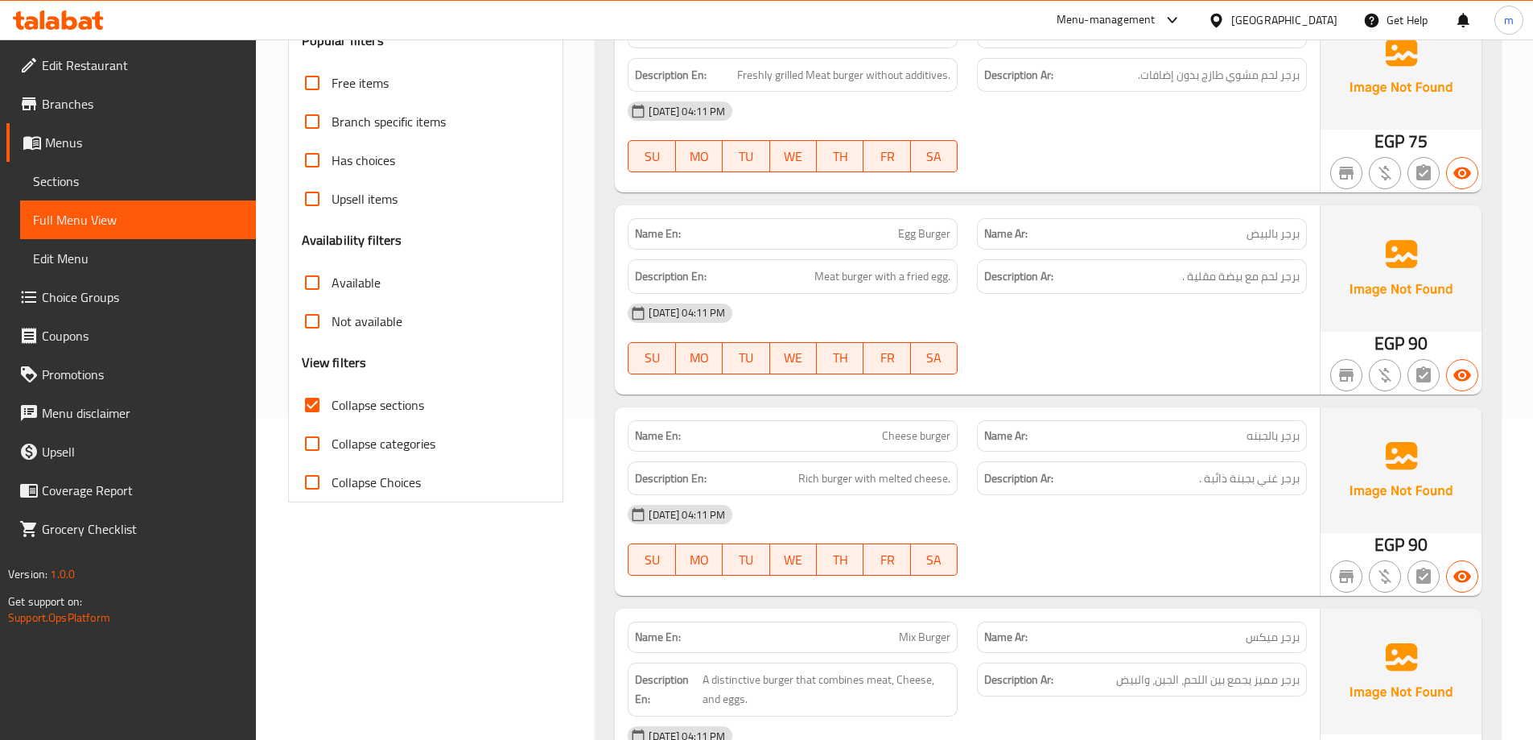
scroll to position [630, 0]
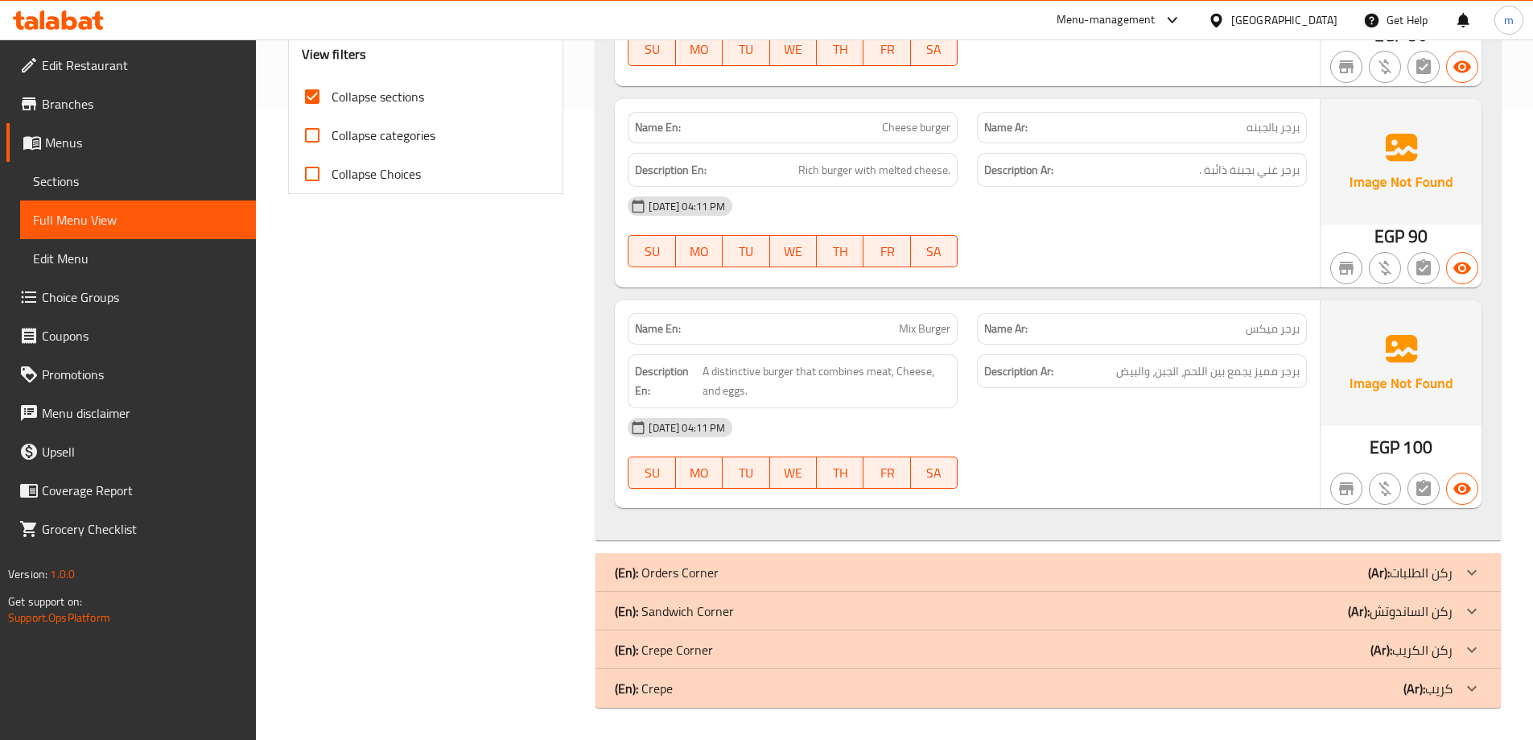
click at [1219, 605] on div "(En): Sandwich Corner (Ar): ركن الساندوتش" at bounding box center [1034, 610] width 838 height 19
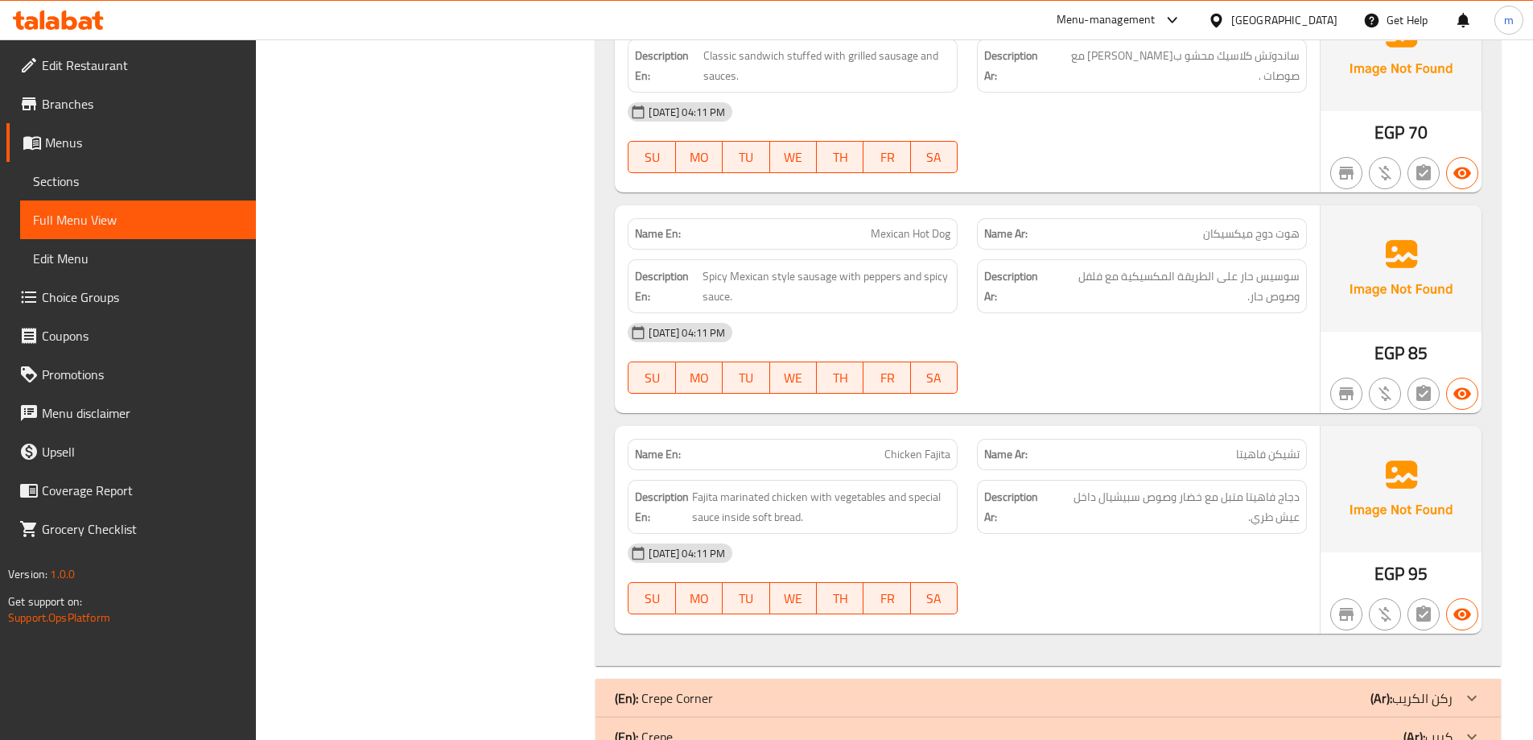
scroll to position [2666, 0]
